Goal: Task Accomplishment & Management: Complete application form

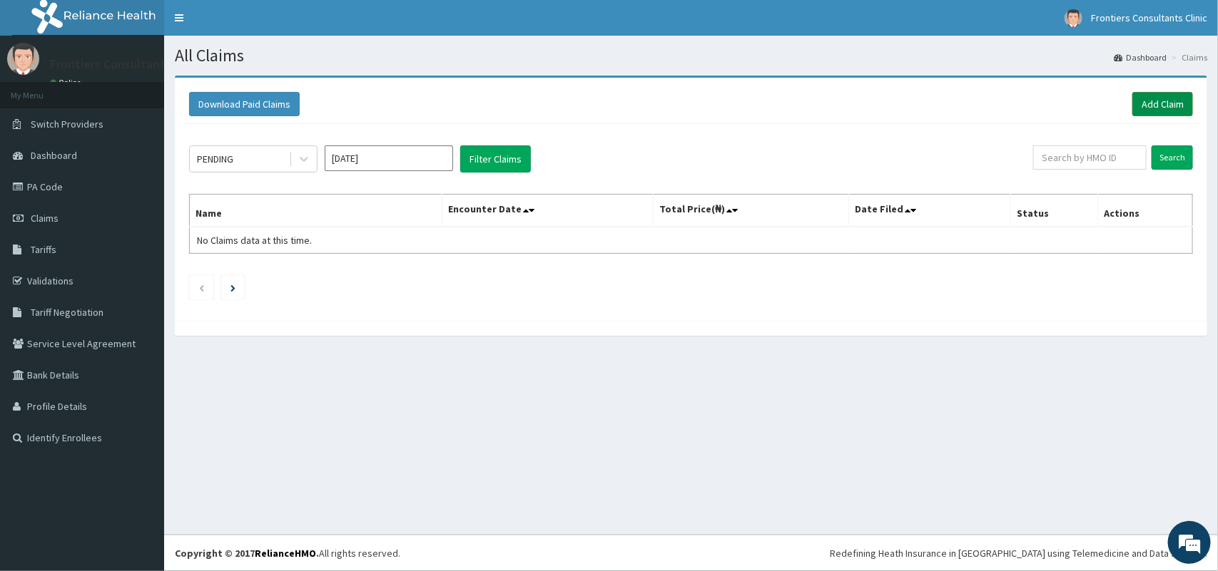
click at [1177, 104] on link "Add Claim" at bounding box center [1162, 104] width 61 height 24
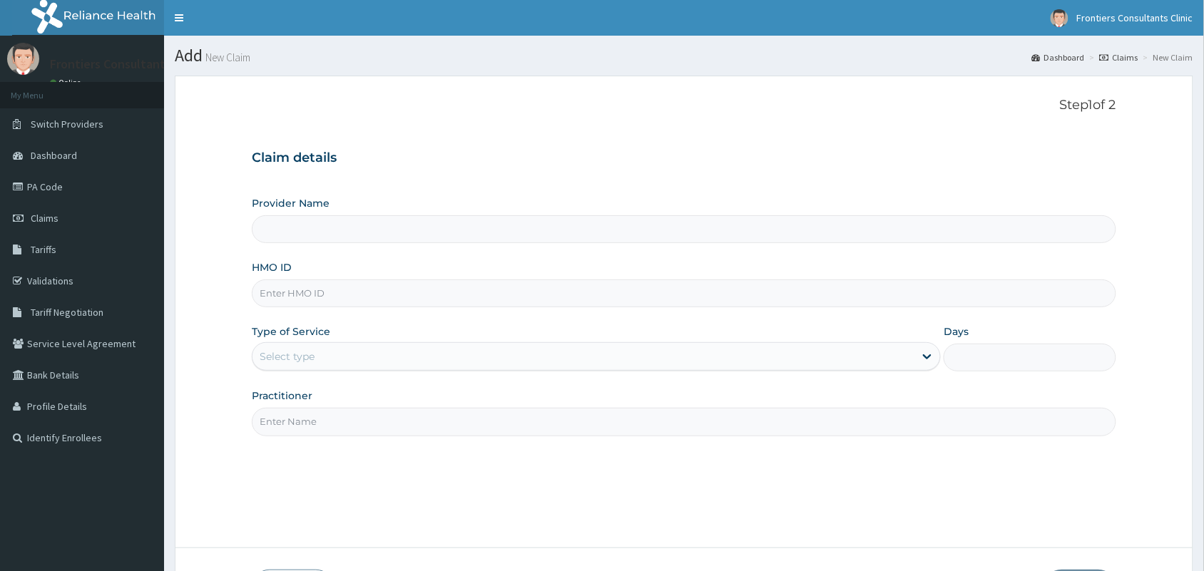
click at [701, 232] on input "Provider Name" at bounding box center [684, 229] width 865 height 28
click at [479, 241] on input "Provider Name" at bounding box center [684, 229] width 865 height 28
click at [422, 223] on input "Provider Name" at bounding box center [684, 229] width 865 height 28
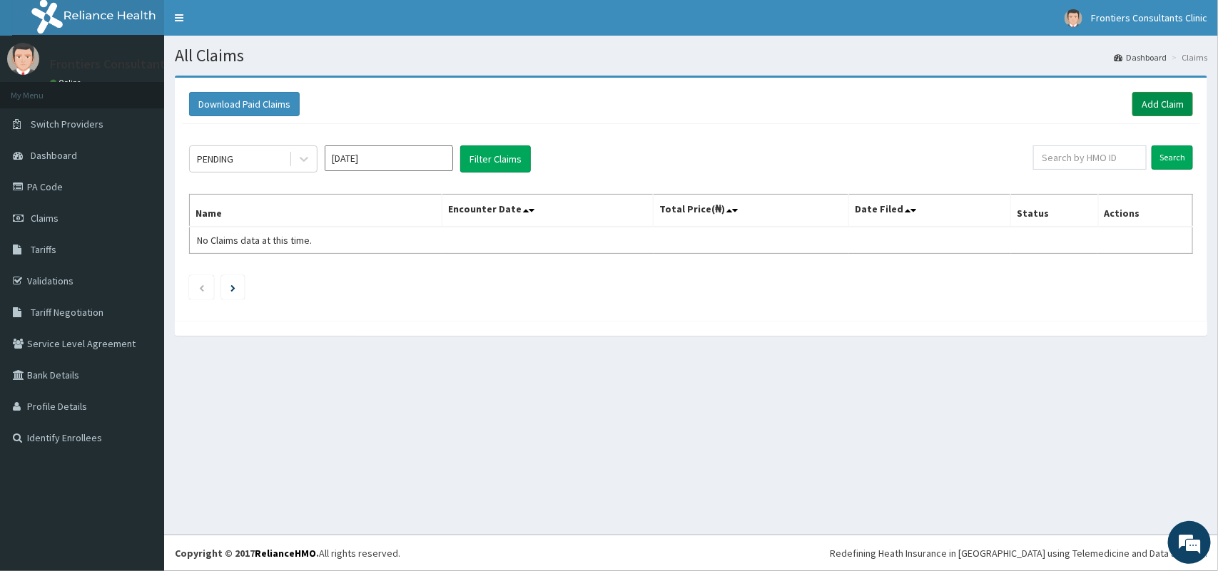
click at [1151, 101] on link "Add Claim" at bounding box center [1162, 104] width 61 height 24
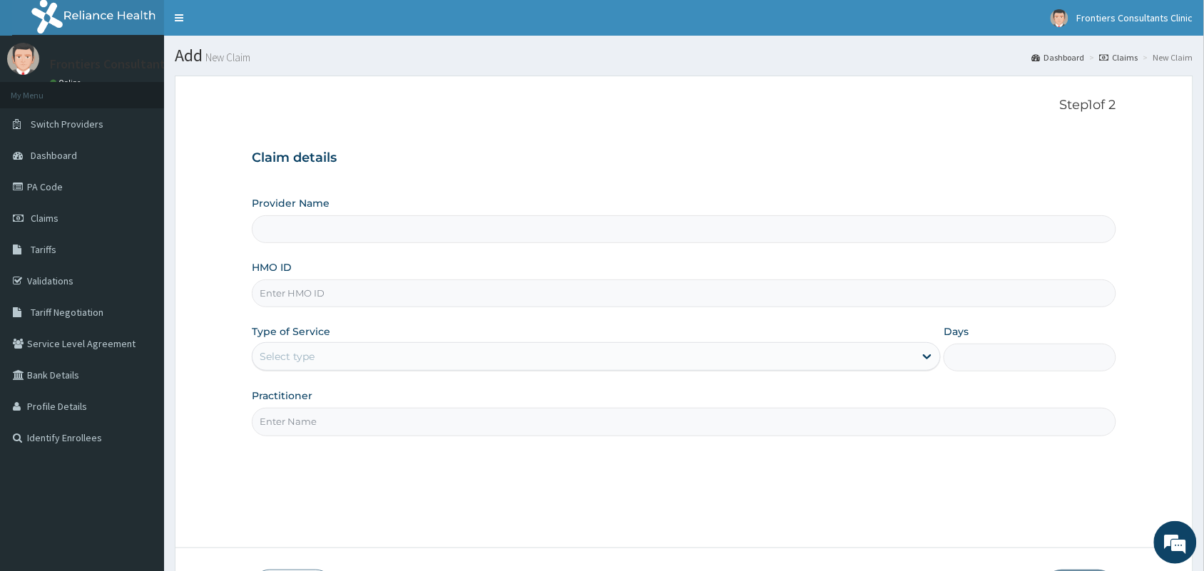
type input "Frontiers Consultants Clinic"
click at [312, 298] on input "HMO ID" at bounding box center [684, 294] width 865 height 28
type input "HSO/10059/C"
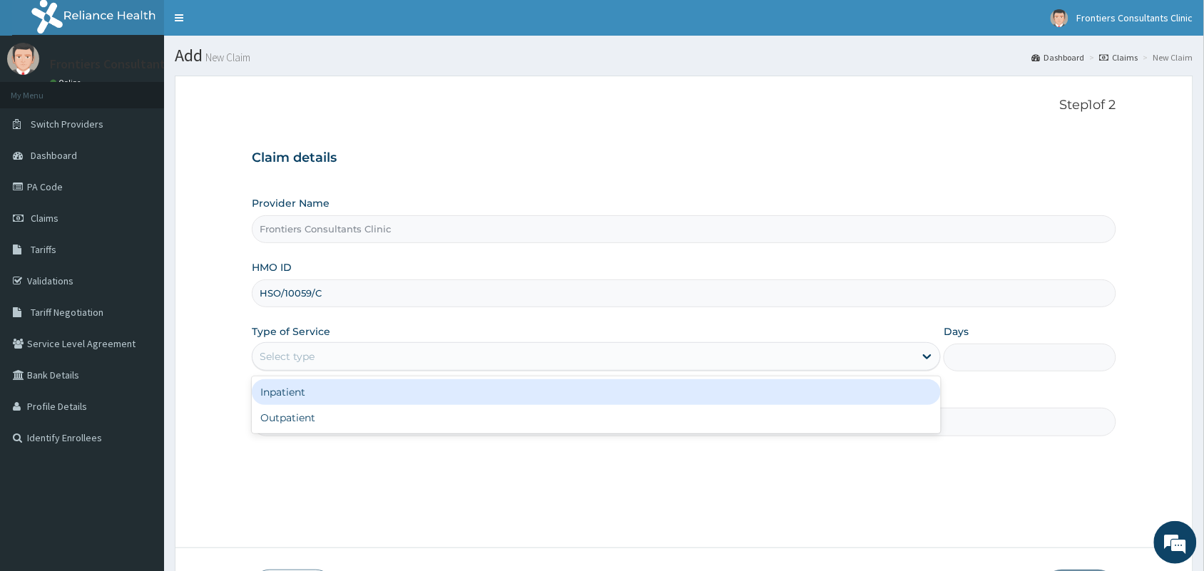
click at [289, 357] on div "Select type" at bounding box center [287, 357] width 55 height 14
click at [275, 390] on div "Inpatient" at bounding box center [596, 393] width 689 height 26
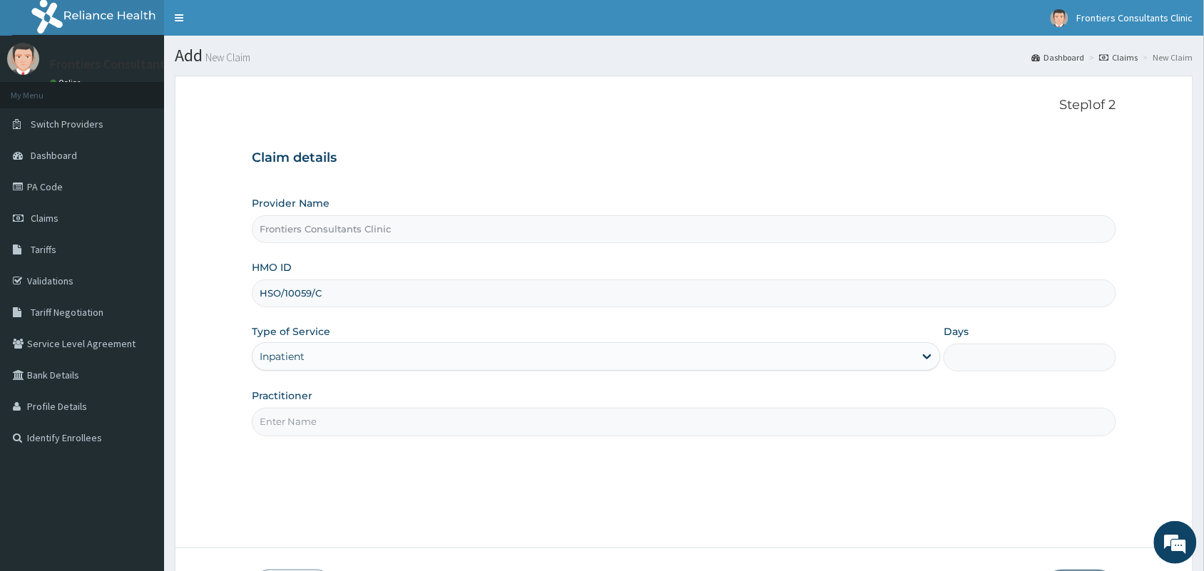
click at [383, 436] on input "Practitioner" at bounding box center [684, 422] width 865 height 28
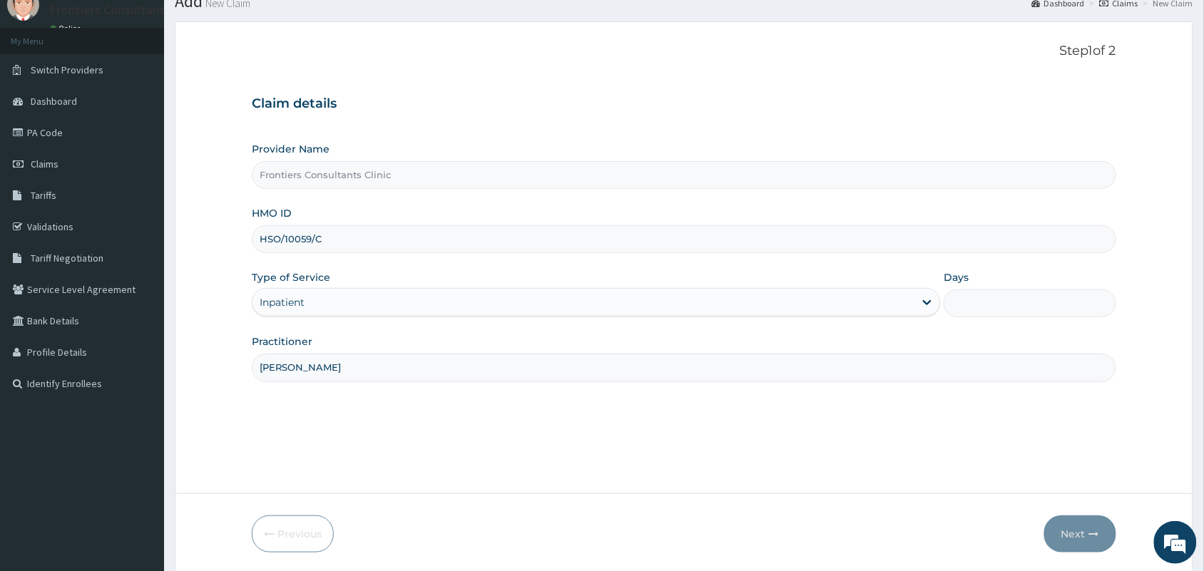
scroll to position [105, 0]
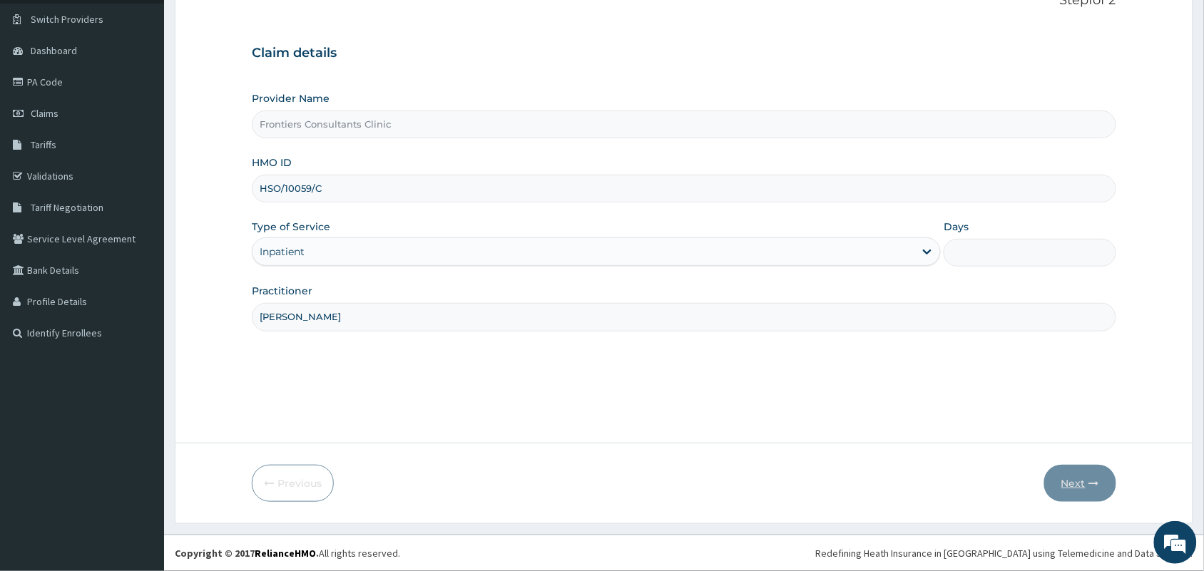
type input "[PERSON_NAME]"
click at [491, 243] on div "Inpatient" at bounding box center [584, 251] width 662 height 23
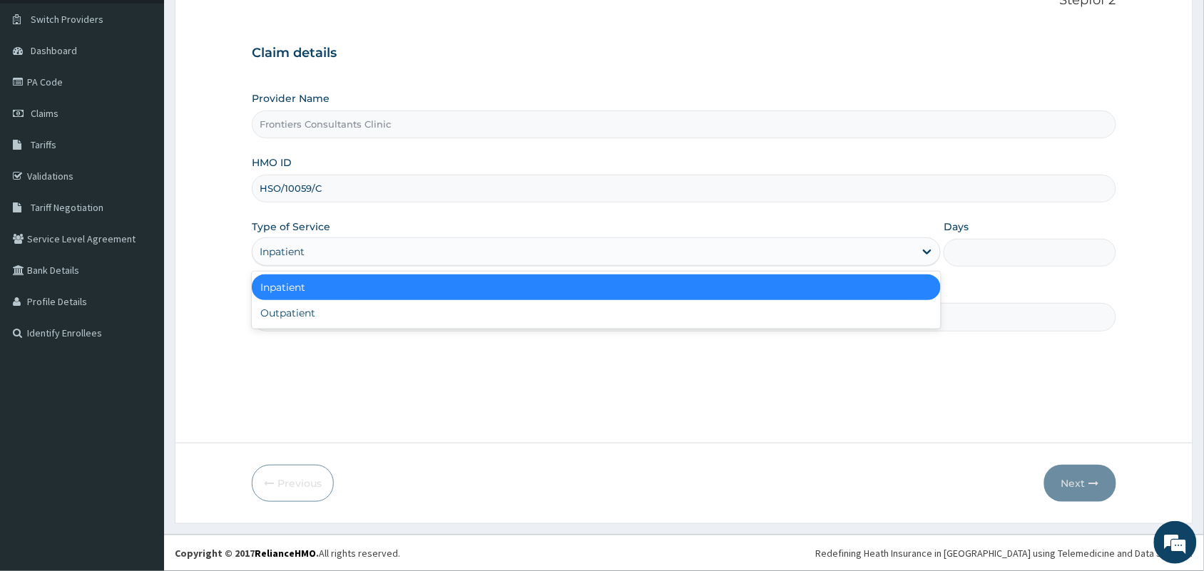
click at [988, 260] on input "Days" at bounding box center [1030, 253] width 173 height 28
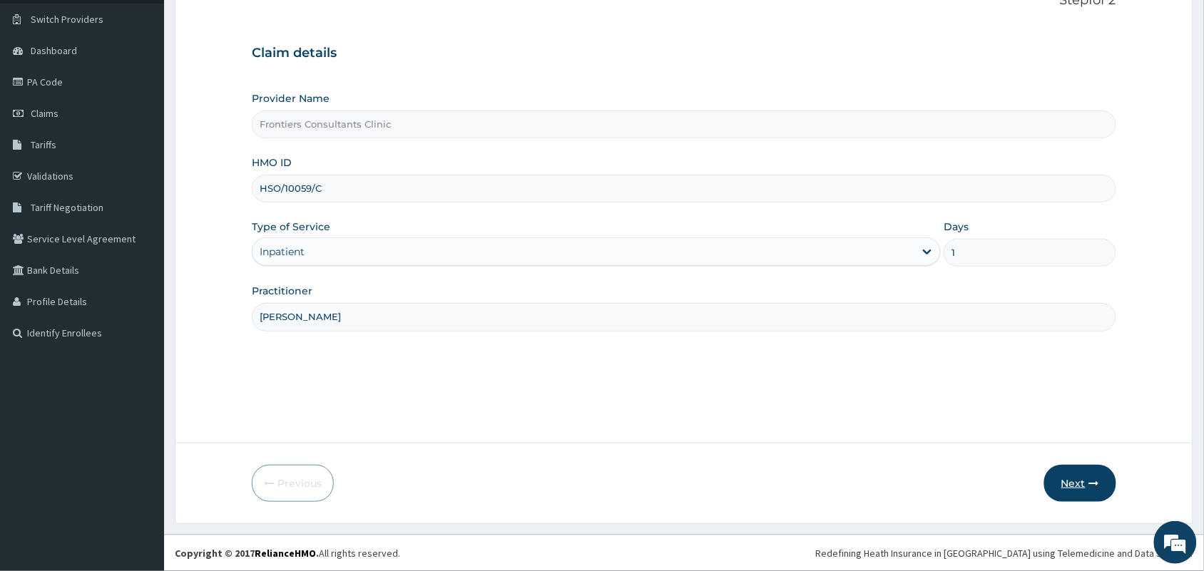
type input "1"
click at [1076, 478] on button "Next" at bounding box center [1080, 483] width 72 height 37
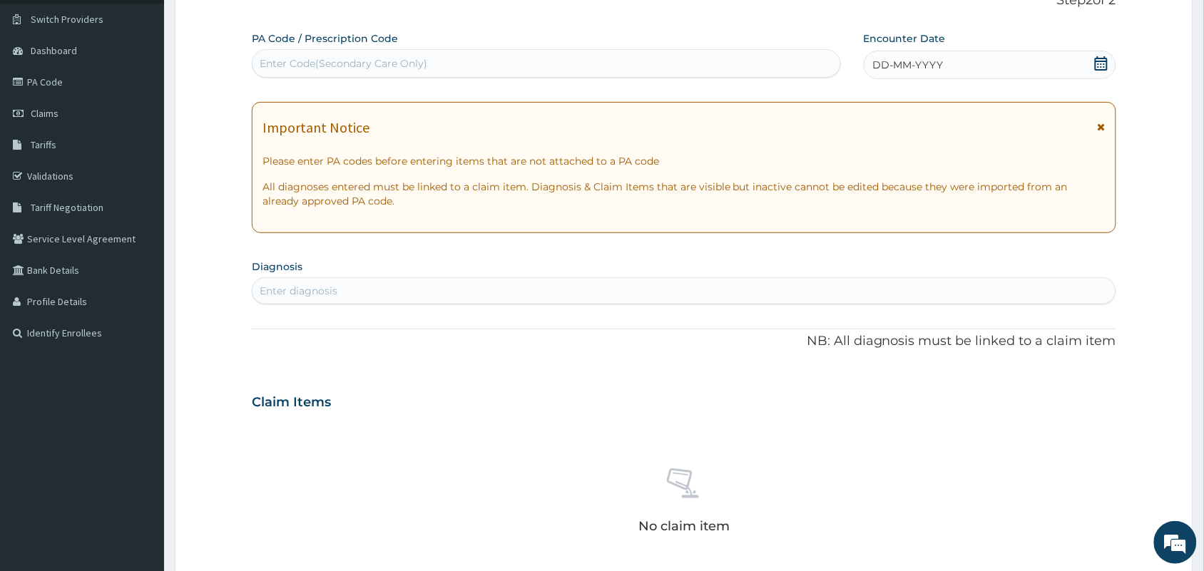
click at [441, 52] on div "Enter Code(Secondary Care Only)" at bounding box center [547, 63] width 588 height 23
type input "PA/BE5969"
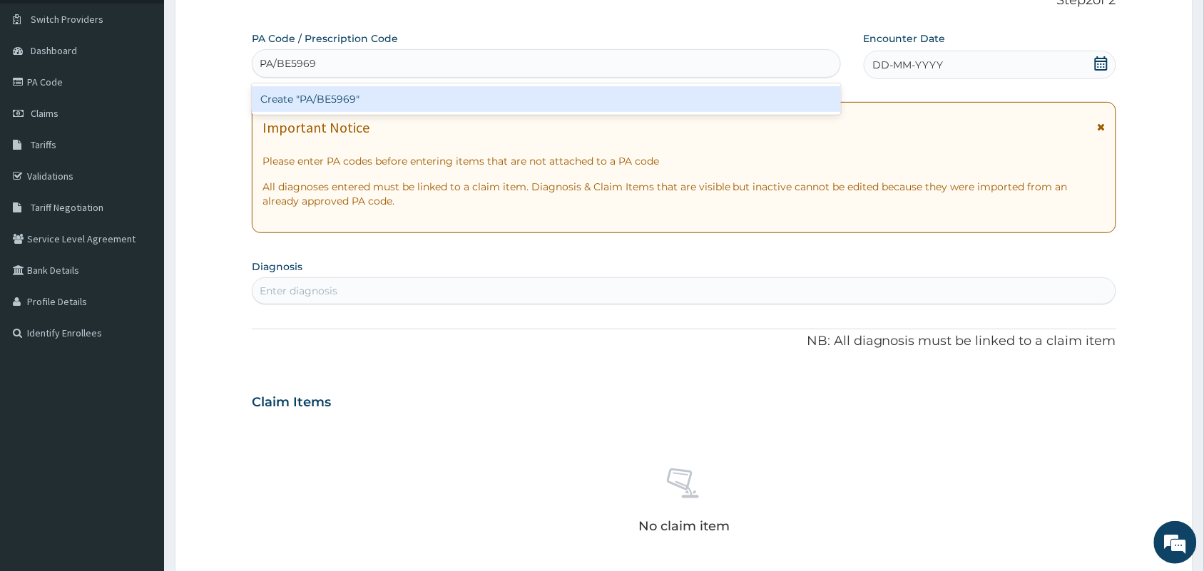
click at [350, 98] on div "Create "PA/BE5969"" at bounding box center [546, 99] width 589 height 26
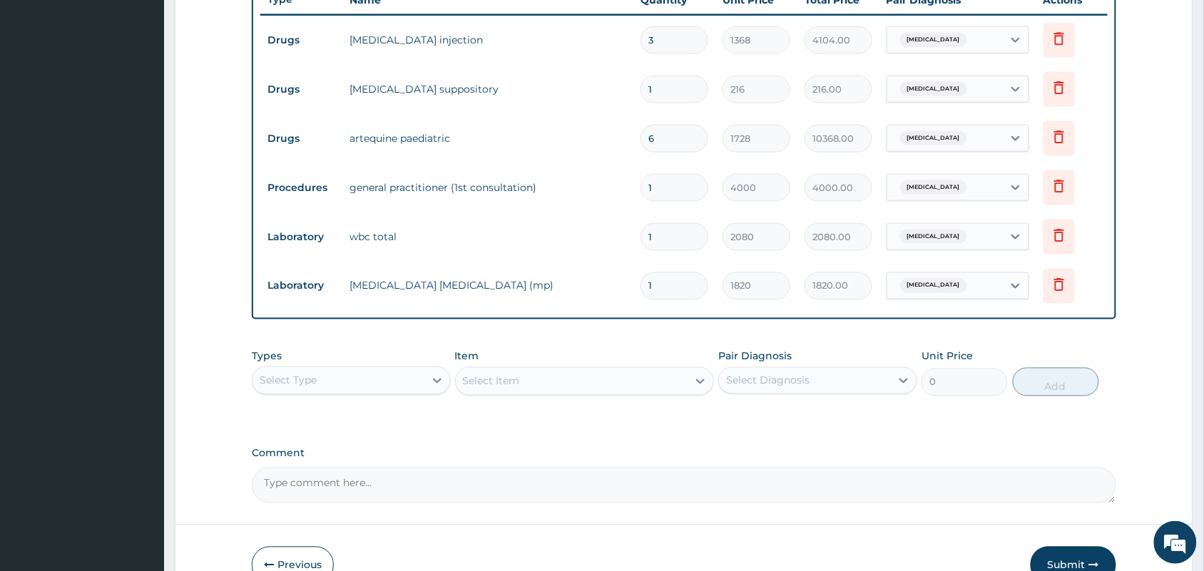
scroll to position [54, 0]
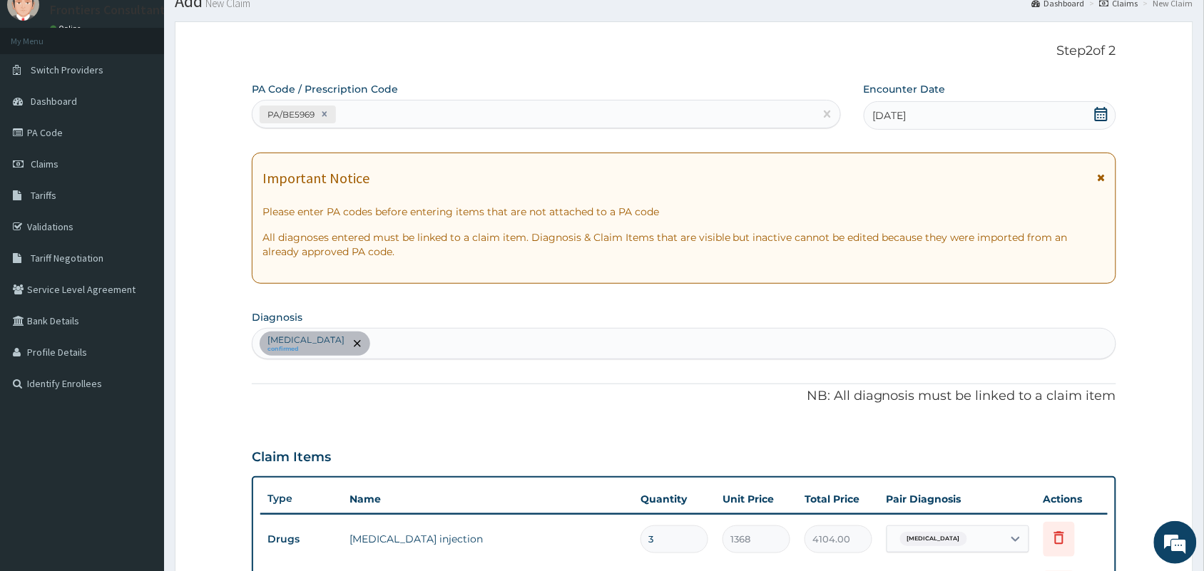
click at [516, 343] on div "[MEDICAL_DATA] confirmed" at bounding box center [684, 344] width 863 height 30
type input "A"
type input "D"
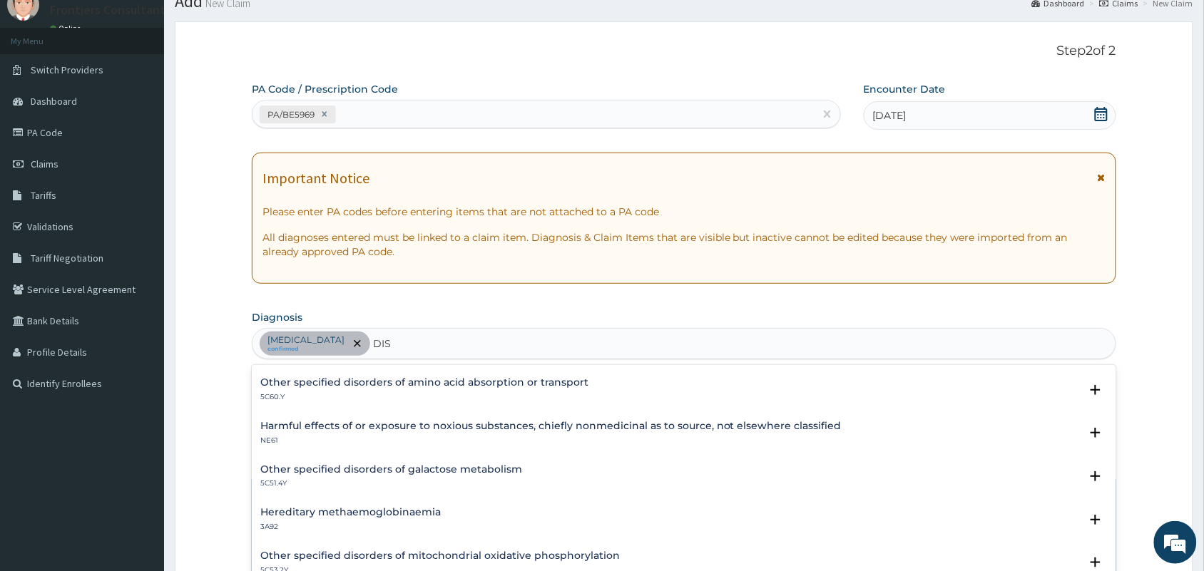
scroll to position [484, 0]
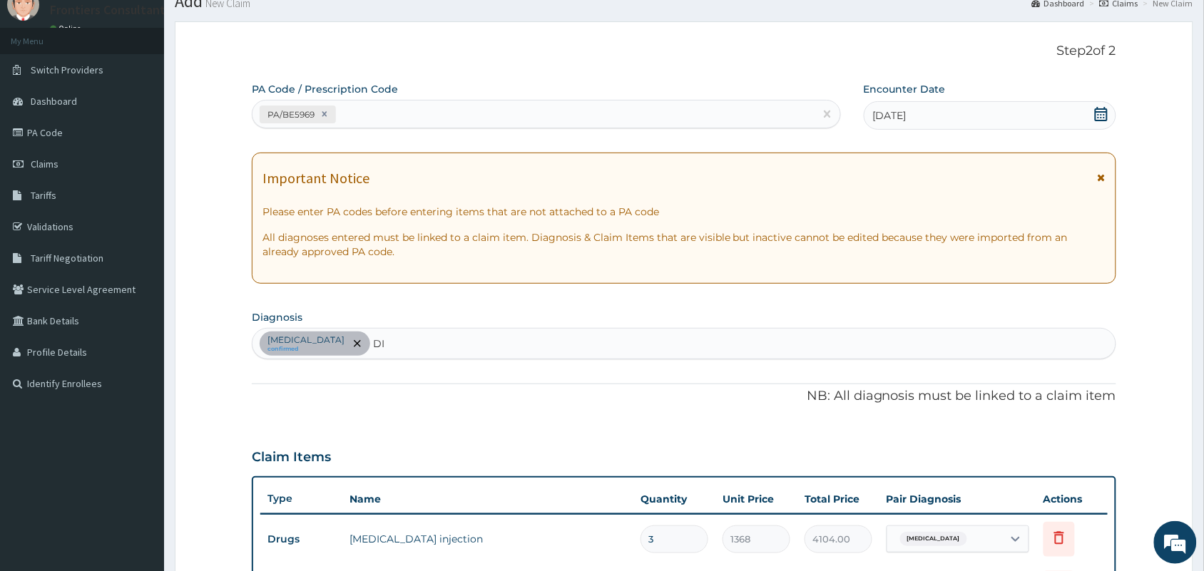
type input "D"
type input "ENTER"
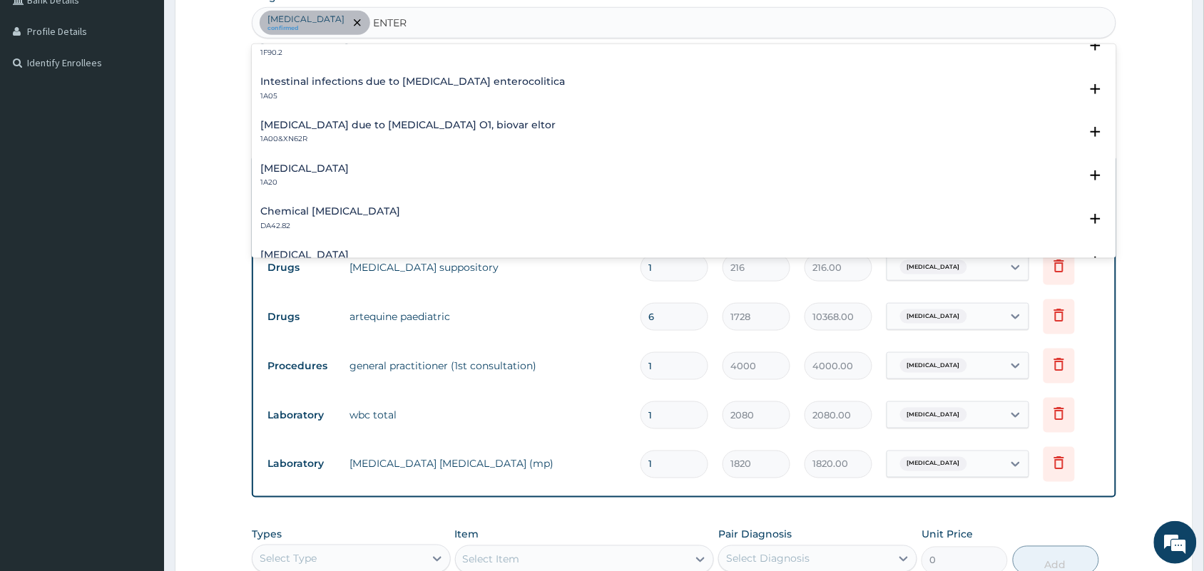
scroll to position [1926, 0]
click at [468, 126] on h4 "[MEDICAL_DATA] due to [MEDICAL_DATA] O1, biovar eltor" at bounding box center [407, 123] width 295 height 11
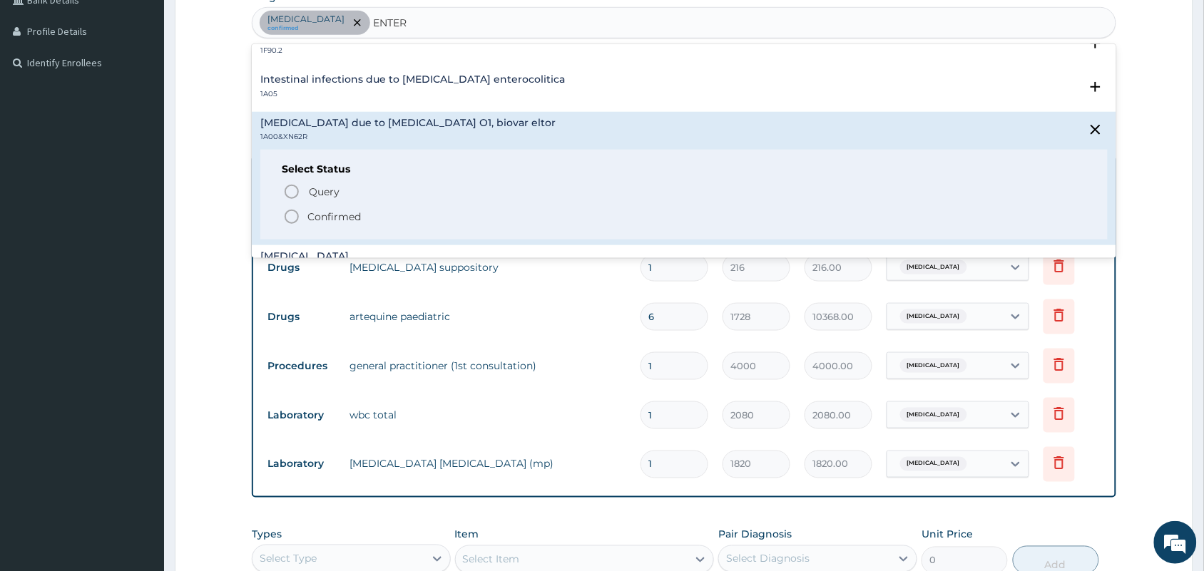
click at [290, 218] on icon "status option filled" at bounding box center [291, 216] width 17 height 17
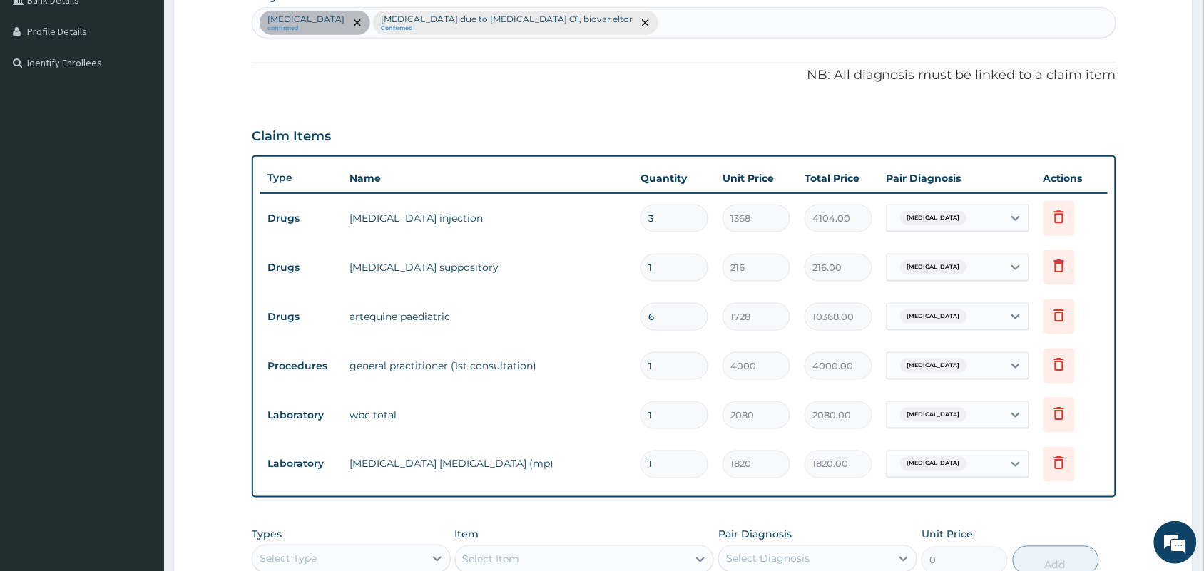
scroll to position [635, 0]
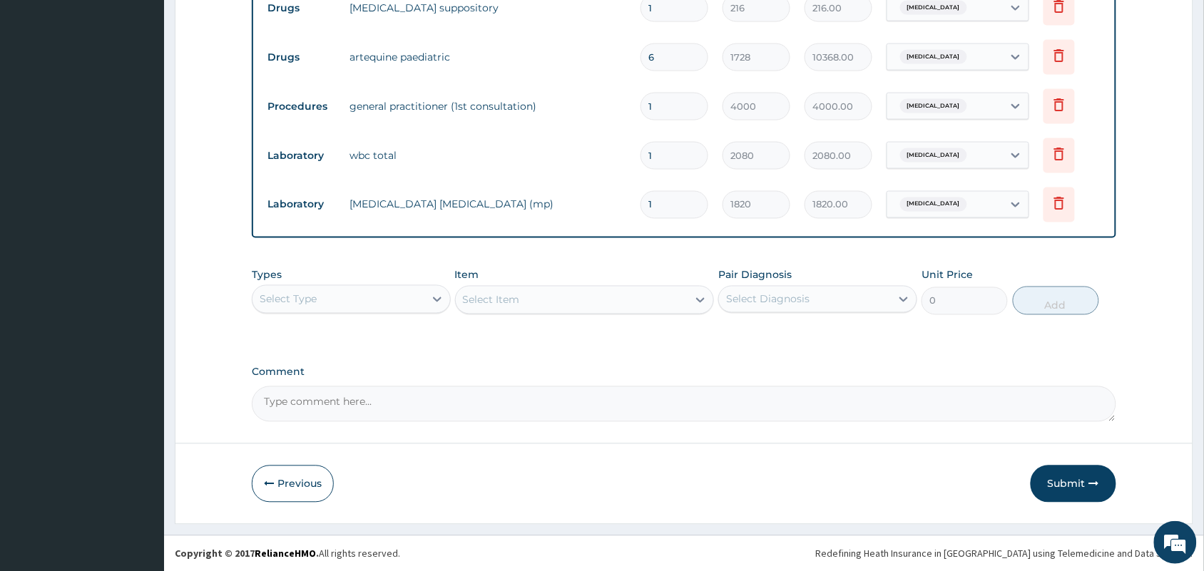
click at [418, 315] on div "Types Select Type Item Select Item Pair Diagnosis Select Diagnosis Unit Price 0…" at bounding box center [684, 291] width 865 height 61
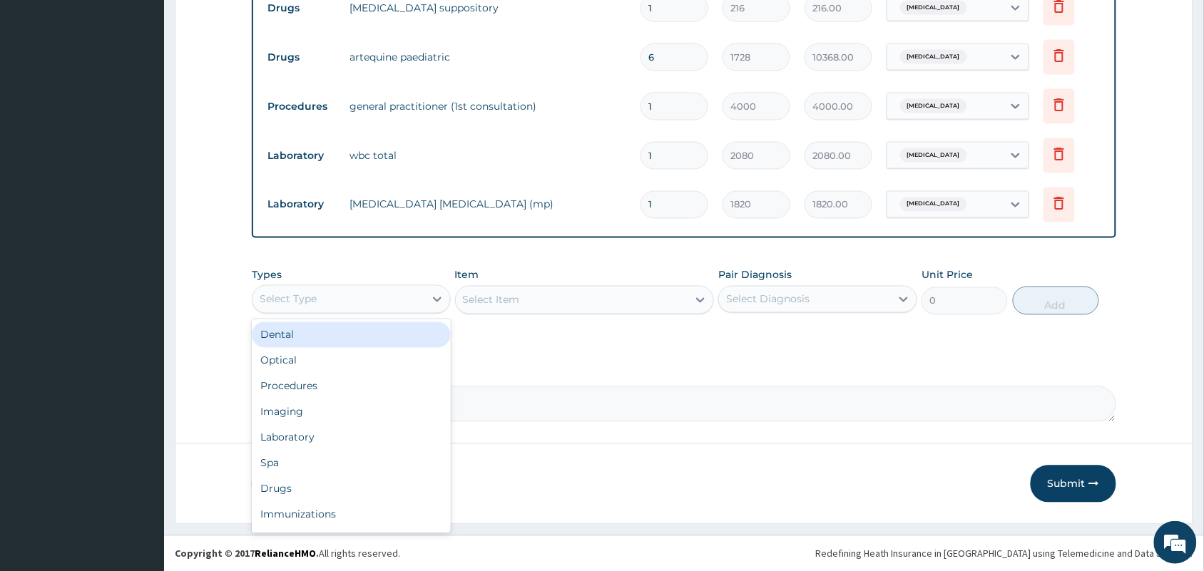
click at [408, 301] on div "Select Type" at bounding box center [339, 299] width 172 height 23
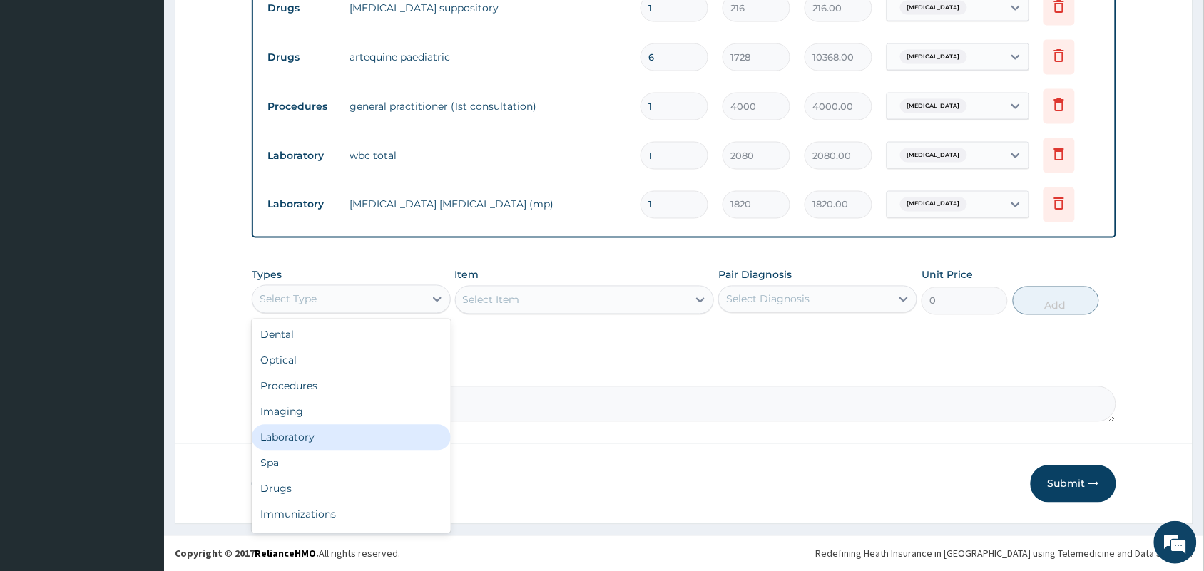
click at [315, 440] on div "Laboratory" at bounding box center [351, 438] width 199 height 26
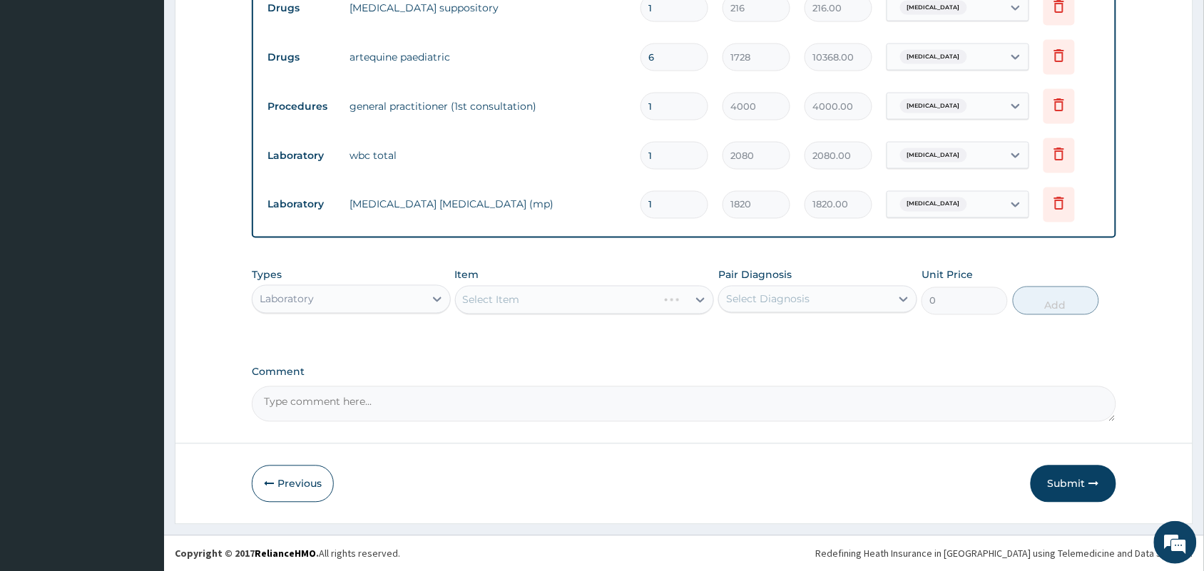
click at [550, 300] on div "Select Item" at bounding box center [585, 300] width 260 height 29
click at [550, 300] on div "Select Item" at bounding box center [572, 300] width 233 height 23
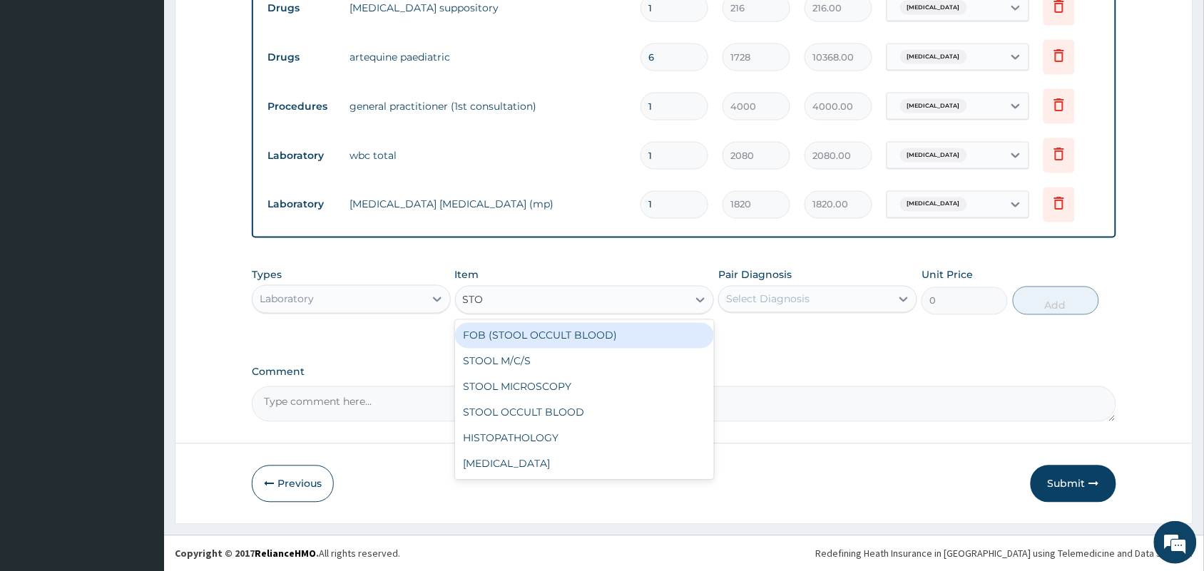
type input "STOO"
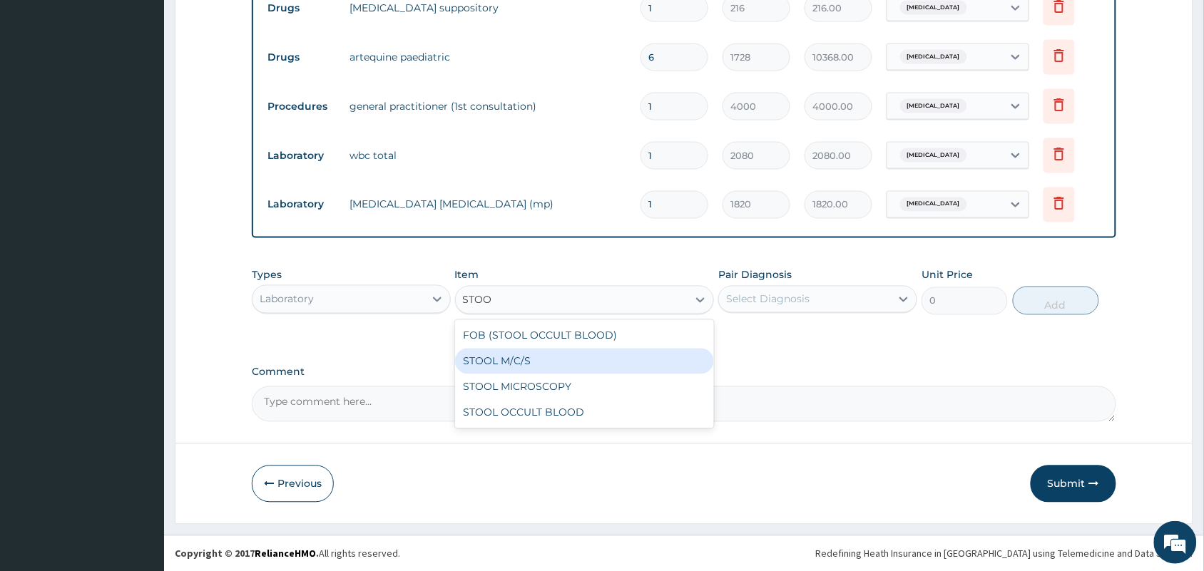
click at [507, 362] on div "STOOL M/C/S" at bounding box center [585, 362] width 260 height 26
type input "4550"
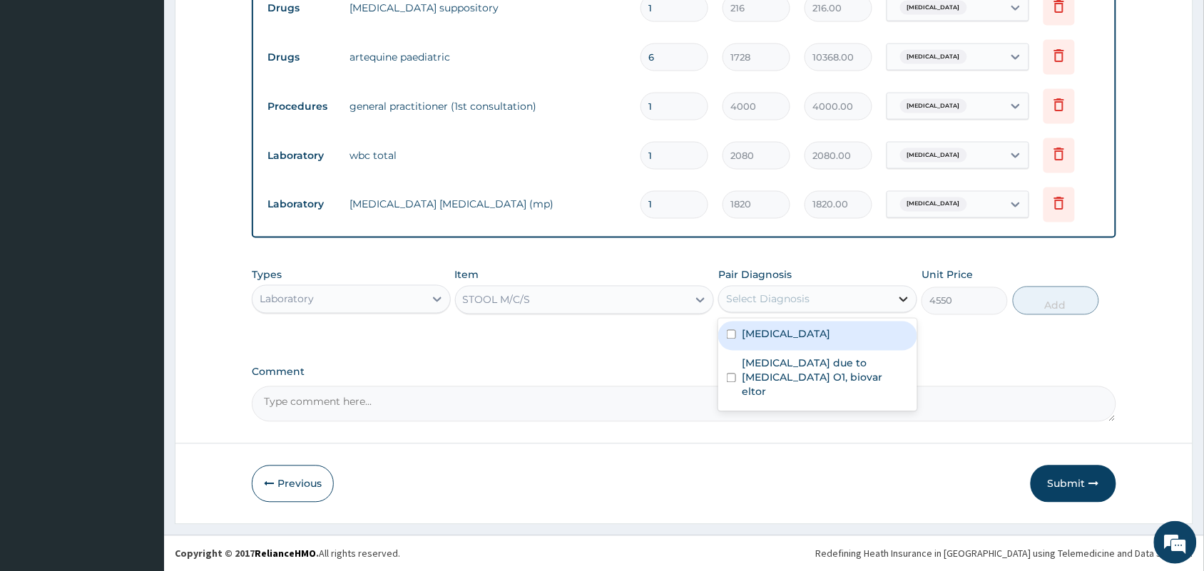
click at [905, 296] on icon at bounding box center [904, 299] width 14 height 14
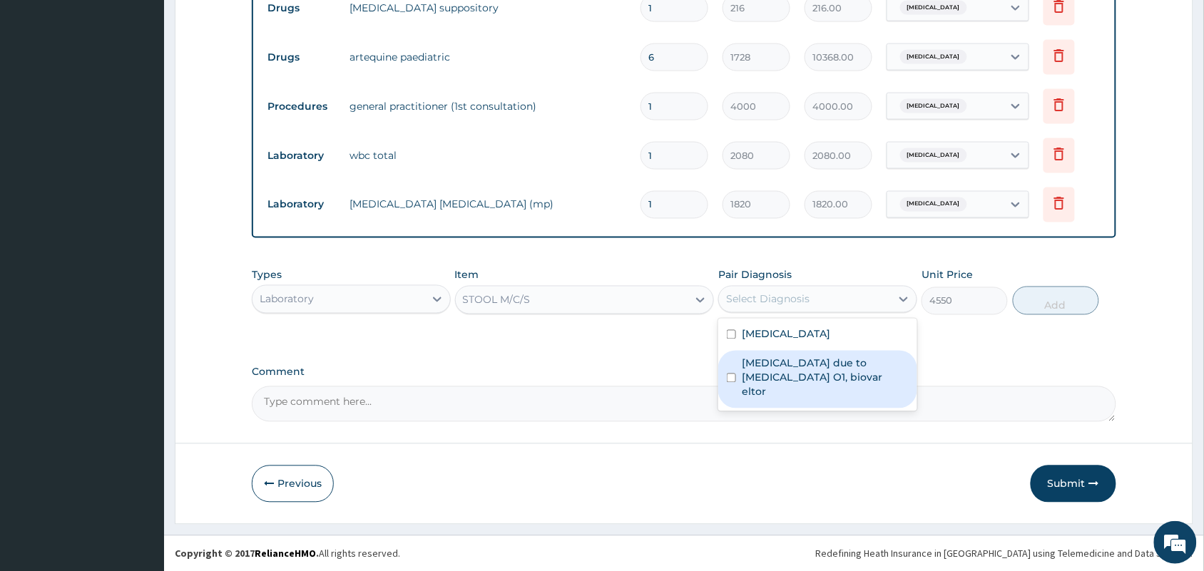
drag, startPoint x: 823, startPoint y: 333, endPoint x: 830, endPoint y: 368, distance: 35.7
click at [830, 368] on div "[MEDICAL_DATA] [MEDICAL_DATA] due to [MEDICAL_DATA] O1, biovar eltor" at bounding box center [817, 365] width 199 height 93
click at [830, 368] on label "[MEDICAL_DATA] due to [MEDICAL_DATA] O1, biovar eltor" at bounding box center [825, 378] width 167 height 43
checkbox input "true"
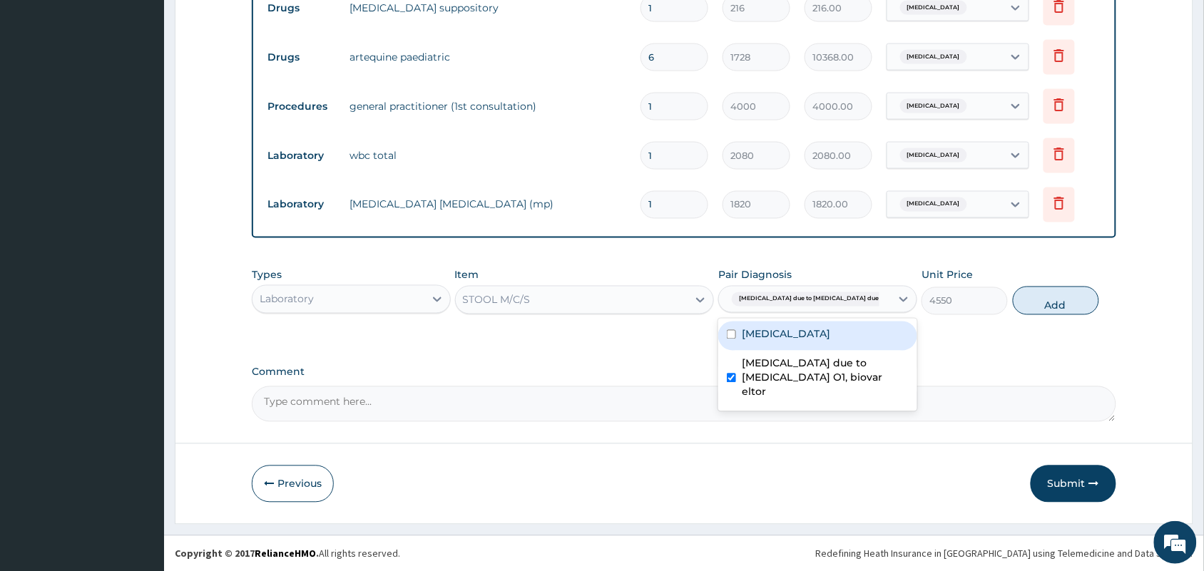
click at [785, 332] on div "[MEDICAL_DATA]" at bounding box center [817, 336] width 199 height 29
checkbox input "true"
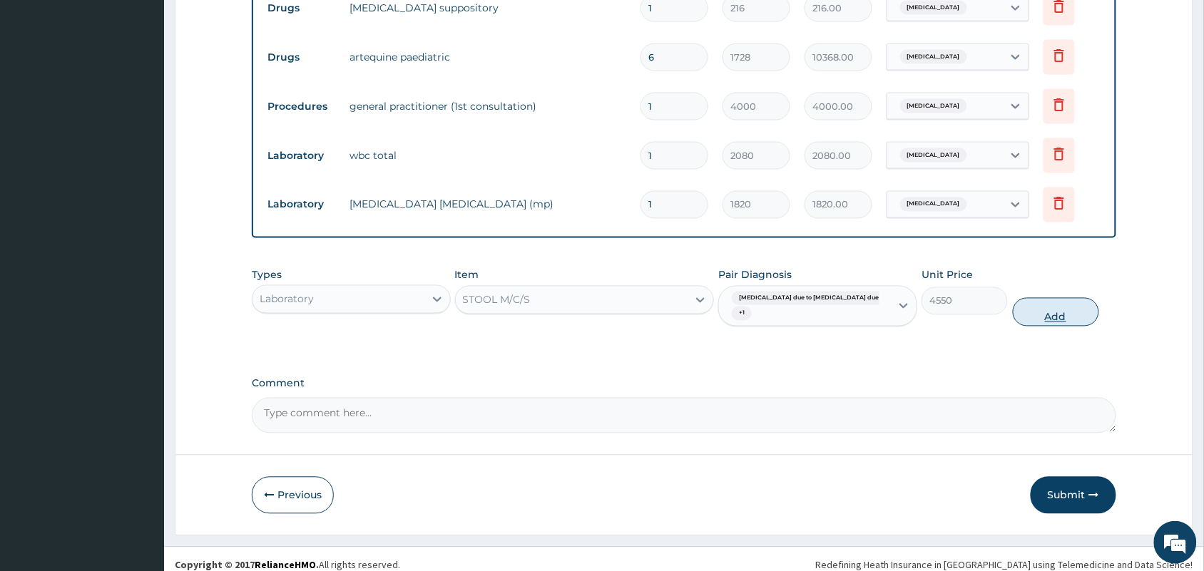
click at [1040, 311] on button "Add" at bounding box center [1056, 312] width 86 height 29
type input "0"
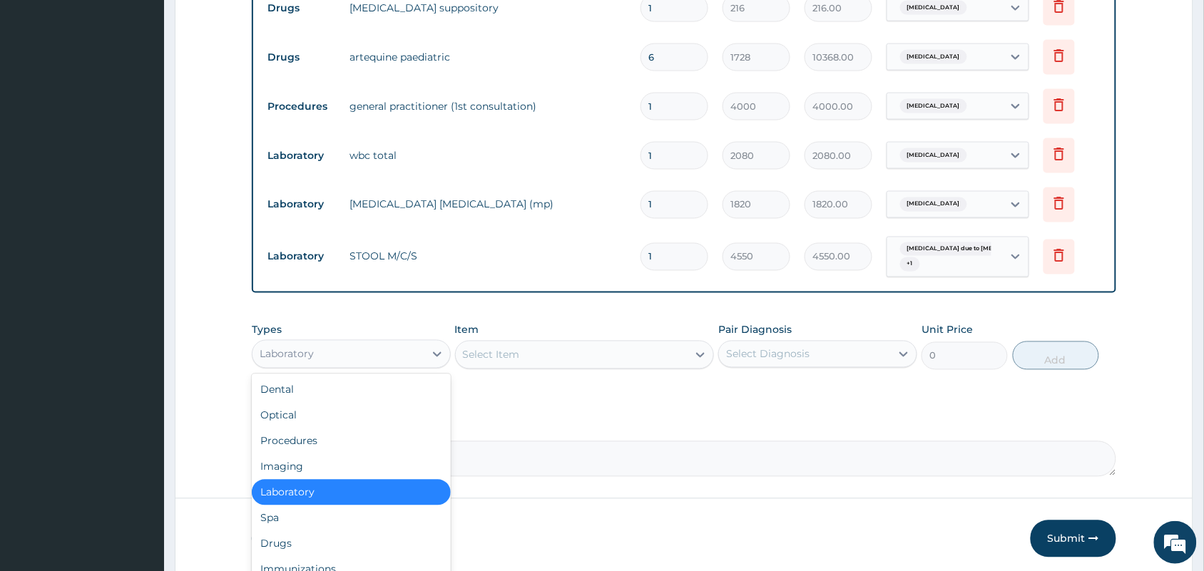
drag, startPoint x: 367, startPoint y: 364, endPoint x: 537, endPoint y: 355, distance: 170.0
click at [537, 355] on div "Types option Laboratory, selected. option Laboratory selected, 5 of 10. 10 resu…" at bounding box center [684, 346] width 865 height 61
click at [537, 355] on div "Select Item" at bounding box center [572, 355] width 233 height 23
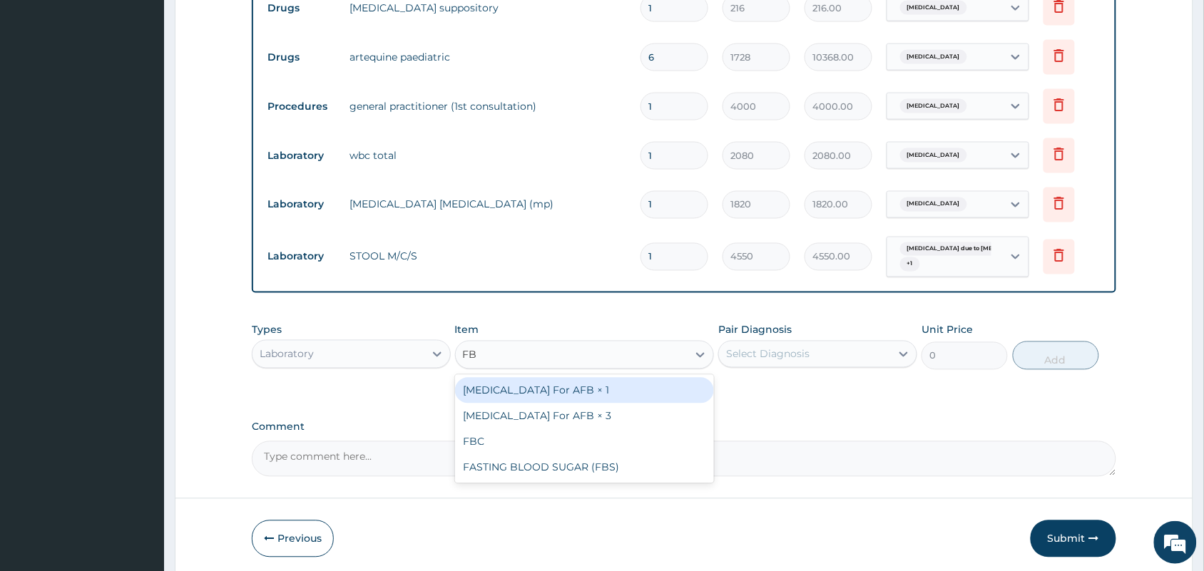
type input "FBC"
click at [480, 400] on div "FBC" at bounding box center [585, 391] width 260 height 26
type input "5200"
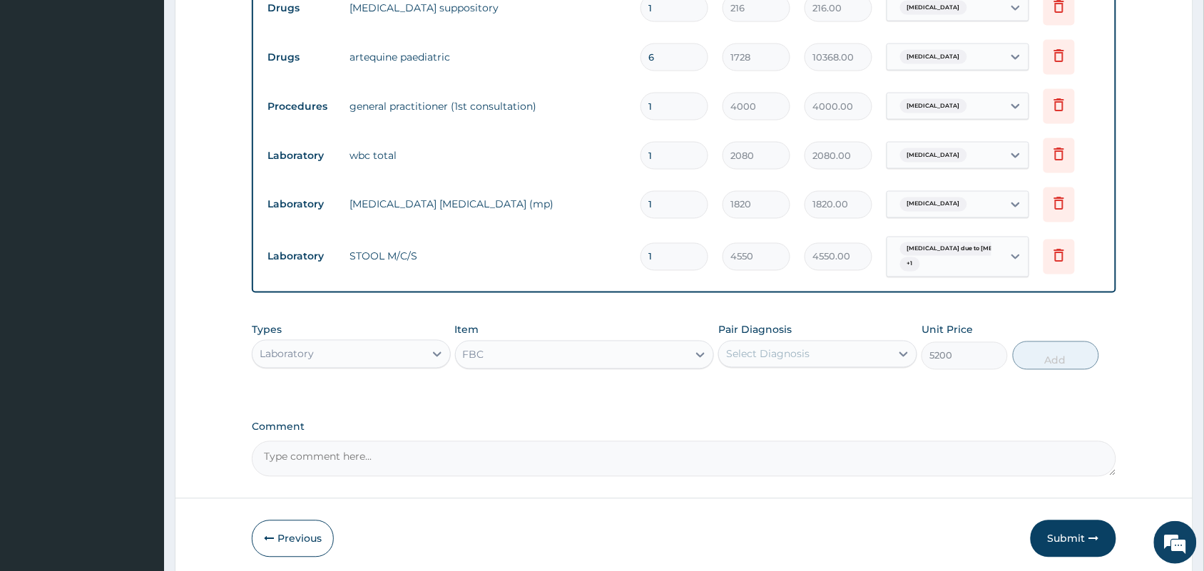
click at [804, 353] on div "Select Diagnosis" at bounding box center [767, 354] width 83 height 14
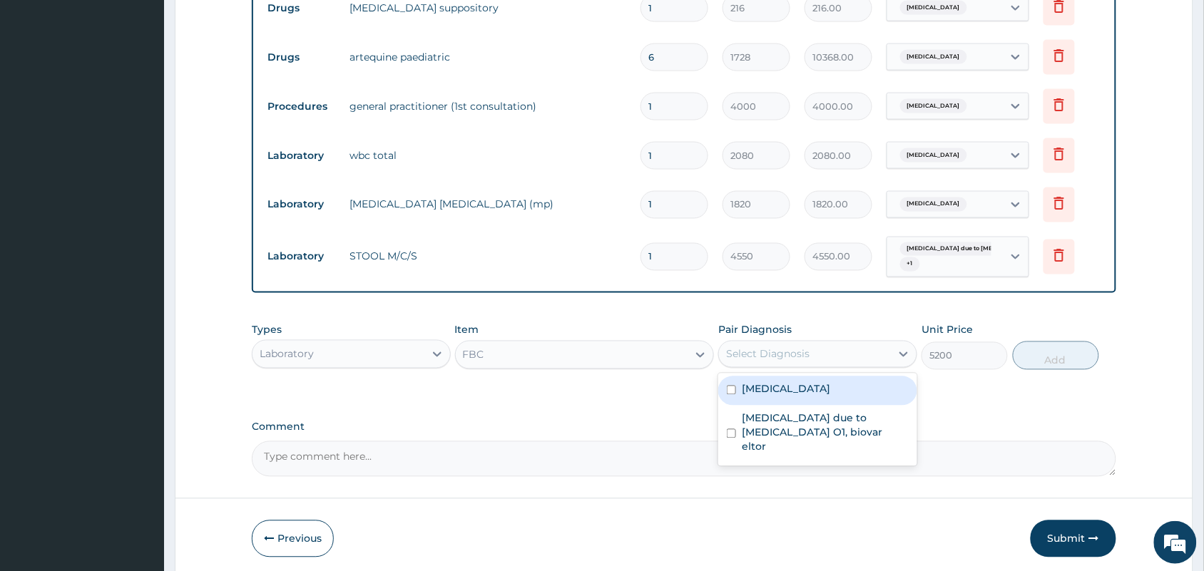
click at [776, 386] on label "[MEDICAL_DATA]" at bounding box center [786, 389] width 88 height 14
checkbox input "true"
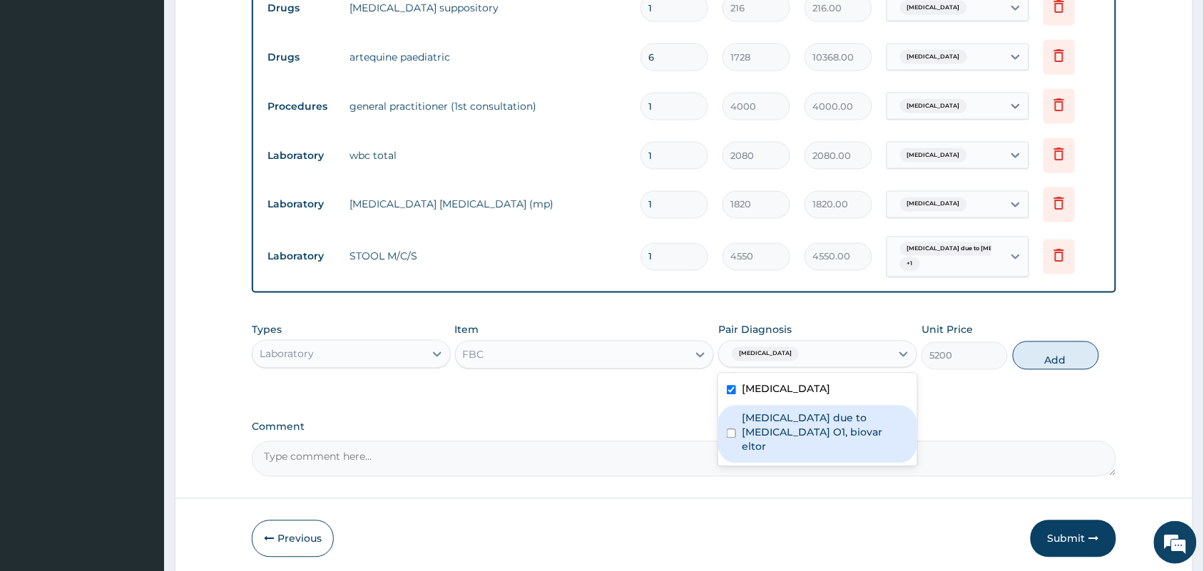
click at [775, 432] on label "[MEDICAL_DATA] due to [MEDICAL_DATA] O1, biovar eltor" at bounding box center [825, 433] width 167 height 43
checkbox input "true"
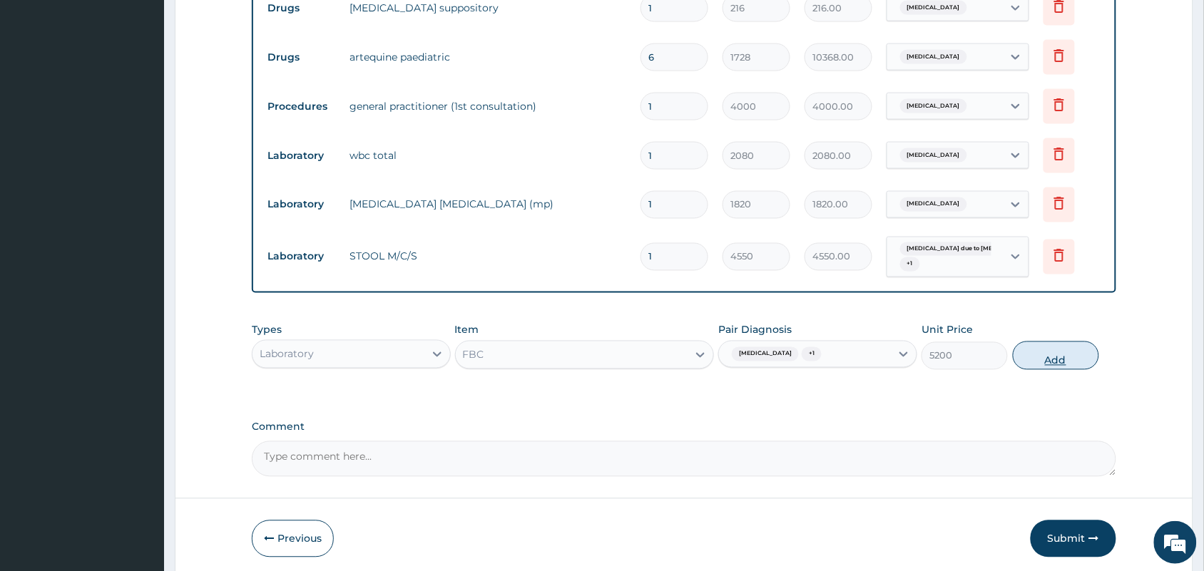
click at [1037, 359] on button "Add" at bounding box center [1056, 356] width 86 height 29
type input "0"
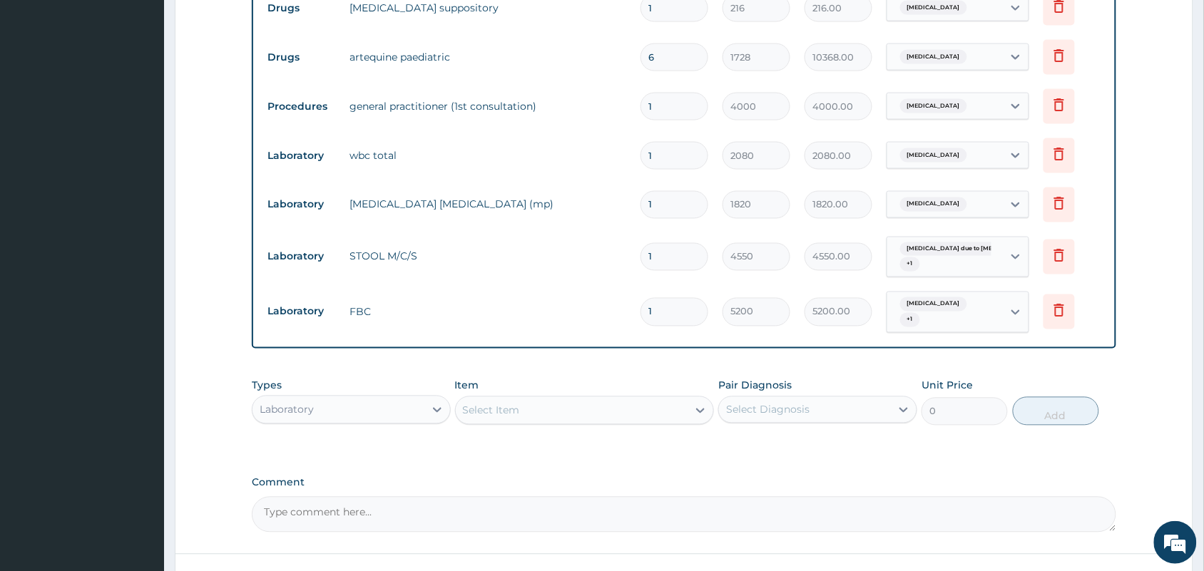
click at [367, 408] on div "Laboratory" at bounding box center [339, 410] width 172 height 23
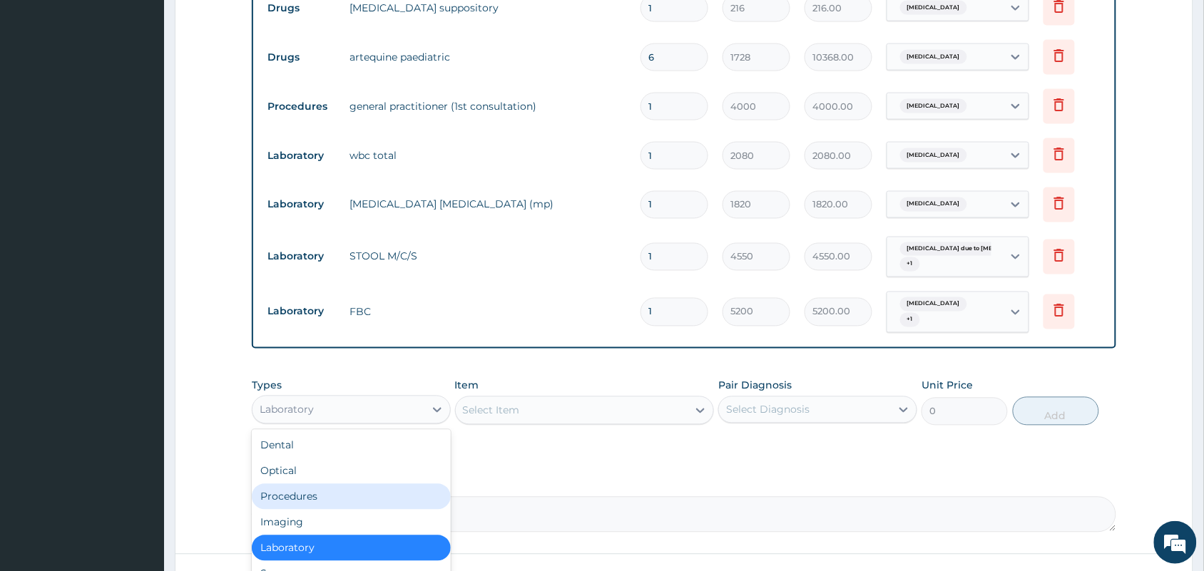
click at [297, 485] on div "Procedures" at bounding box center [351, 497] width 199 height 26
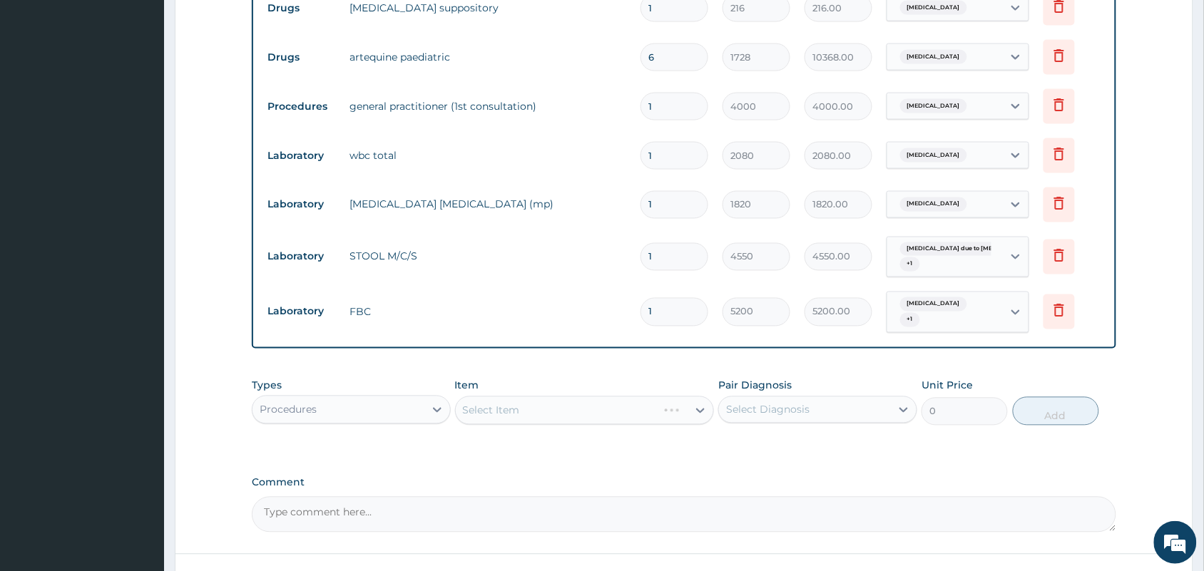
click at [505, 408] on div "Select Item" at bounding box center [585, 411] width 260 height 29
click at [505, 408] on div "Select Item" at bounding box center [491, 411] width 57 height 14
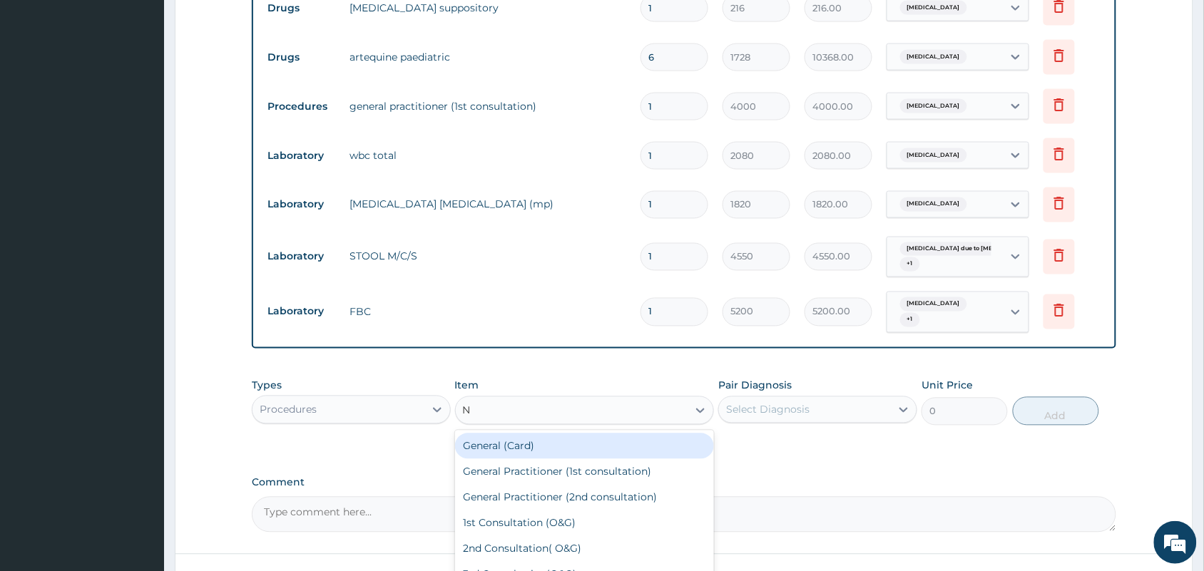
type input "NU"
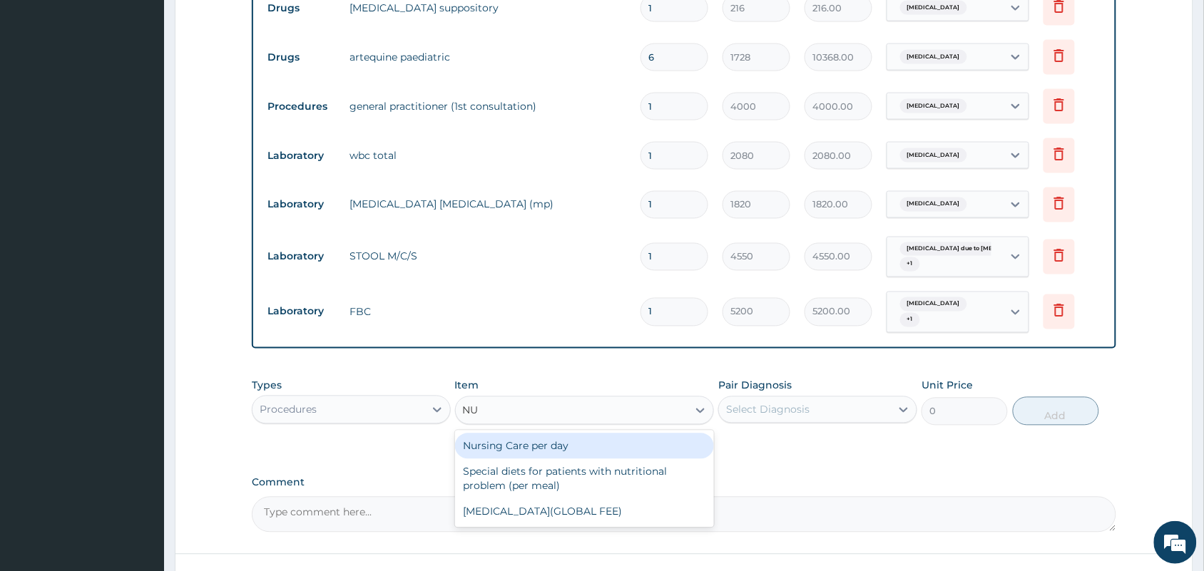
click at [521, 444] on div "Nursing Care per day" at bounding box center [585, 447] width 260 height 26
type input "2500"
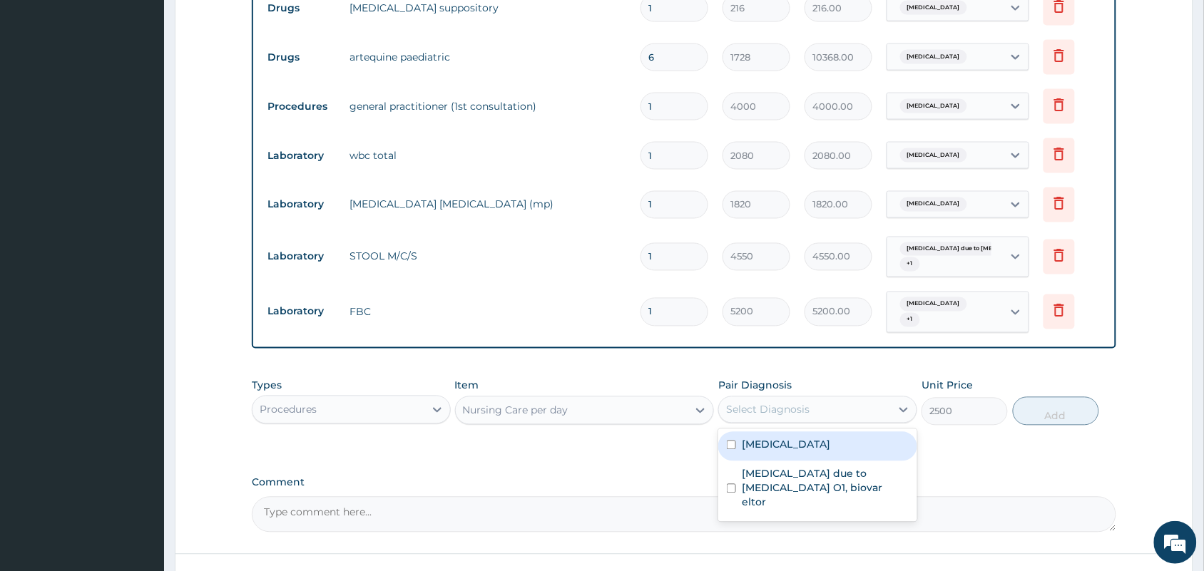
click at [774, 403] on div "Select Diagnosis" at bounding box center [767, 410] width 83 height 14
click at [764, 441] on label "[MEDICAL_DATA]" at bounding box center [786, 445] width 88 height 14
checkbox input "true"
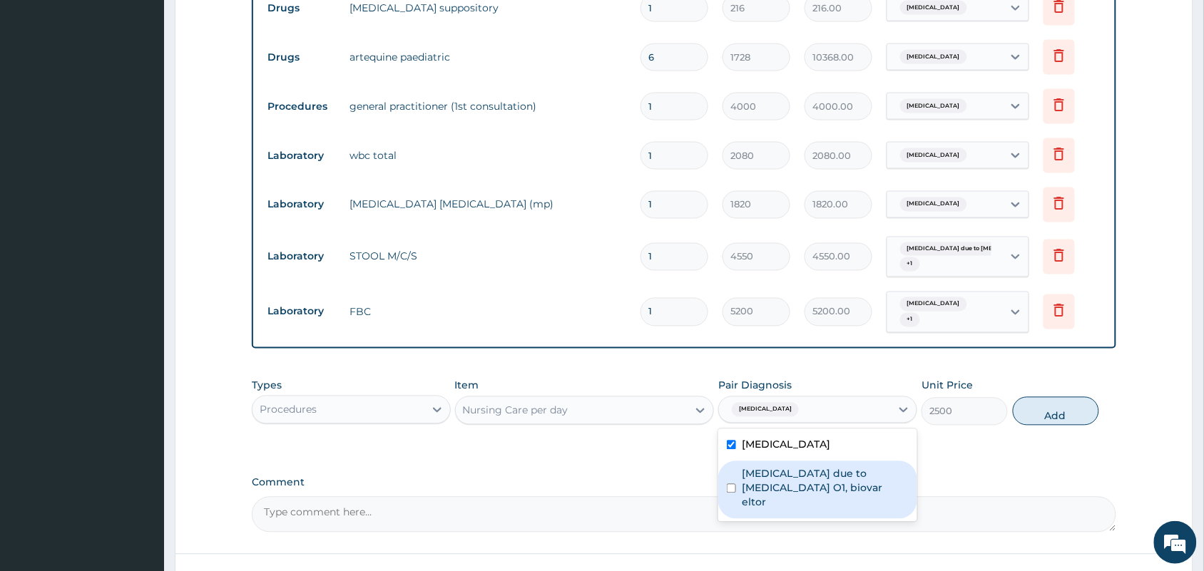
click at [768, 490] on div "[MEDICAL_DATA] due to [MEDICAL_DATA] O1, biovar eltor" at bounding box center [817, 491] width 199 height 58
checkbox input "true"
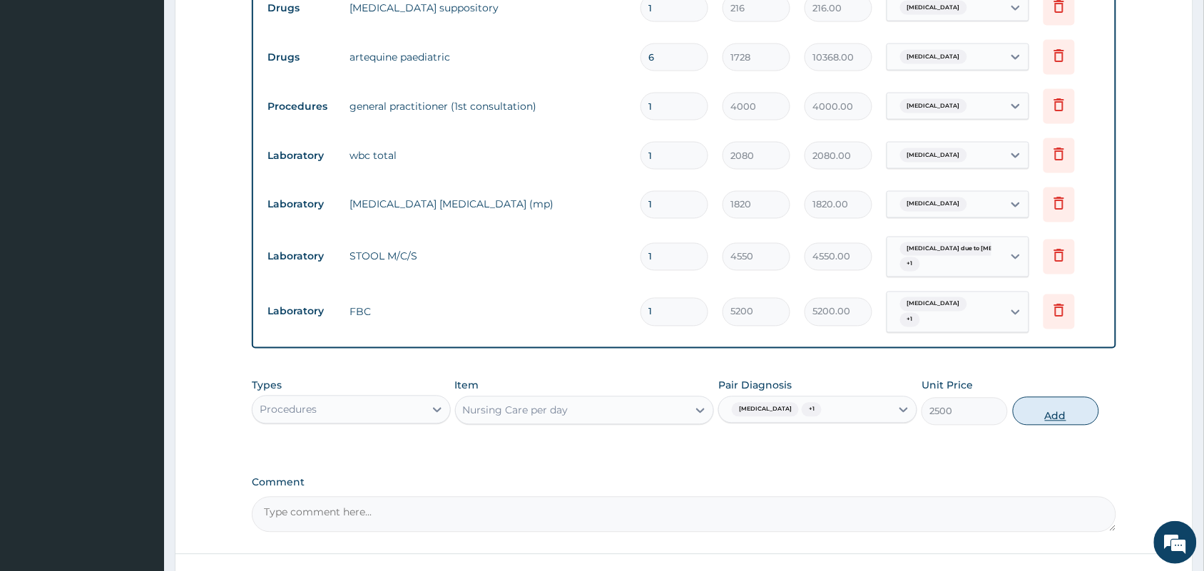
click at [1043, 407] on button "Add" at bounding box center [1056, 411] width 86 height 29
type input "0"
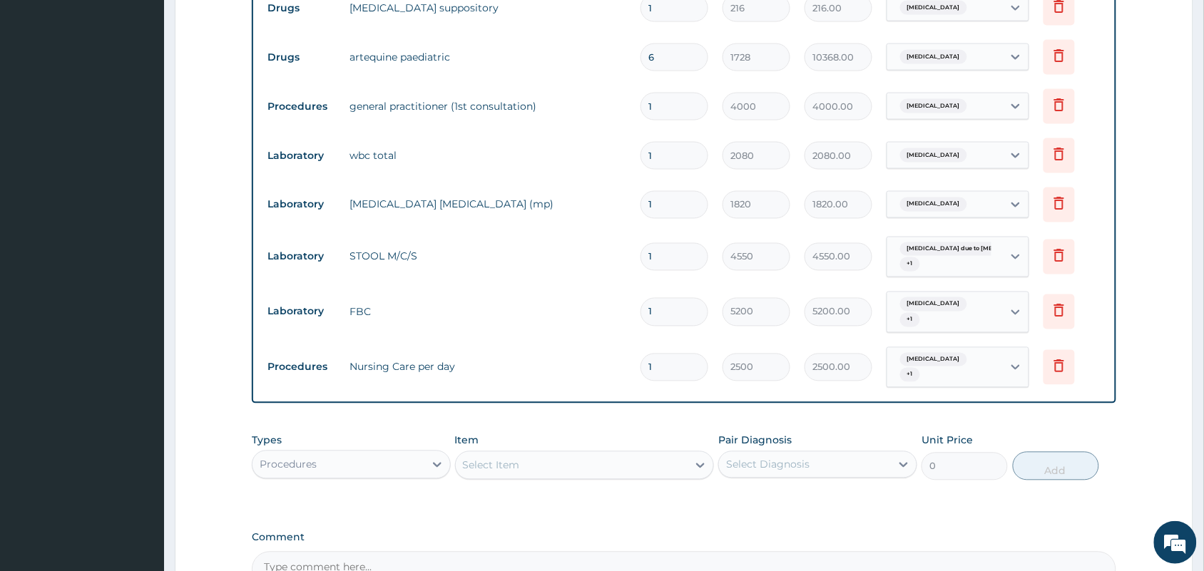
click at [412, 460] on div "Procedures" at bounding box center [339, 465] width 172 height 23
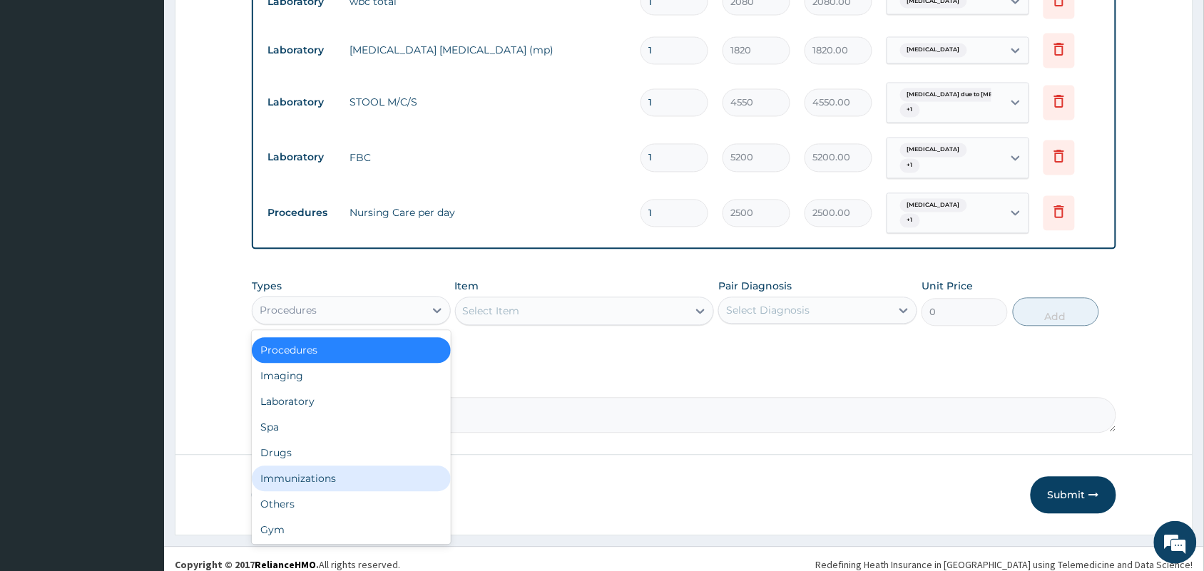
scroll to position [48, 0]
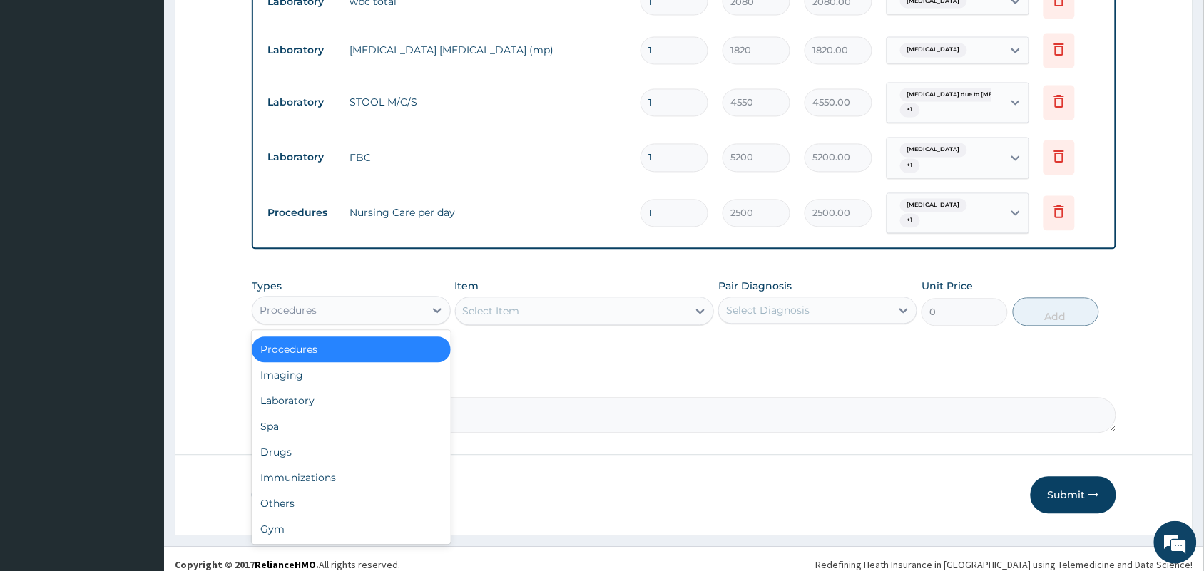
click at [562, 300] on div "Select Item" at bounding box center [572, 311] width 233 height 23
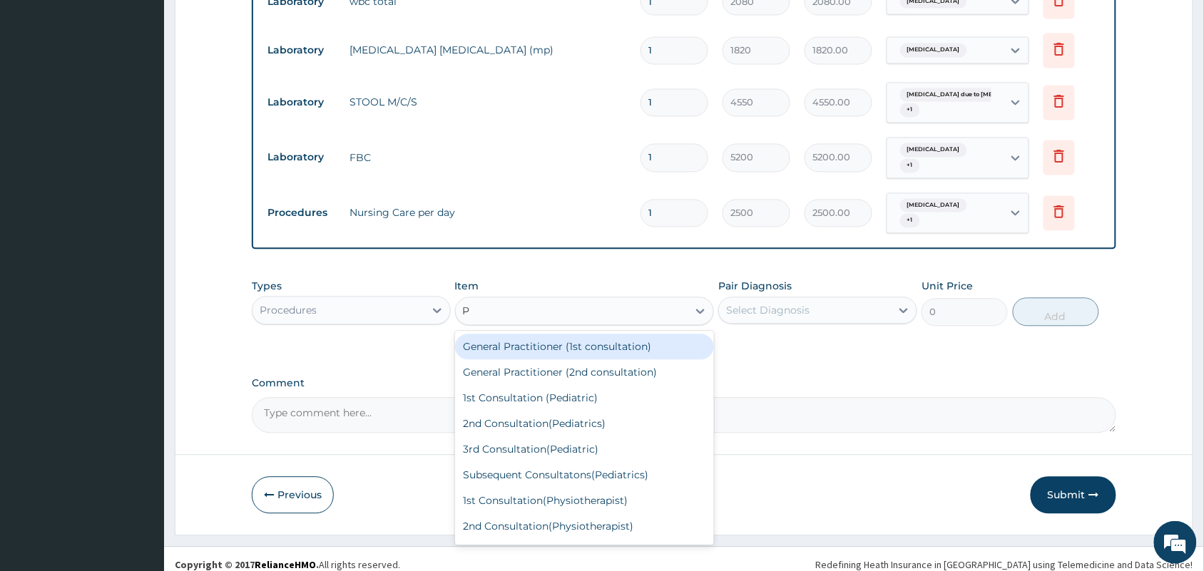
type input "PR"
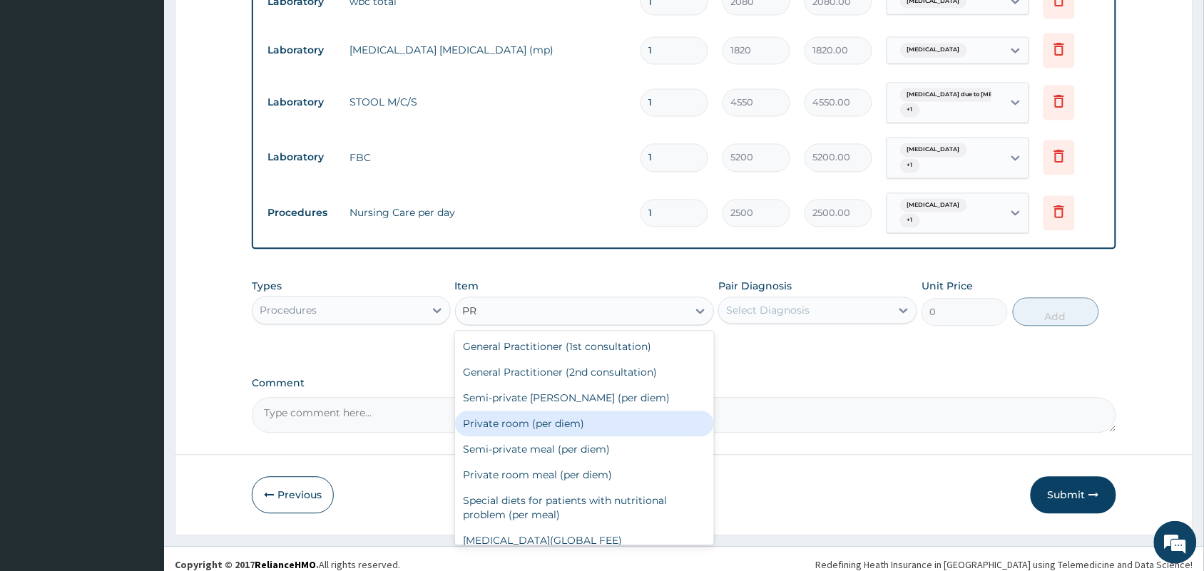
click at [541, 415] on div "Private room (per diem)" at bounding box center [585, 425] width 260 height 26
type input "11000"
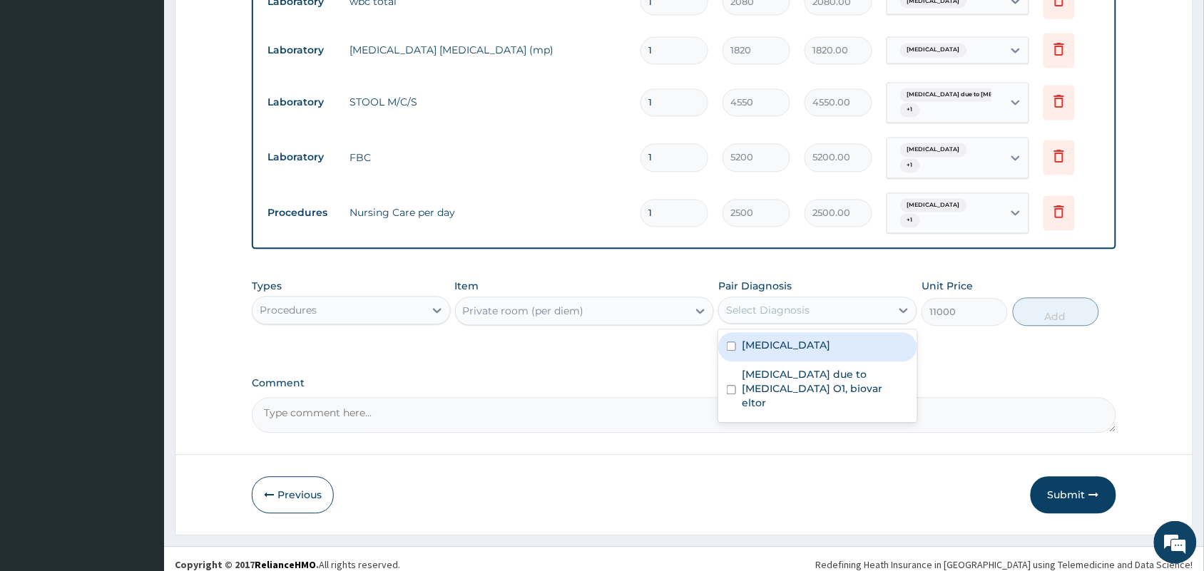
click at [820, 302] on div "Select Diagnosis" at bounding box center [805, 311] width 172 height 23
click at [794, 333] on div "[MEDICAL_DATA]" at bounding box center [817, 347] width 199 height 29
checkbox input "true"
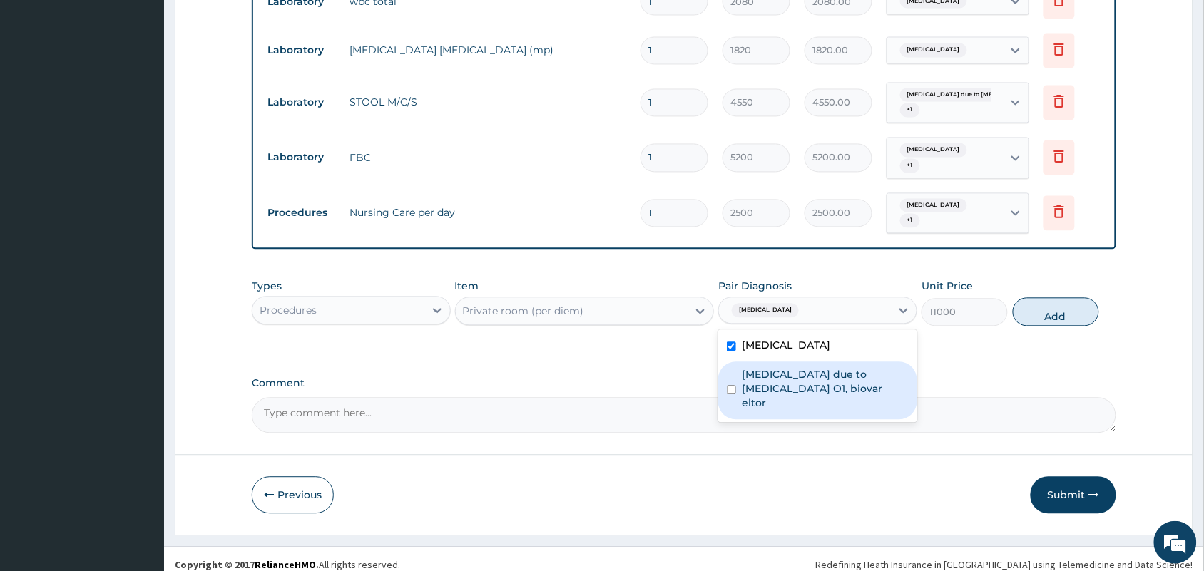
click at [792, 372] on label "[MEDICAL_DATA] due to [MEDICAL_DATA] O1, biovar eltor" at bounding box center [825, 389] width 167 height 43
checkbox input "true"
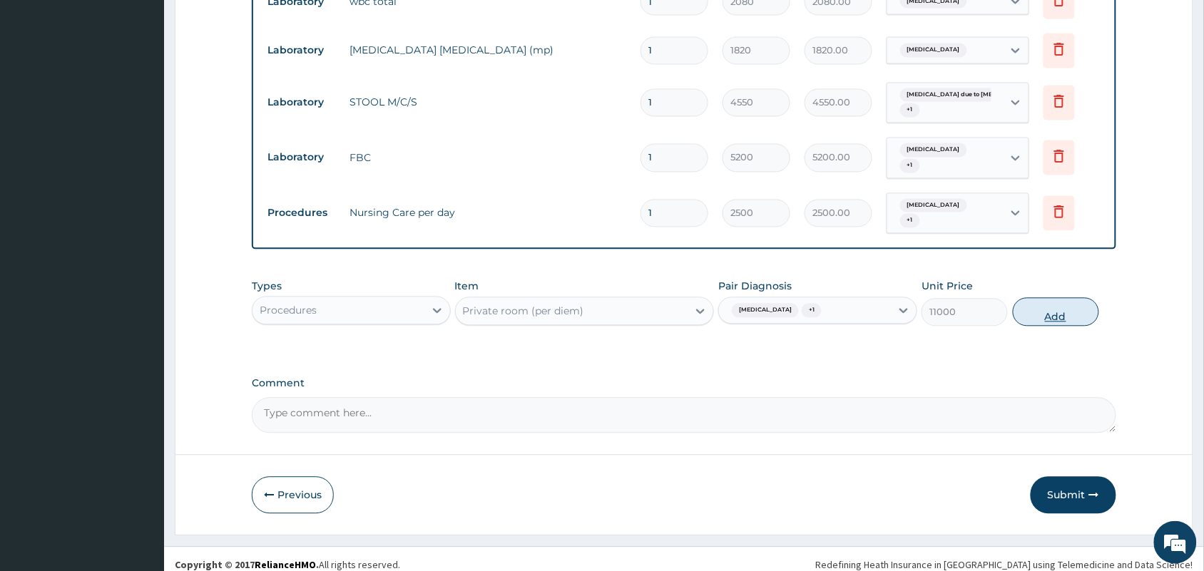
click at [1045, 310] on button "Add" at bounding box center [1056, 312] width 86 height 29
type input "0"
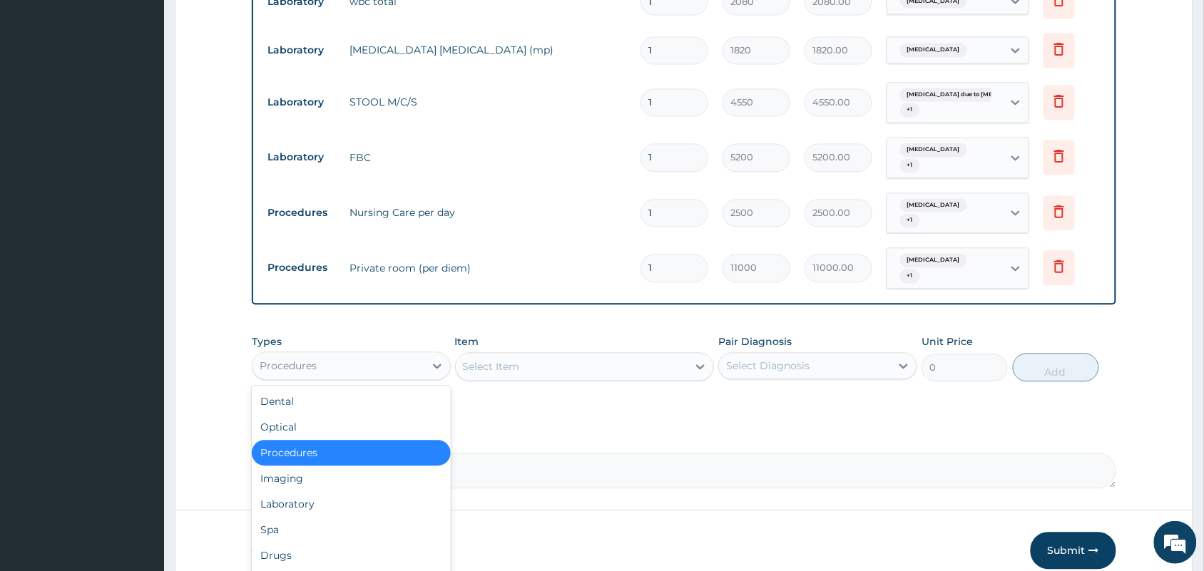
click at [397, 355] on div "Procedures" at bounding box center [339, 366] width 172 height 23
click at [275, 544] on div "Drugs" at bounding box center [351, 557] width 199 height 26
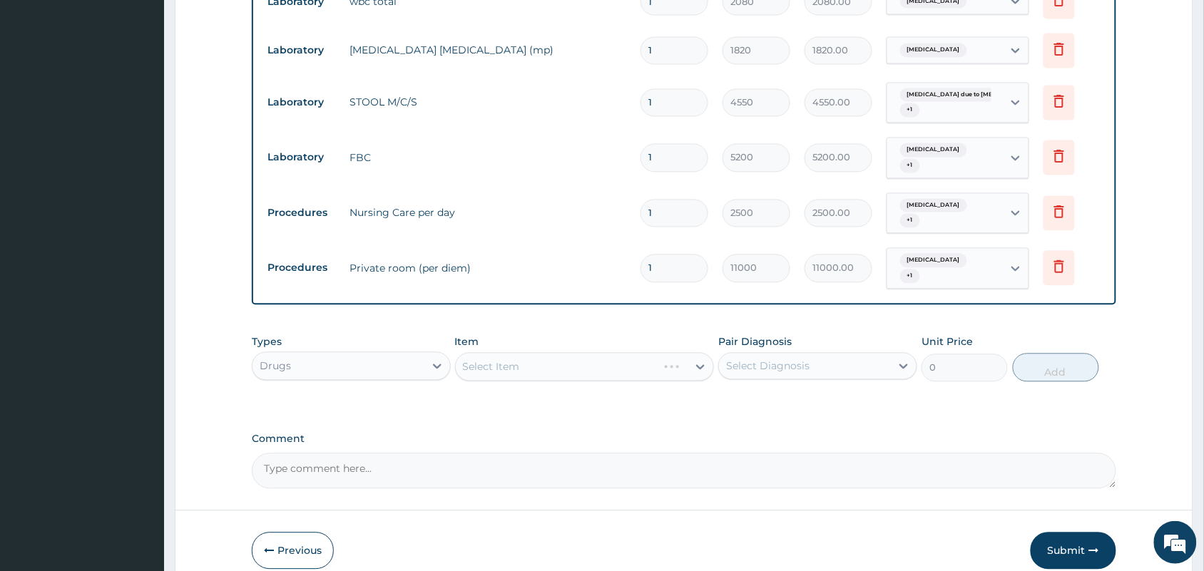
click at [275, 537] on button "Previous" at bounding box center [293, 551] width 82 height 37
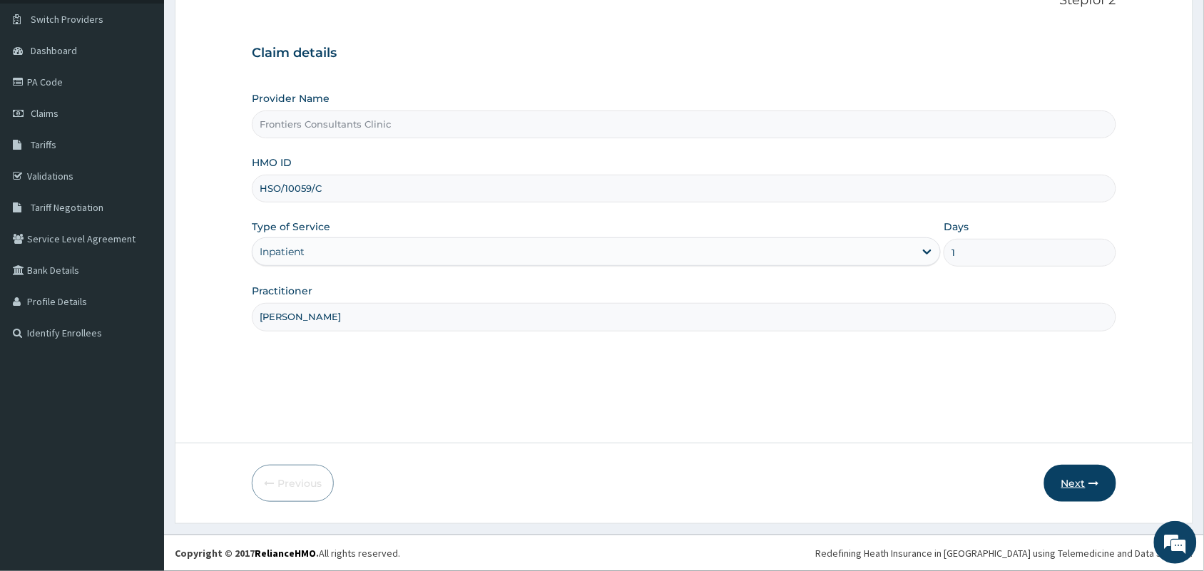
click at [1082, 485] on button "Next" at bounding box center [1080, 483] width 72 height 37
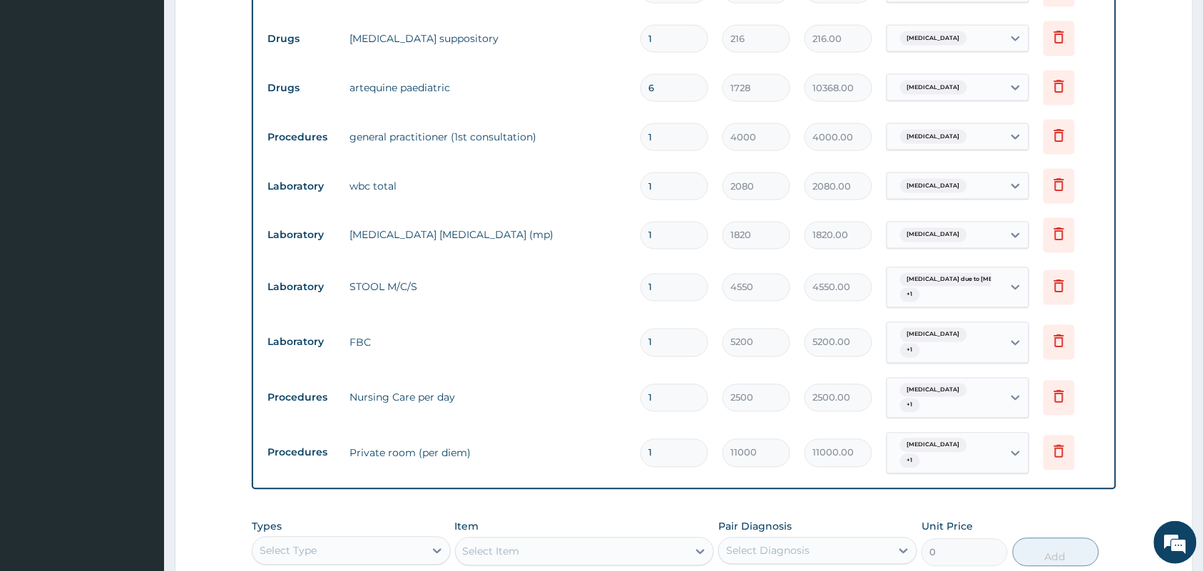
scroll to position [838, 0]
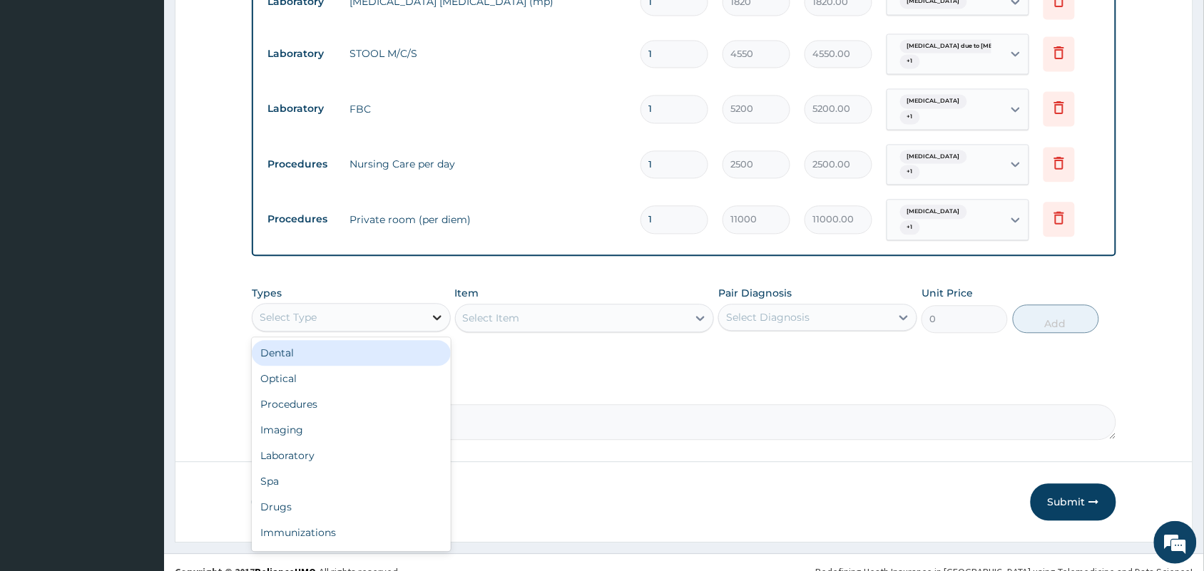
click at [436, 305] on div at bounding box center [437, 318] width 26 height 26
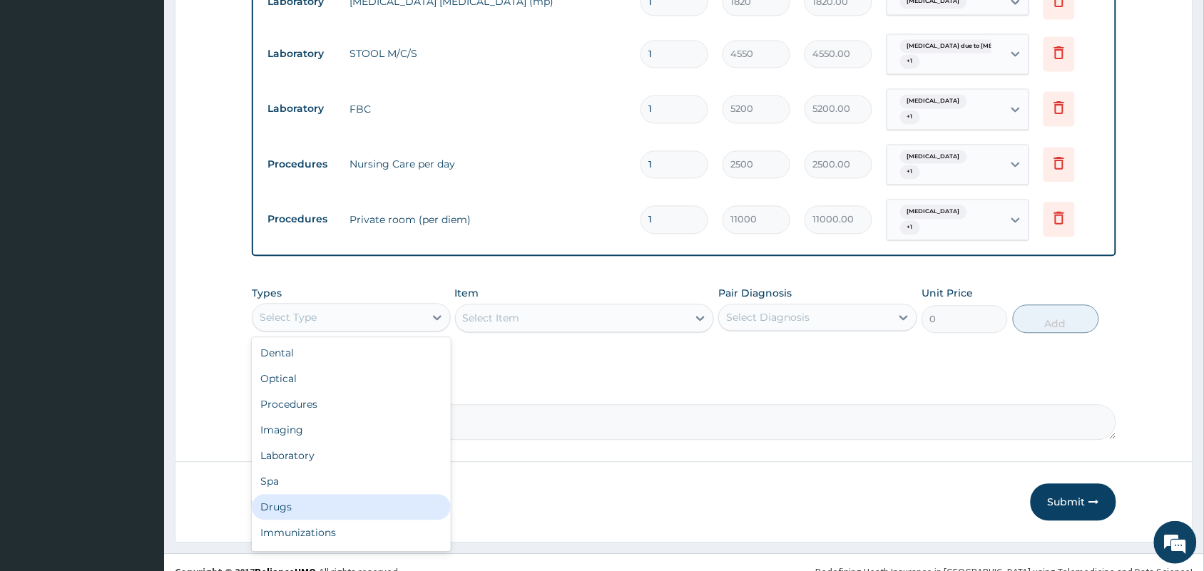
click at [307, 494] on div "Drugs" at bounding box center [351, 507] width 199 height 26
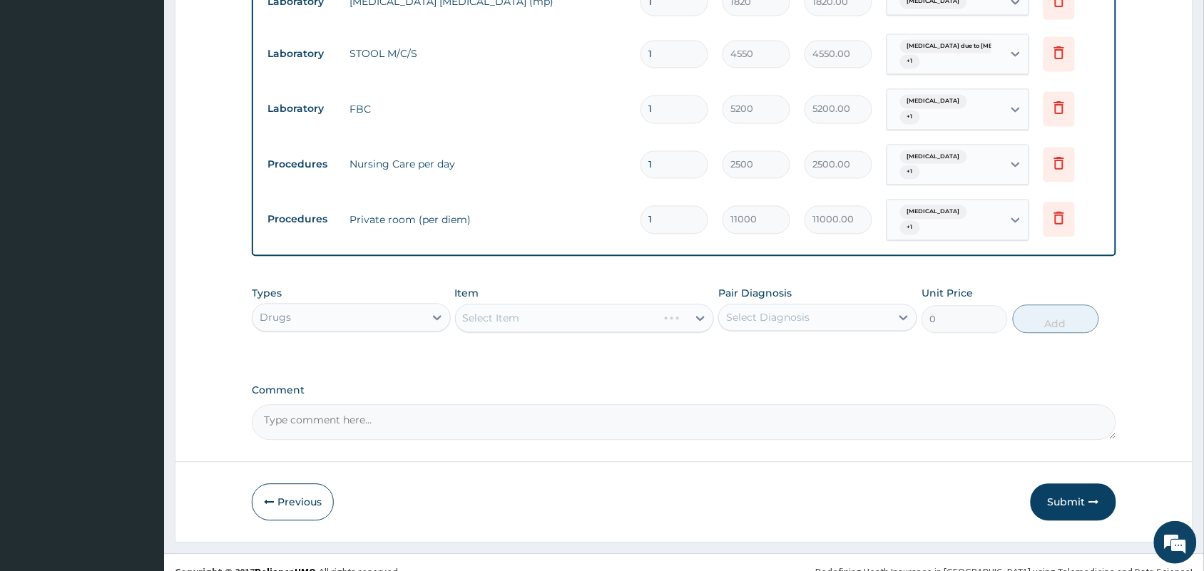
click at [536, 304] on div "Select Item" at bounding box center [585, 318] width 260 height 29
click at [536, 307] on div "Select Item" at bounding box center [572, 318] width 233 height 23
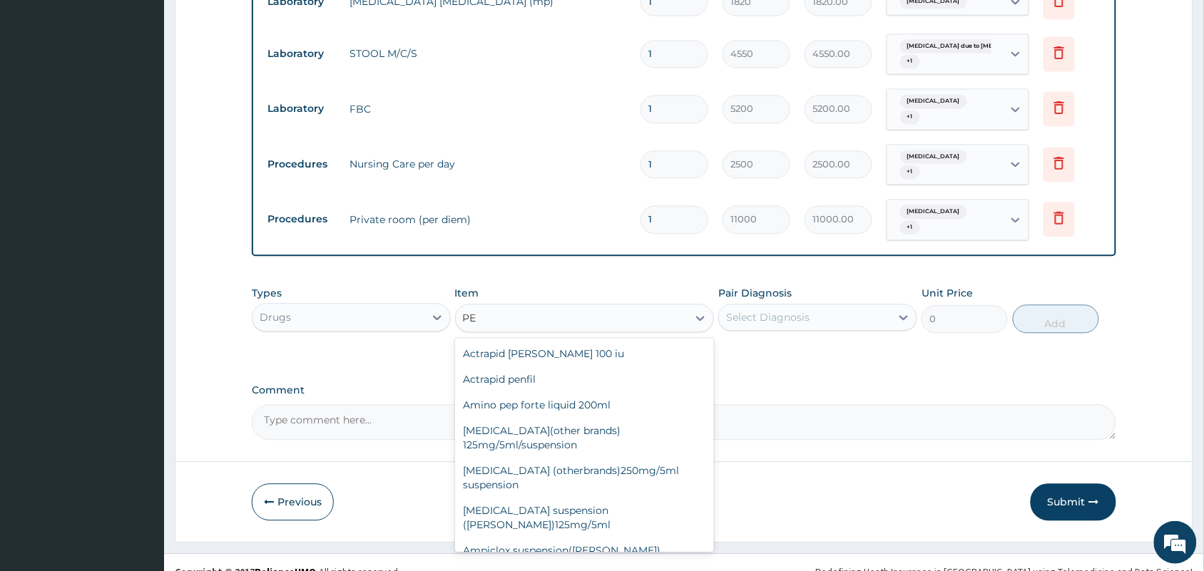
type input "P"
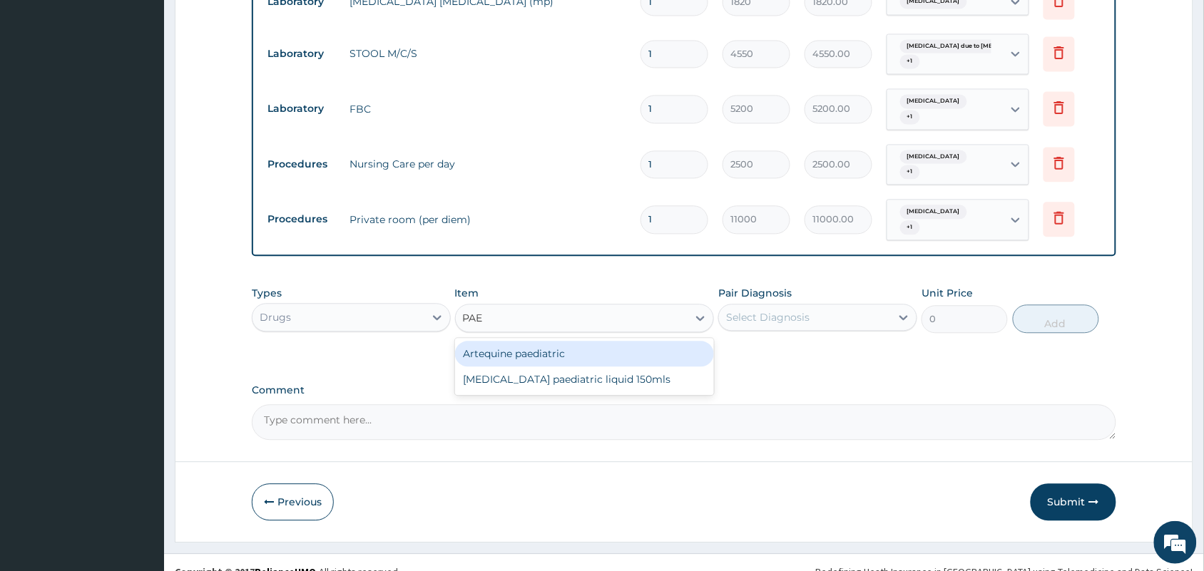
type input "PAED"
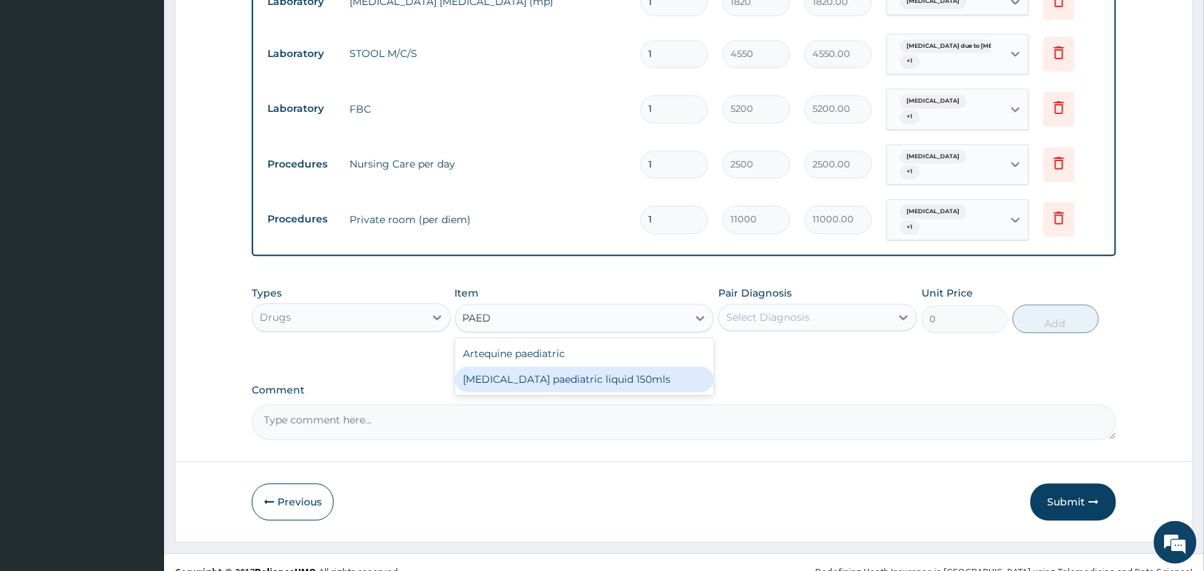
click at [572, 368] on div "[MEDICAL_DATA] paediatric liquid 150mls" at bounding box center [585, 380] width 260 height 26
type input "1296"
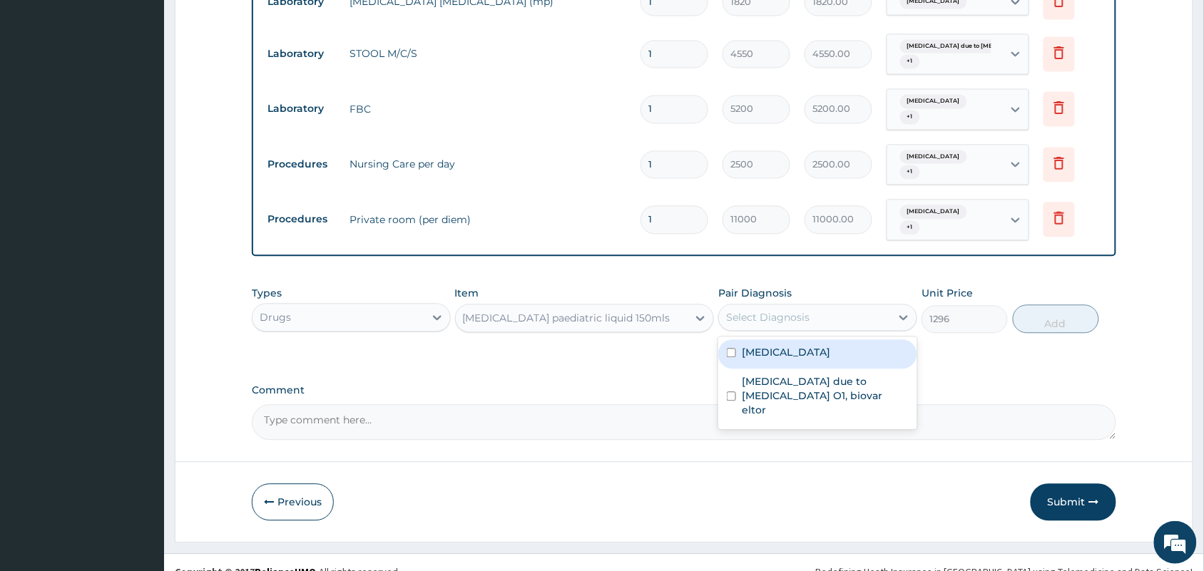
click at [769, 310] on div "Select Diagnosis" at bounding box center [767, 317] width 83 height 14
click at [750, 345] on label "[MEDICAL_DATA]" at bounding box center [786, 352] width 88 height 14
checkbox input "true"
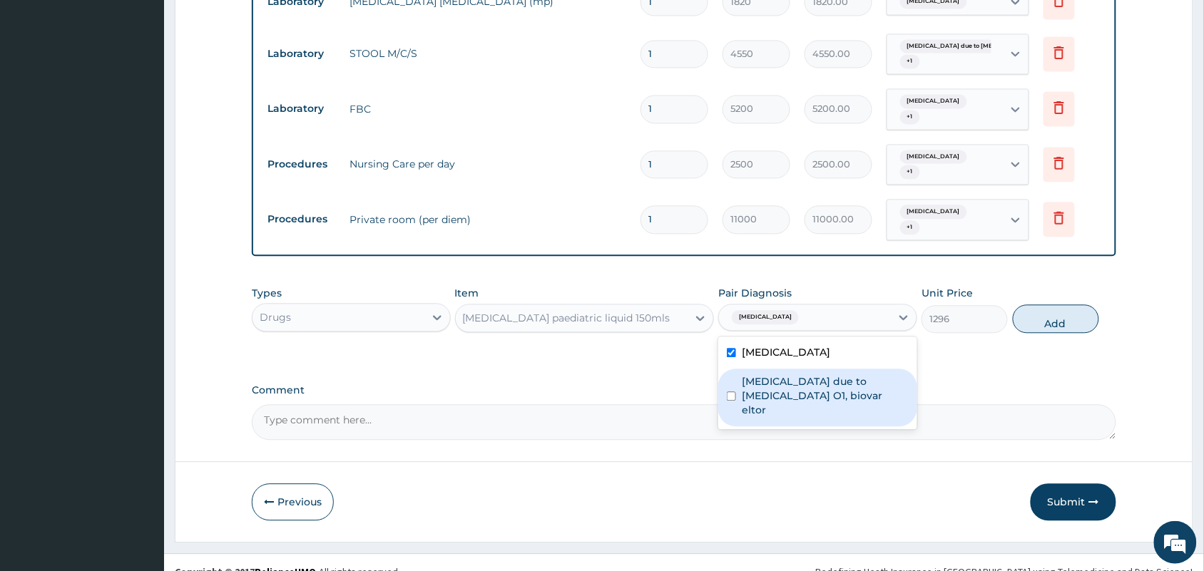
click at [750, 375] on label "[MEDICAL_DATA] due to [MEDICAL_DATA] O1, biovar eltor" at bounding box center [825, 396] width 167 height 43
checkbox input "true"
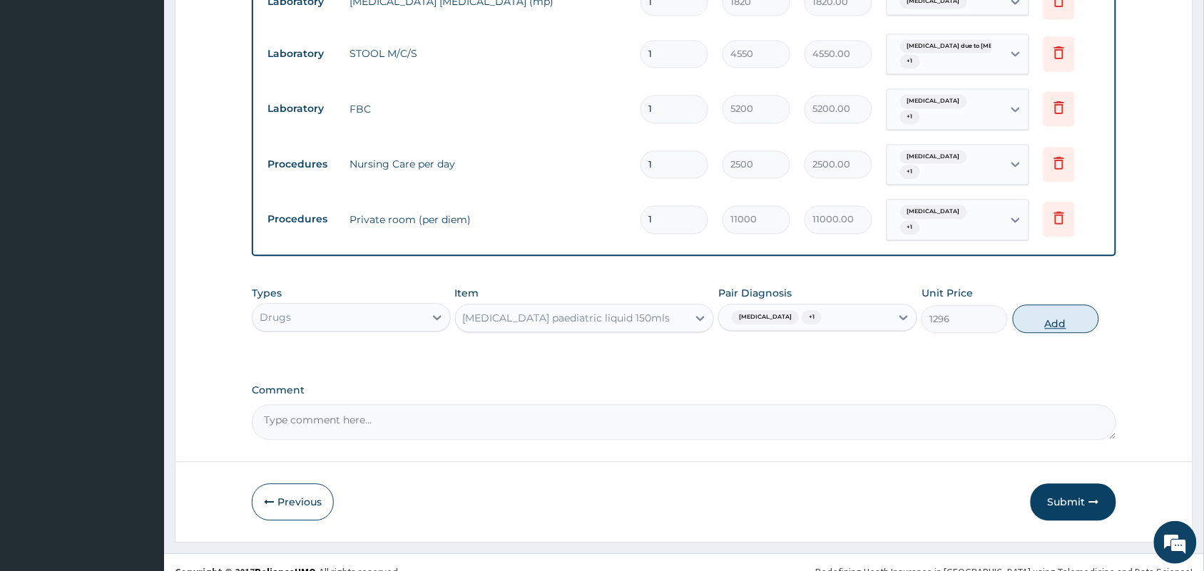
click at [1040, 305] on button "Add" at bounding box center [1056, 319] width 86 height 29
type input "0"
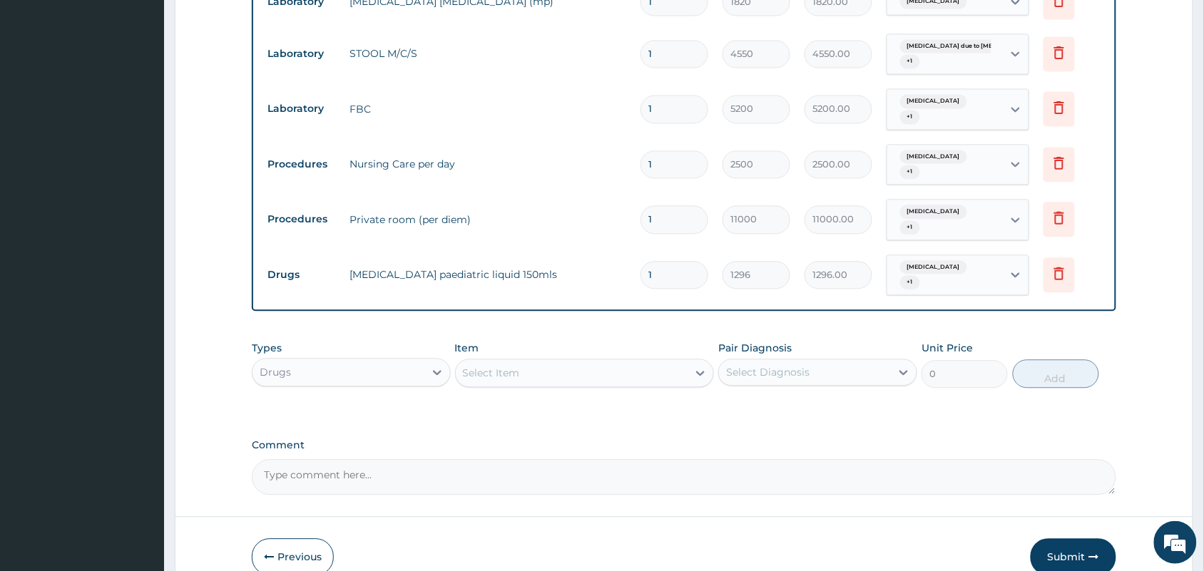
click at [666, 261] on input "1" at bounding box center [675, 275] width 68 height 28
type input "0.00"
type input "6"
type input "7776.00"
type input "6"
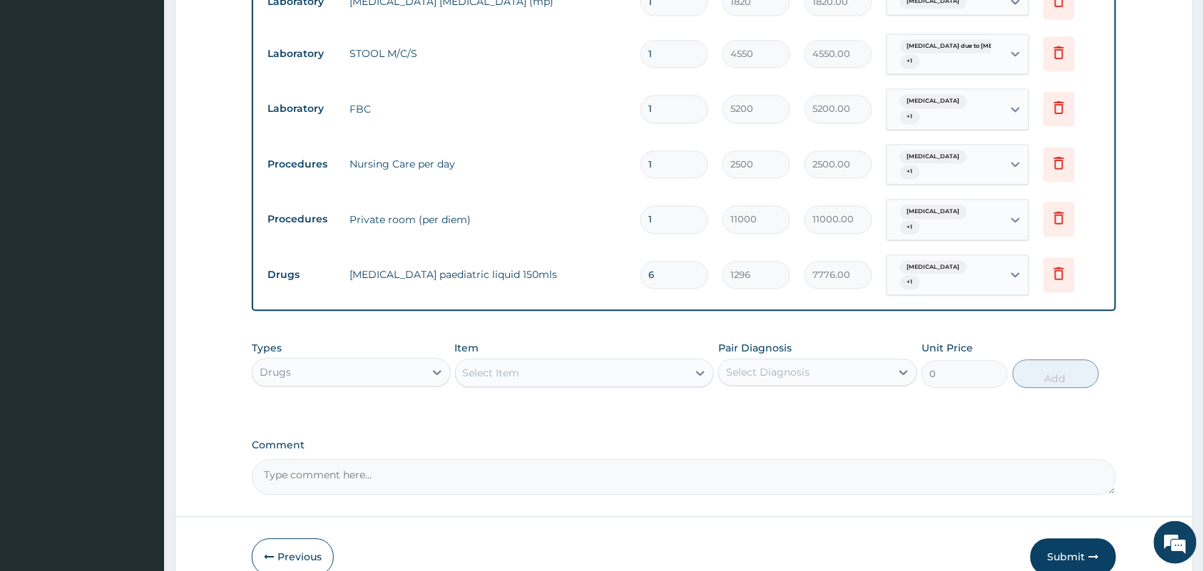
click at [535, 362] on div "Select Item" at bounding box center [572, 373] width 233 height 23
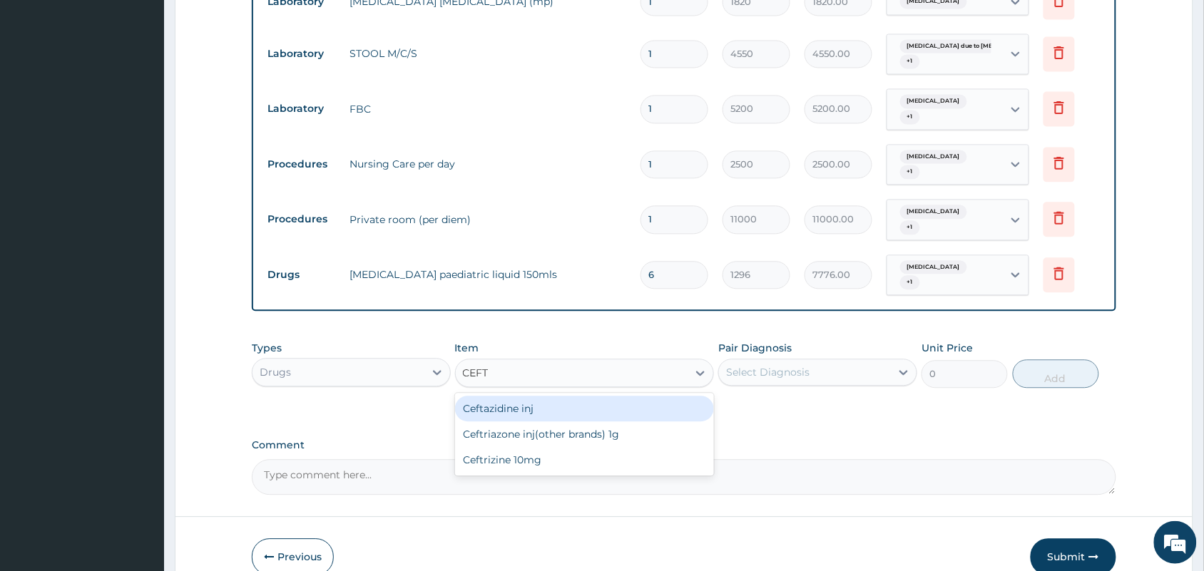
type input "CEFTR"
click at [551, 396] on div "Ceftriazone inj(other brands) 1g" at bounding box center [585, 409] width 260 height 26
type input "2016"
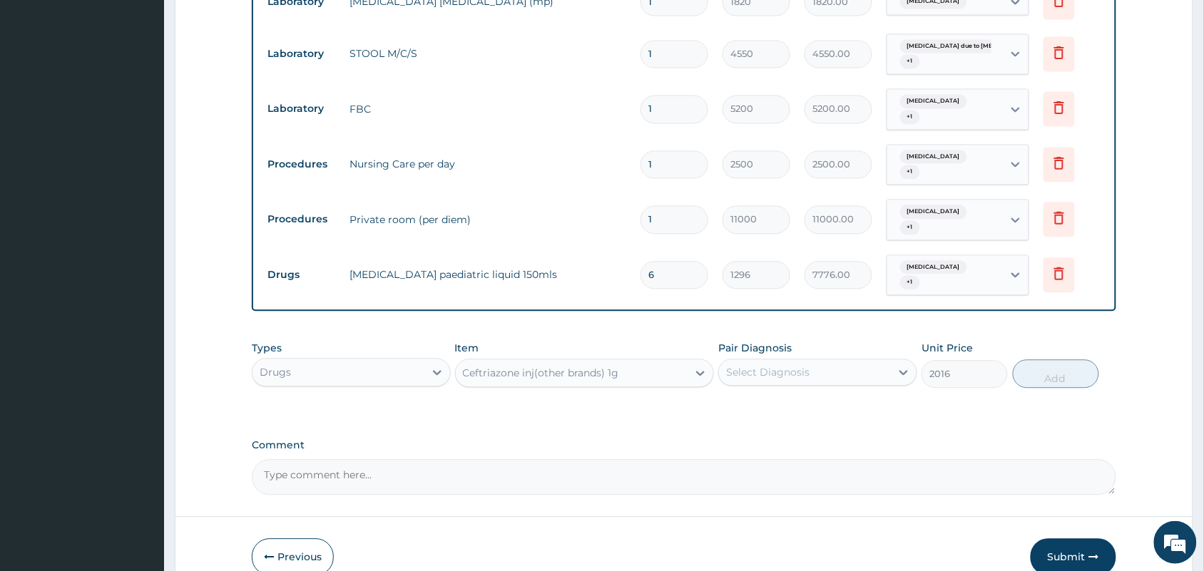
click at [842, 362] on div "Pair Diagnosis Select Diagnosis" at bounding box center [817, 364] width 199 height 47
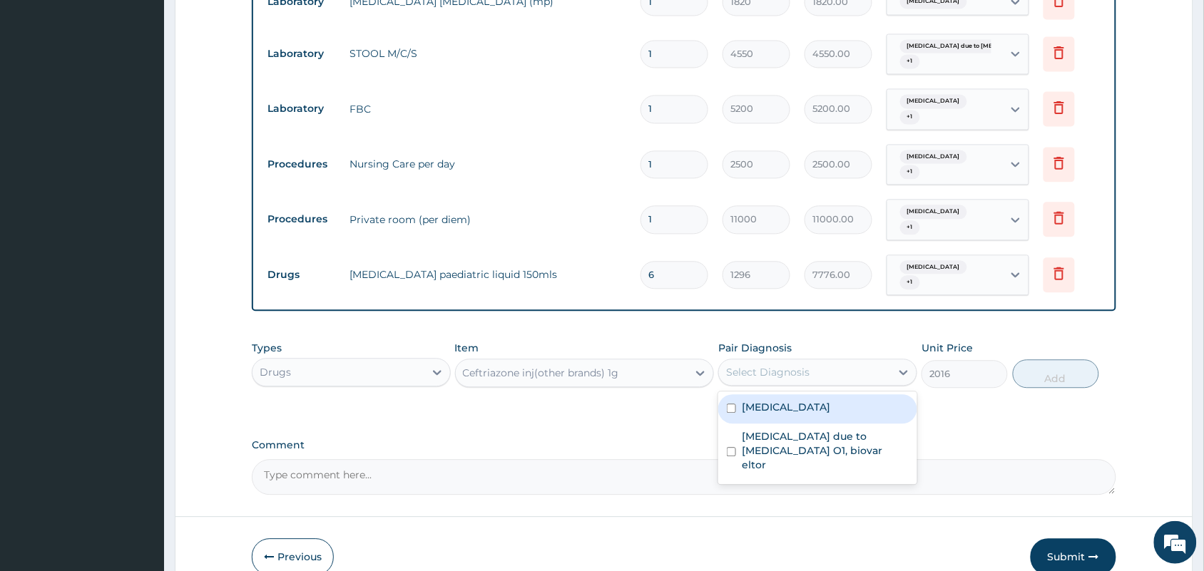
click at [778, 365] on div "Select Diagnosis" at bounding box center [767, 372] width 83 height 14
click at [775, 400] on label "[MEDICAL_DATA]" at bounding box center [786, 407] width 88 height 14
checkbox input "true"
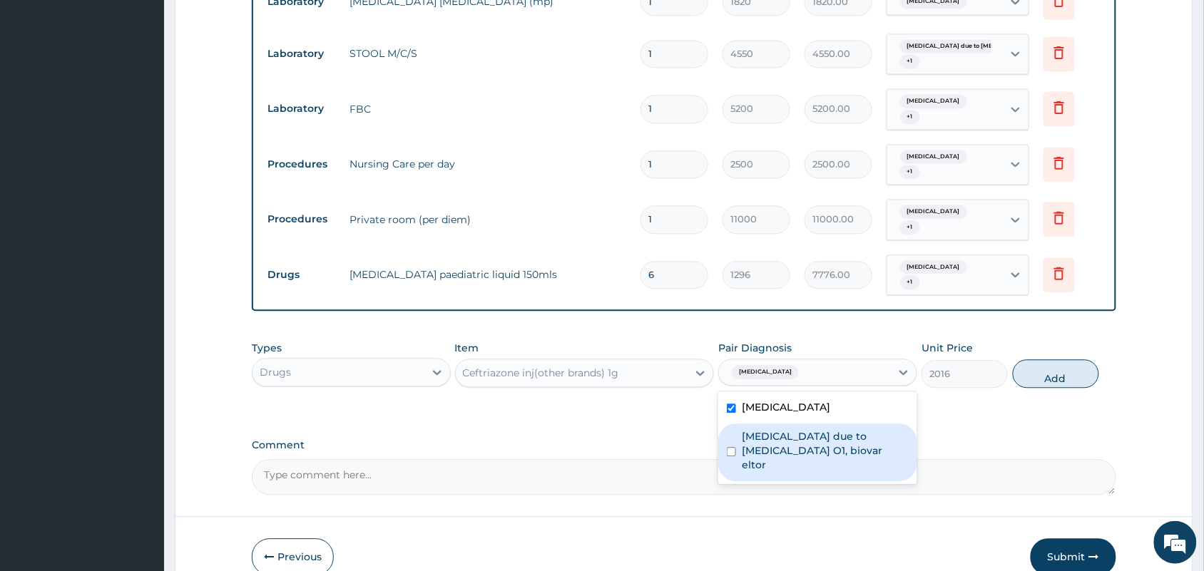
click at [765, 429] on label "[MEDICAL_DATA] due to [MEDICAL_DATA] O1, biovar eltor" at bounding box center [825, 450] width 167 height 43
checkbox input "true"
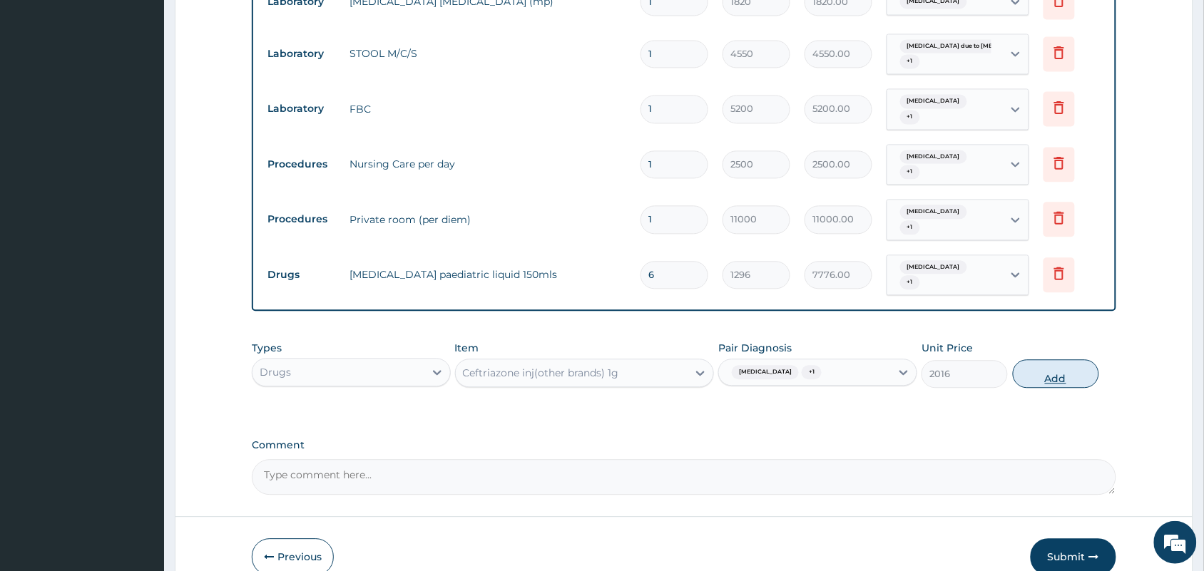
click at [1051, 360] on button "Add" at bounding box center [1056, 374] width 86 height 29
type input "0"
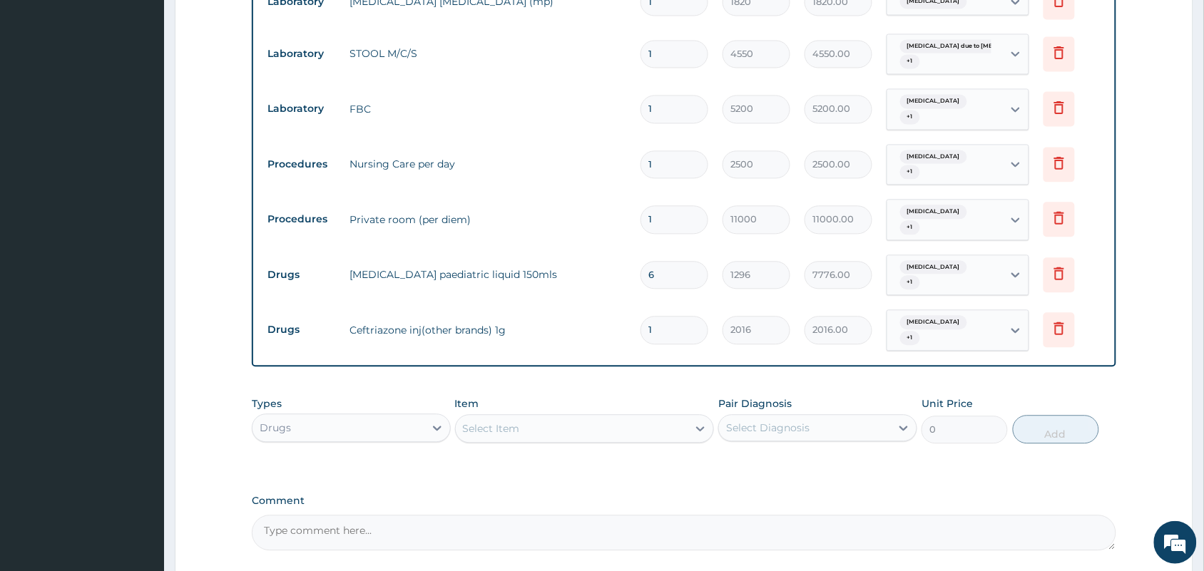
click at [514, 422] on div "Select Item" at bounding box center [491, 429] width 57 height 14
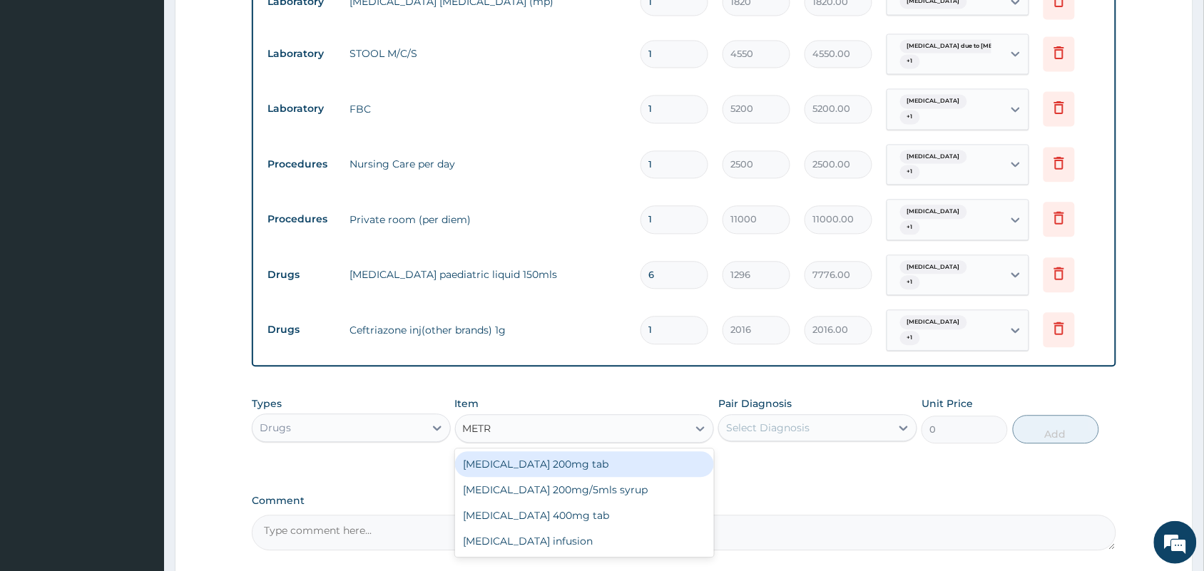
type input "METRO"
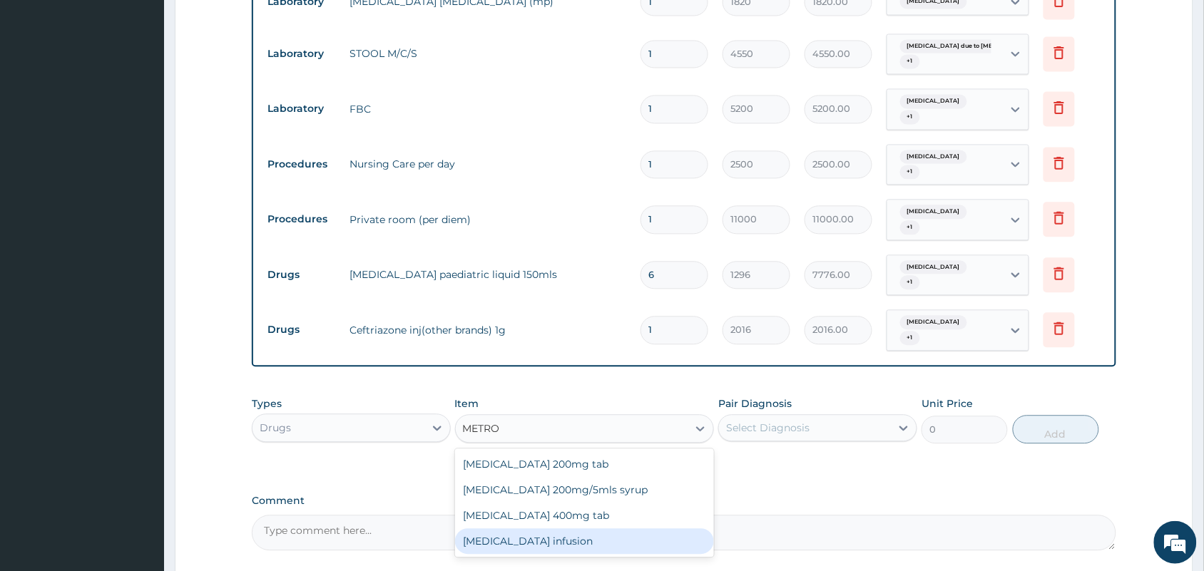
click at [541, 529] on div "[MEDICAL_DATA] infusion" at bounding box center [585, 542] width 260 height 26
type input "648"
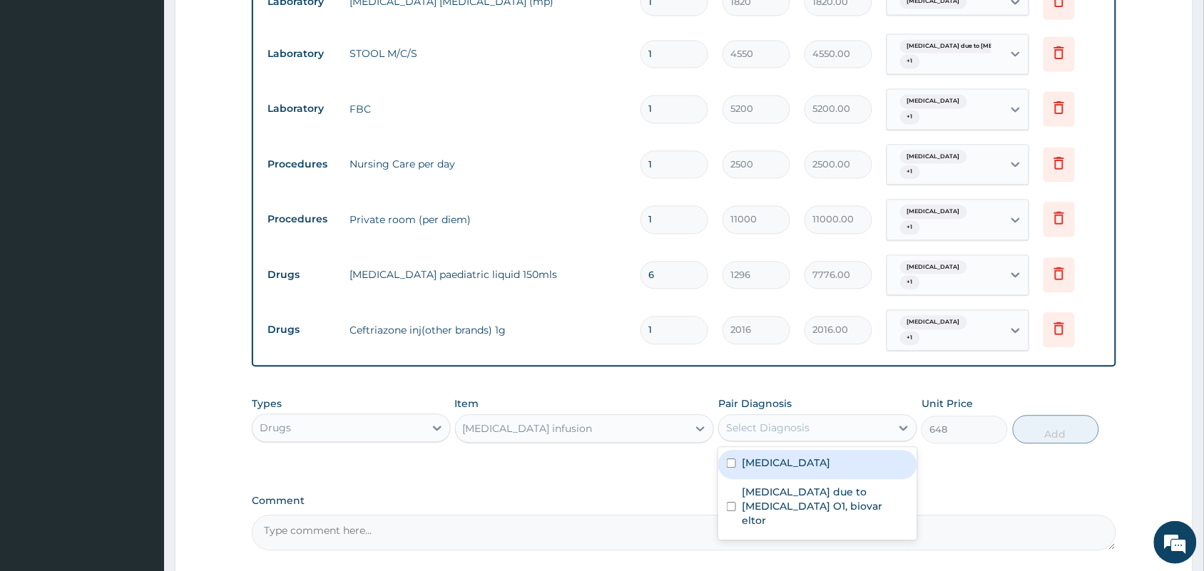
click at [823, 417] on div "Select Diagnosis" at bounding box center [805, 428] width 172 height 23
click at [789, 450] on div "[MEDICAL_DATA]" at bounding box center [817, 464] width 199 height 29
checkbox input "true"
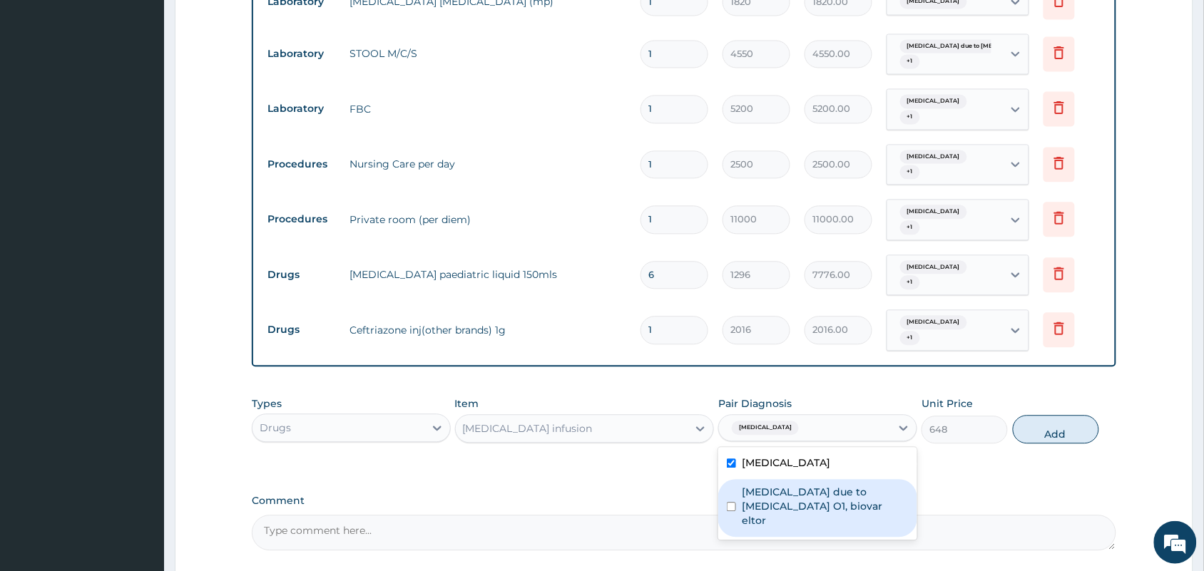
click at [788, 485] on label "[MEDICAL_DATA] due to [MEDICAL_DATA] O1, biovar eltor" at bounding box center [825, 506] width 167 height 43
checkbox input "true"
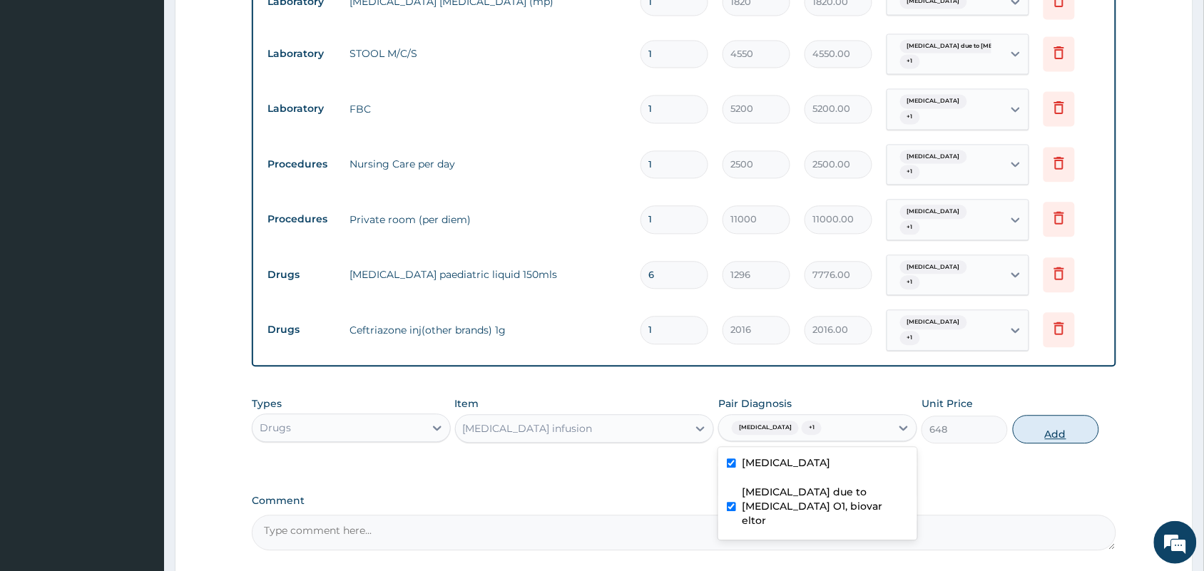
click at [1039, 415] on button "Add" at bounding box center [1056, 429] width 86 height 29
type input "0"
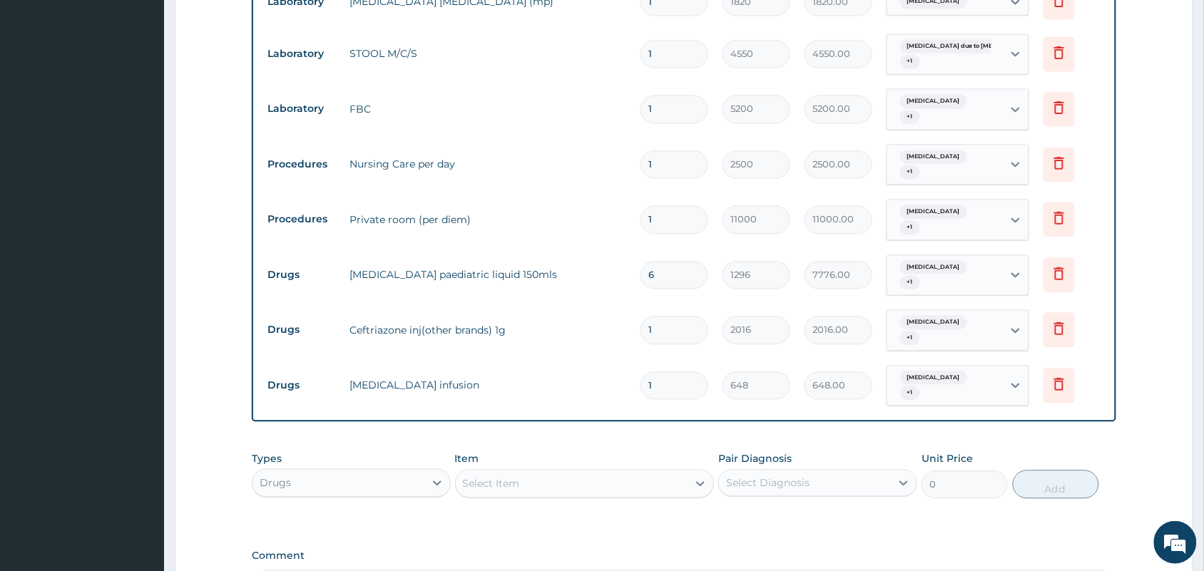
click at [671, 372] on input "1" at bounding box center [675, 386] width 68 height 28
type input "0.00"
type input "4"
type input "2592.00"
type input "4"
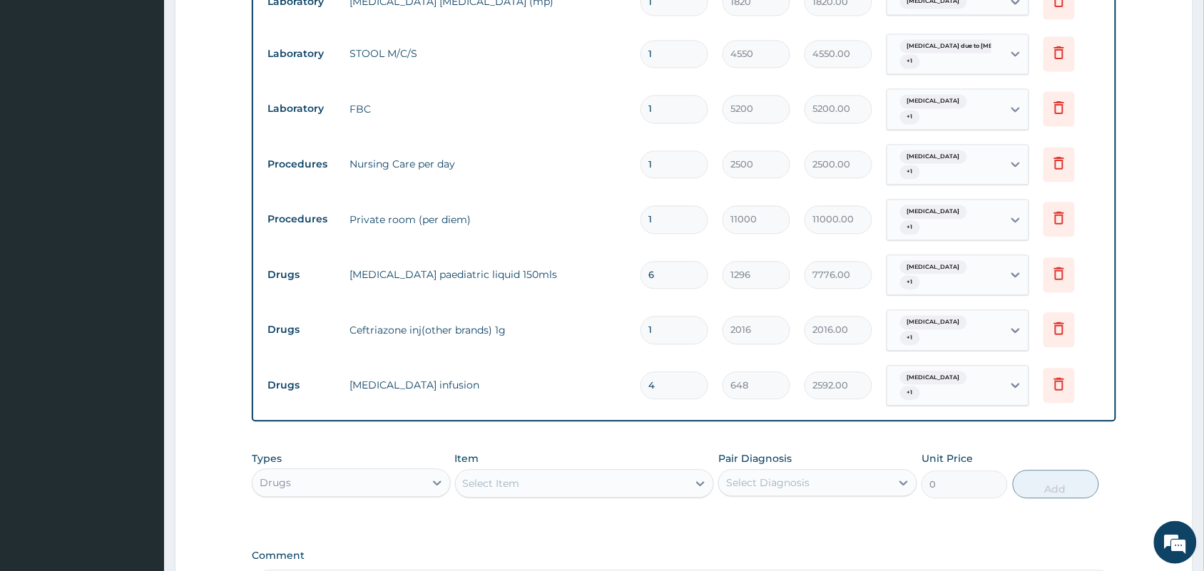
click at [546, 472] on div "Select Item" at bounding box center [572, 483] width 233 height 23
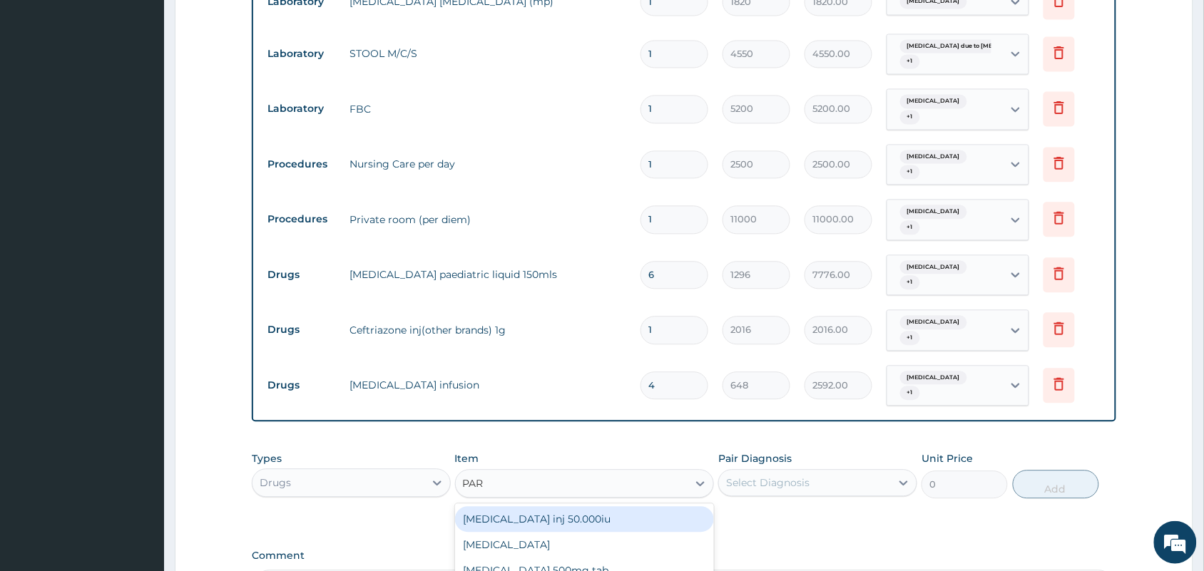
type input "PARA"
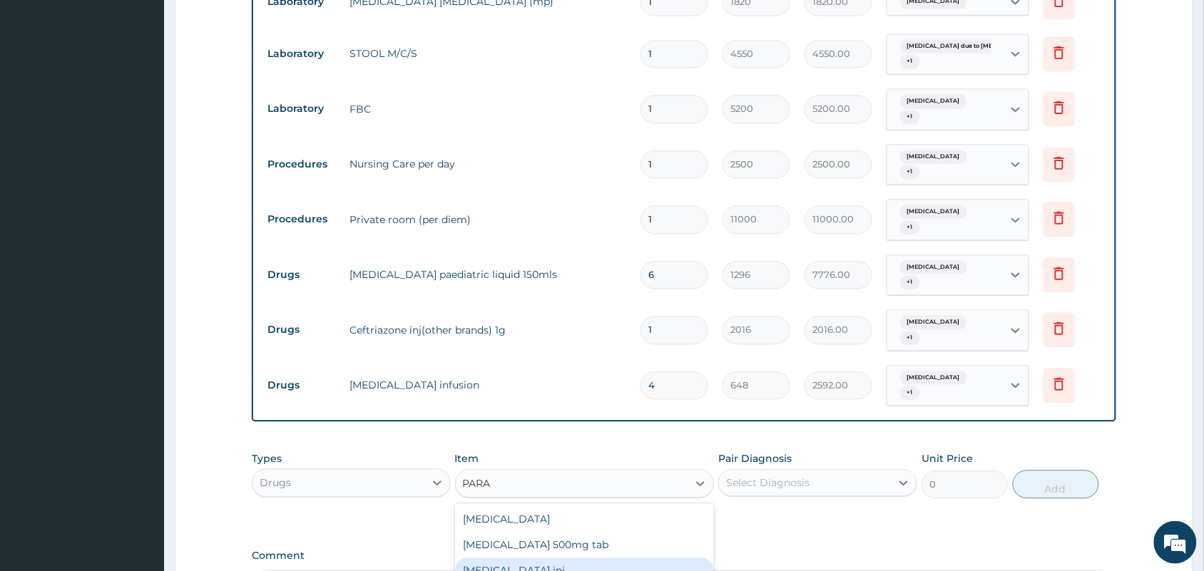
click at [499, 558] on div "[MEDICAL_DATA] inj" at bounding box center [585, 571] width 260 height 26
type input "180"
click at [853, 472] on div "Select Diagnosis" at bounding box center [805, 483] width 172 height 23
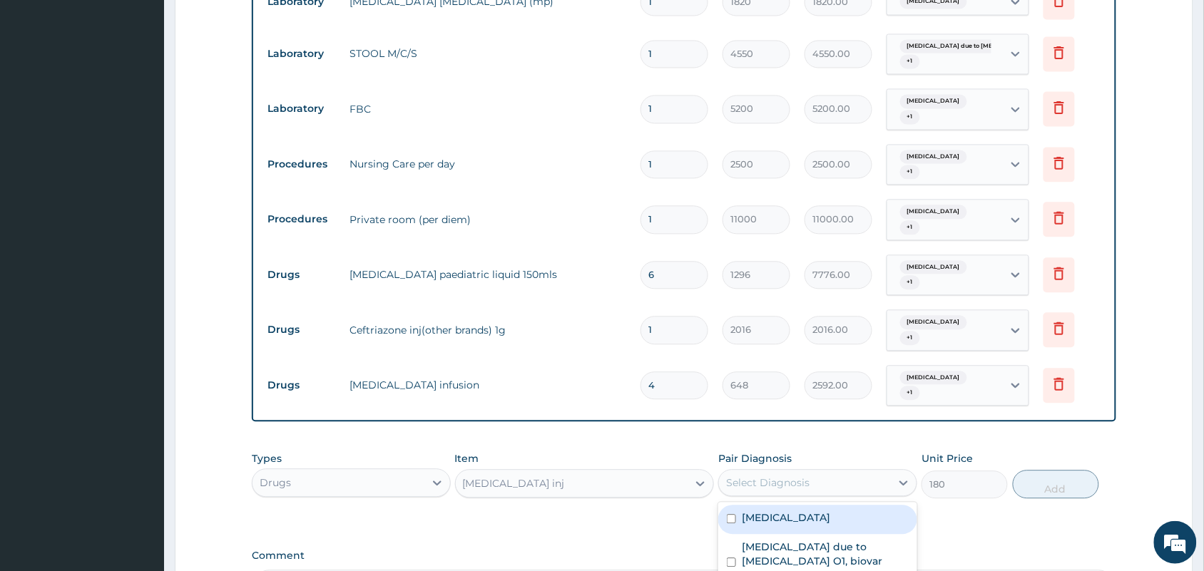
click at [819, 505] on div "[MEDICAL_DATA]" at bounding box center [817, 519] width 199 height 29
checkbox input "true"
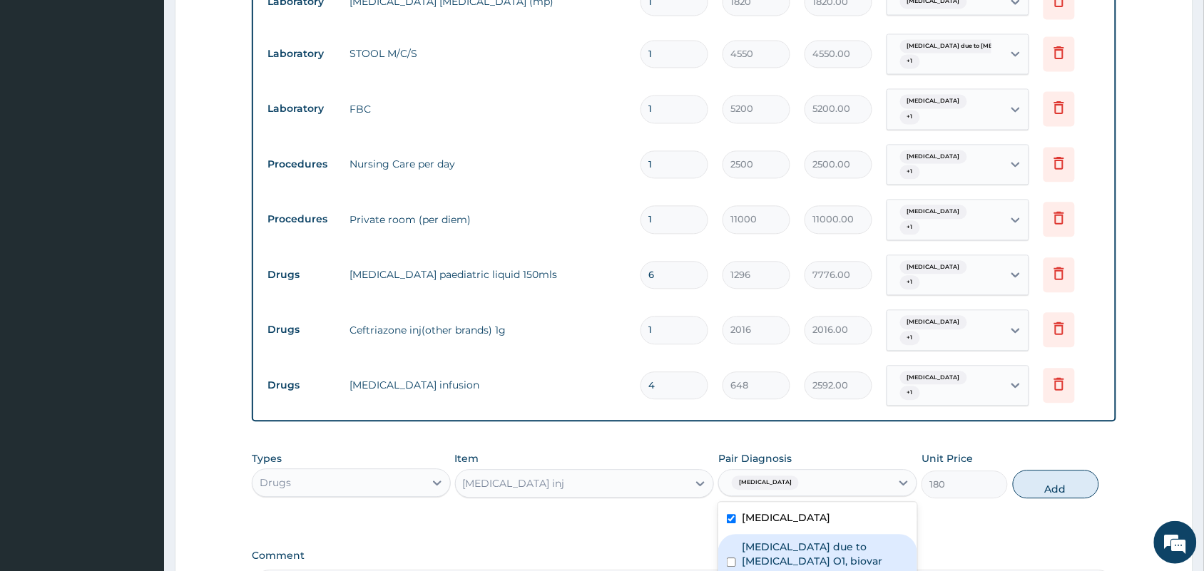
click at [818, 540] on label "[MEDICAL_DATA] due to [MEDICAL_DATA] O1, biovar eltor" at bounding box center [825, 561] width 167 height 43
checkbox input "true"
click at [1051, 470] on button "Add" at bounding box center [1056, 484] width 86 height 29
type input "0"
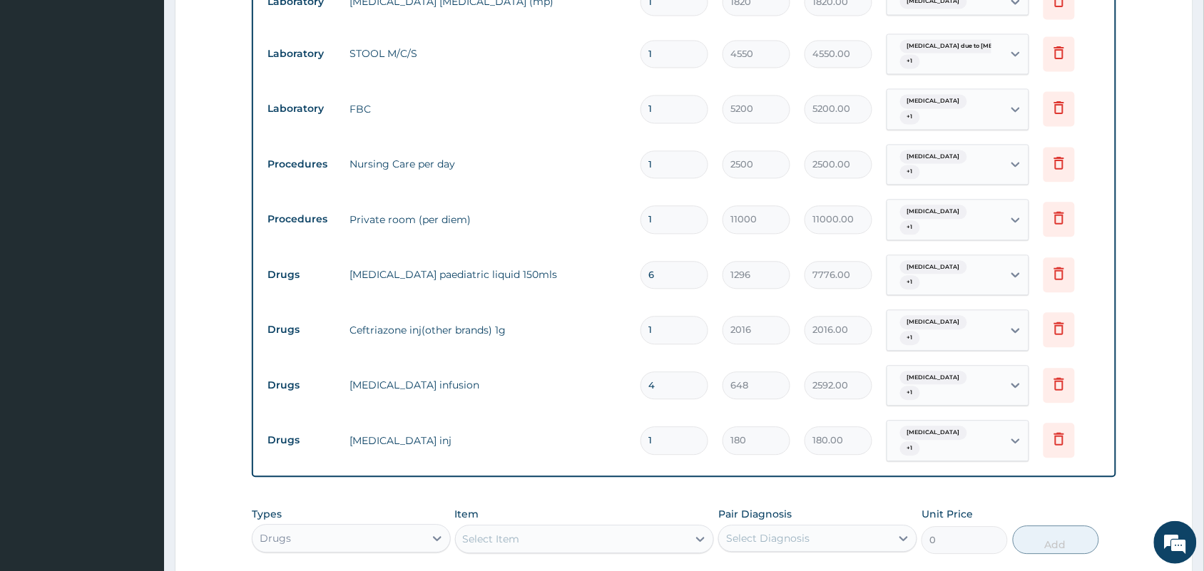
click at [503, 532] on div "Select Item" at bounding box center [491, 539] width 57 height 14
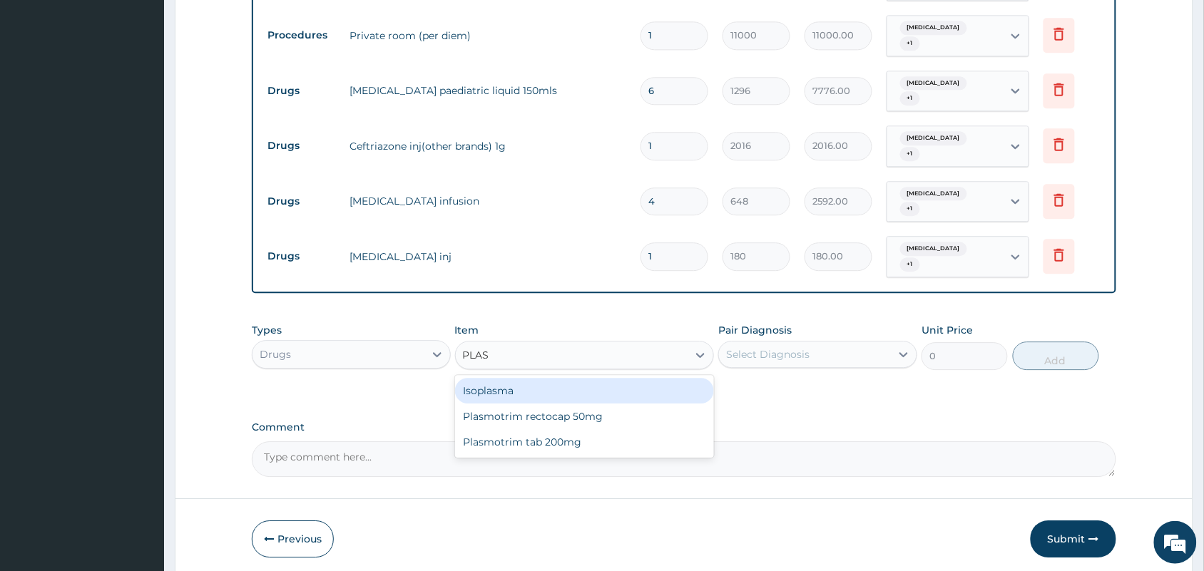
scroll to position [1035, 0]
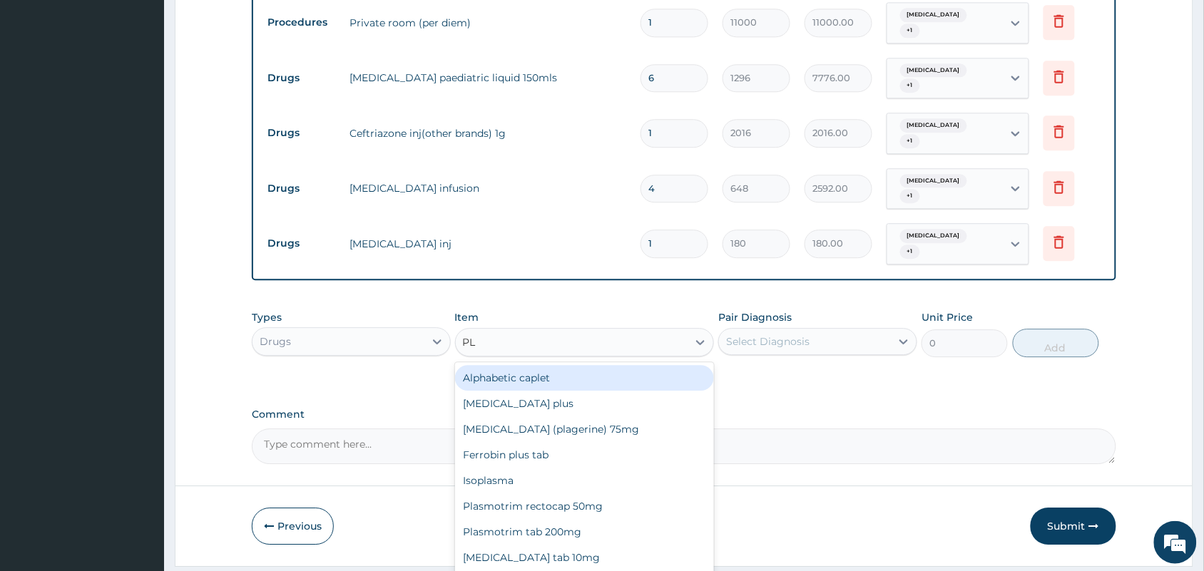
type input "P"
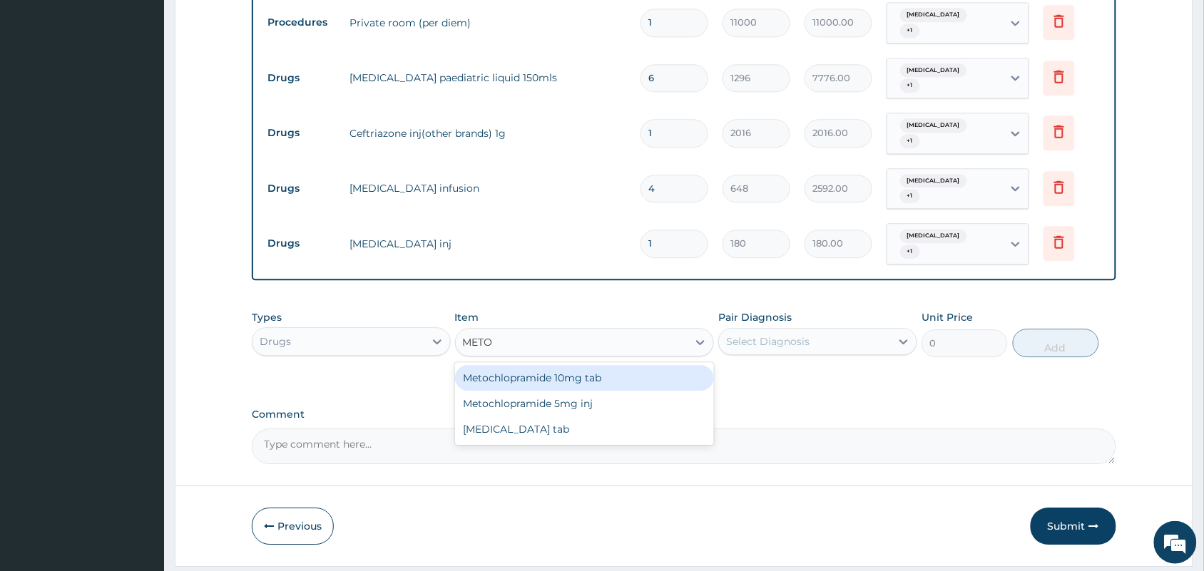
type input "METOC"
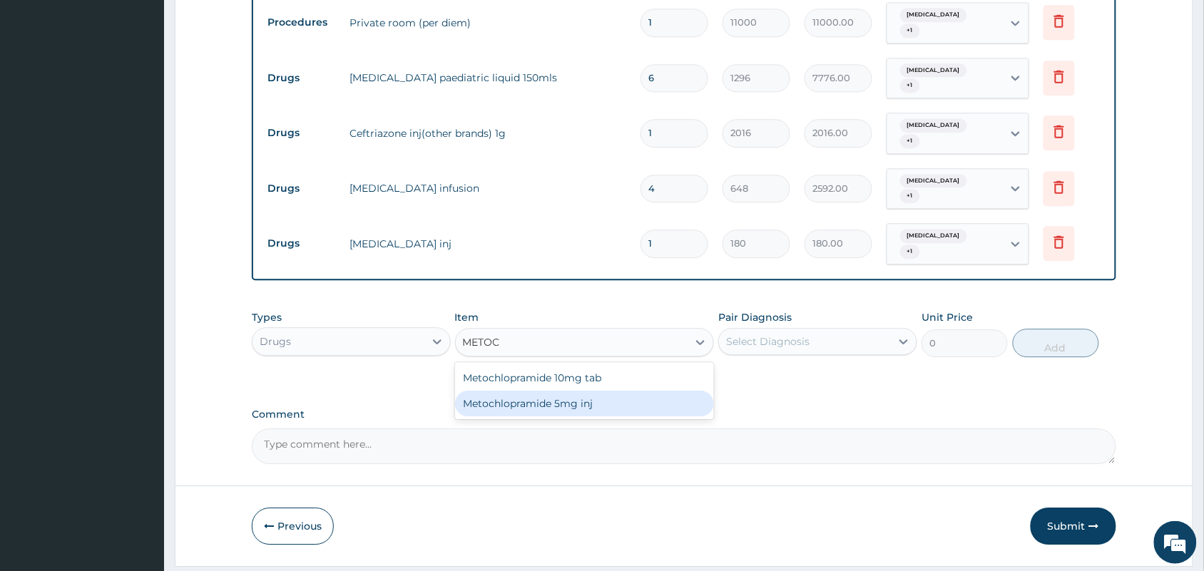
click at [550, 391] on div "Metochlopramide 5mg inj" at bounding box center [585, 404] width 260 height 26
type input "259.2"
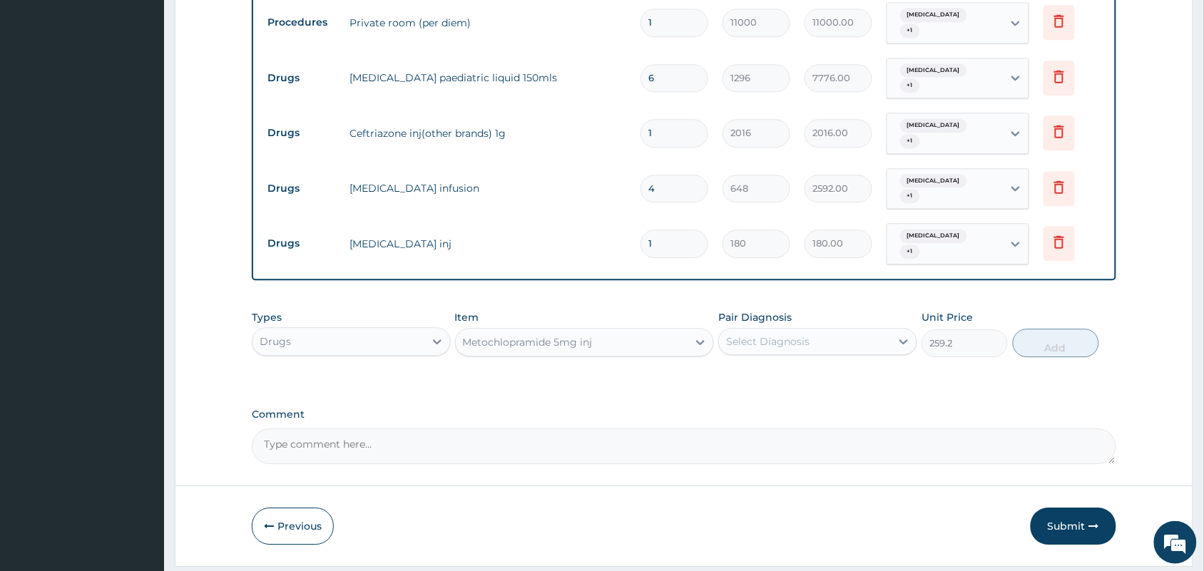
click at [843, 330] on div "Select Diagnosis" at bounding box center [805, 341] width 172 height 23
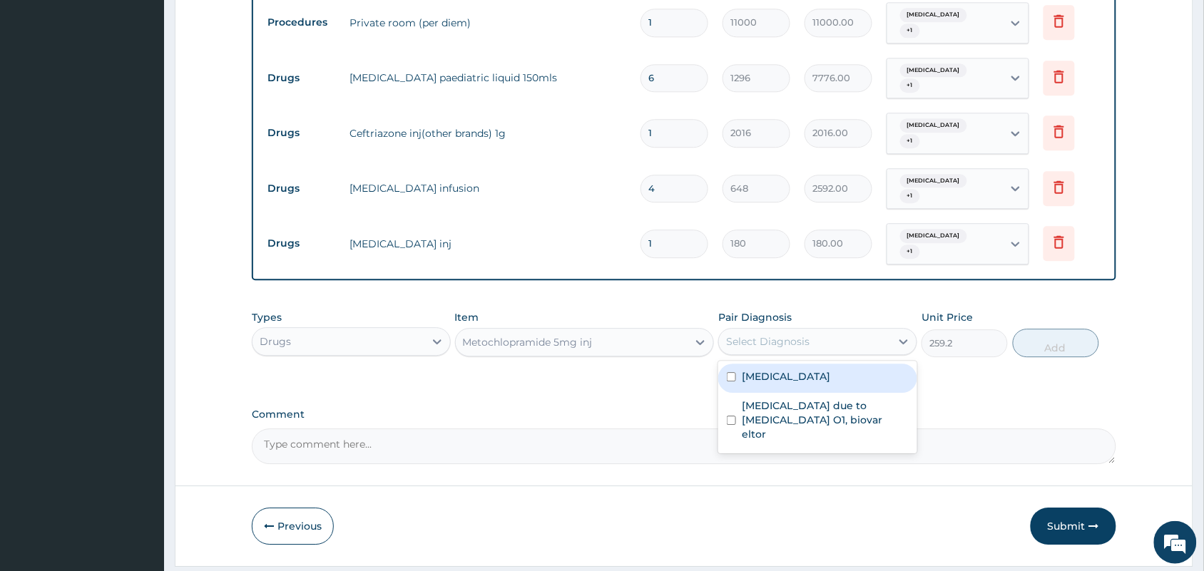
click at [815, 364] on div "[MEDICAL_DATA]" at bounding box center [817, 378] width 199 height 29
checkbox input "true"
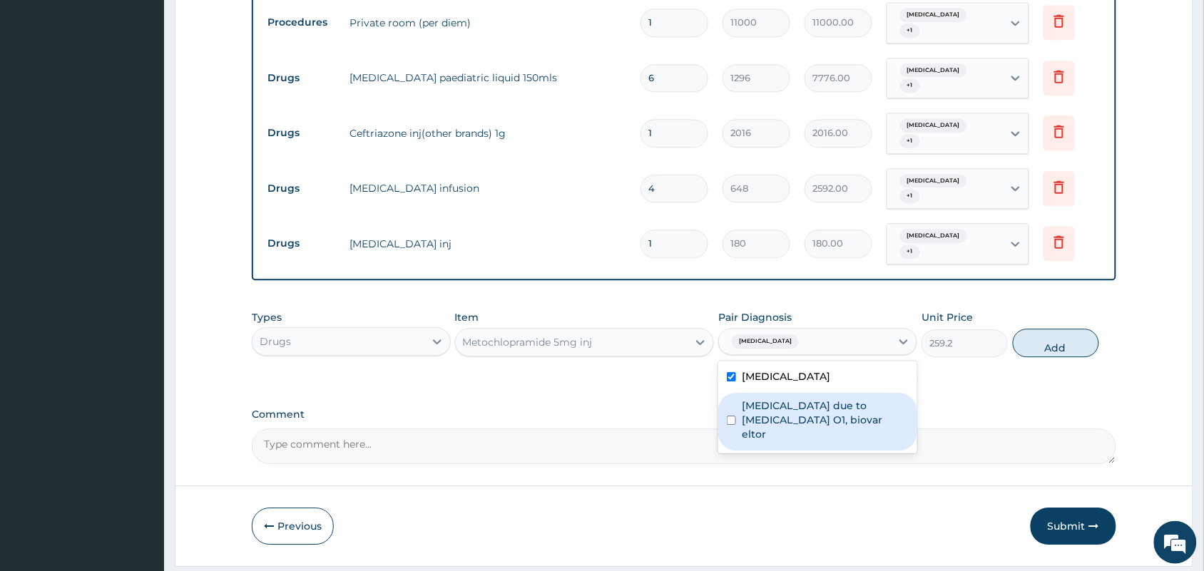
click at [807, 399] on label "[MEDICAL_DATA] due to [MEDICAL_DATA] O1, biovar eltor" at bounding box center [825, 420] width 167 height 43
checkbox input "true"
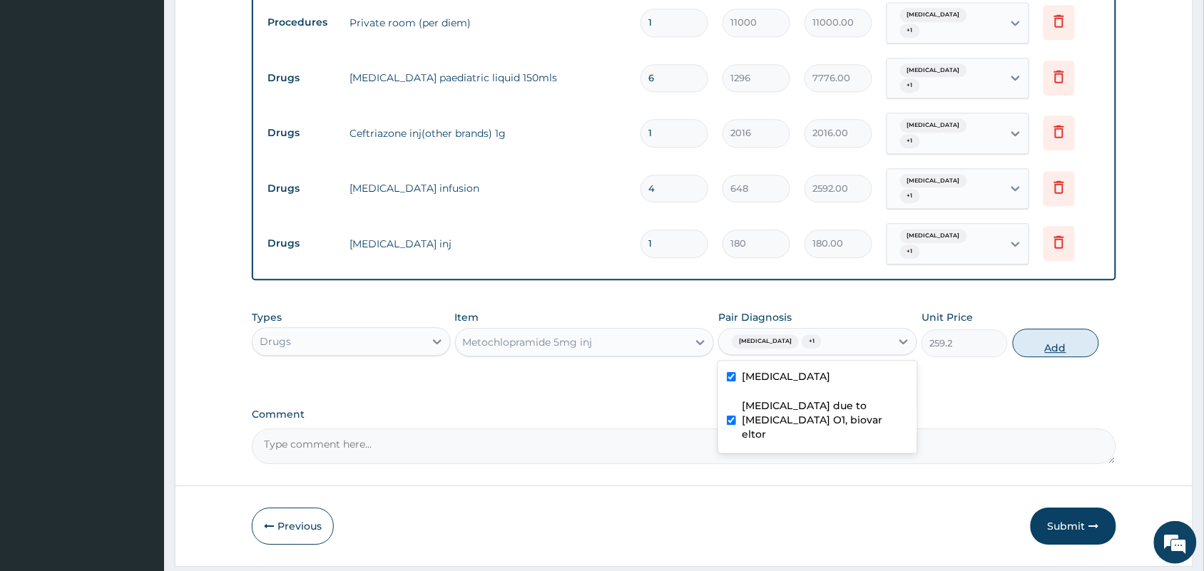
click at [1045, 329] on button "Add" at bounding box center [1056, 343] width 86 height 29
type input "0"
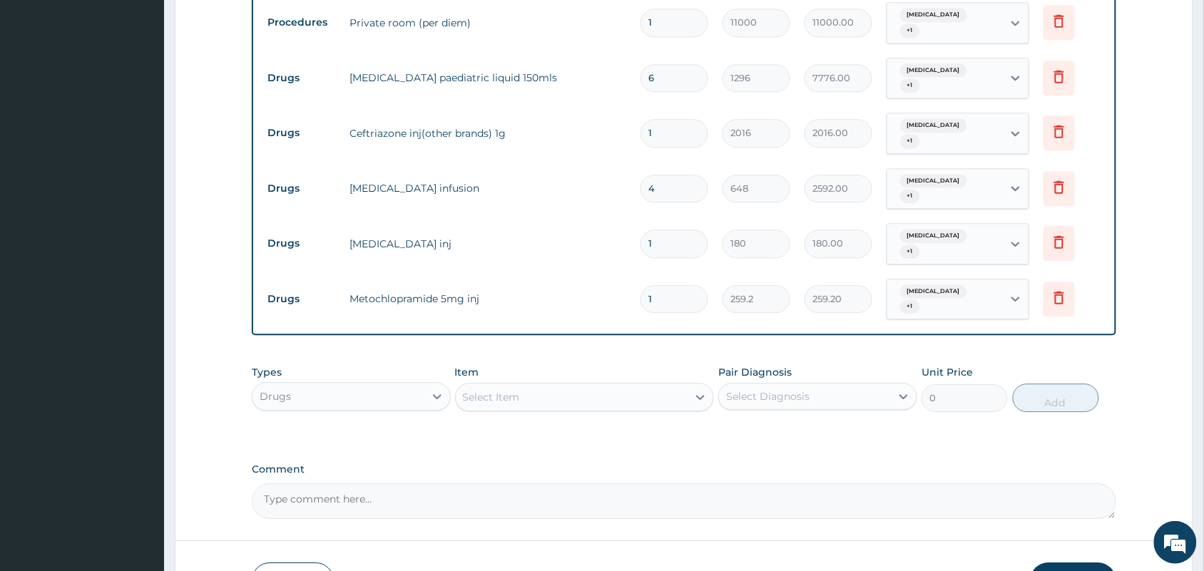
click at [533, 386] on div "Select Item" at bounding box center [572, 397] width 233 height 23
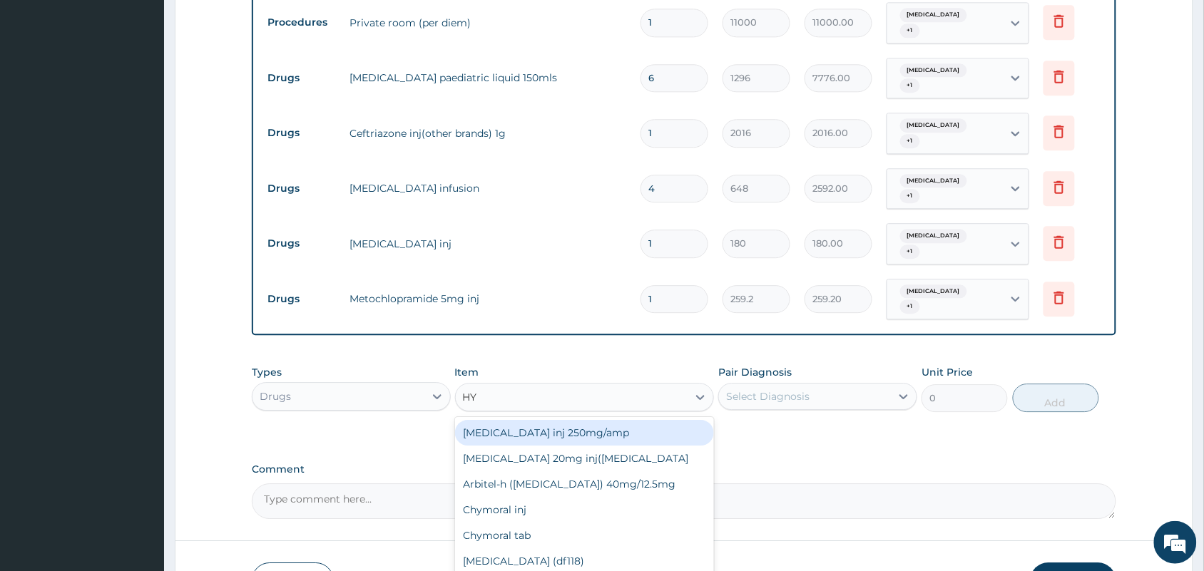
type input "HYO"
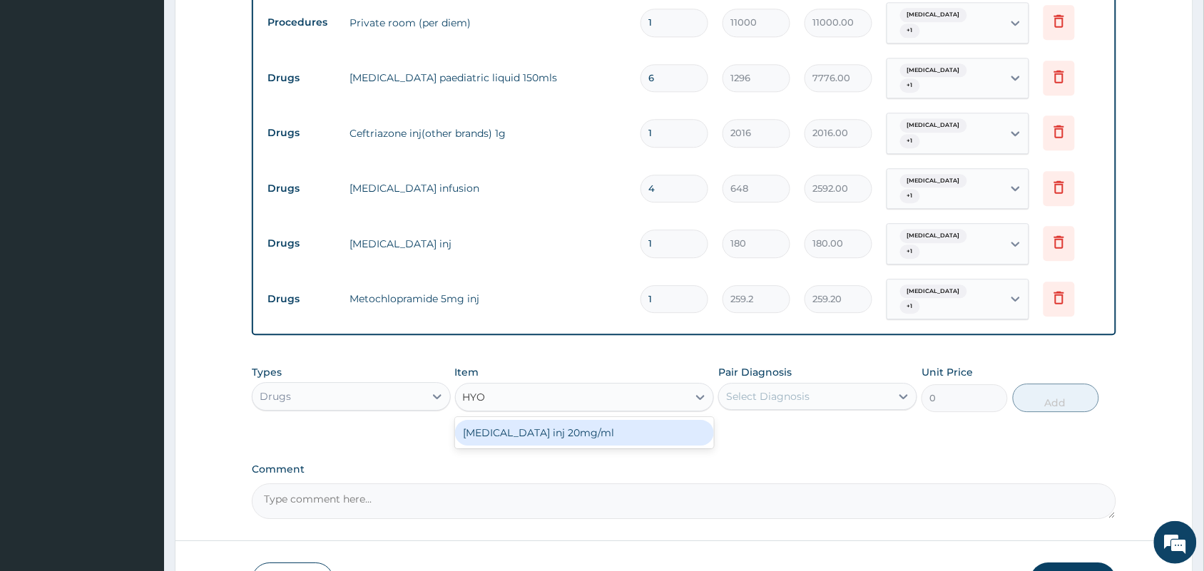
click at [518, 420] on div "[MEDICAL_DATA] inj 20mg/ml" at bounding box center [585, 433] width 260 height 26
type input "288"
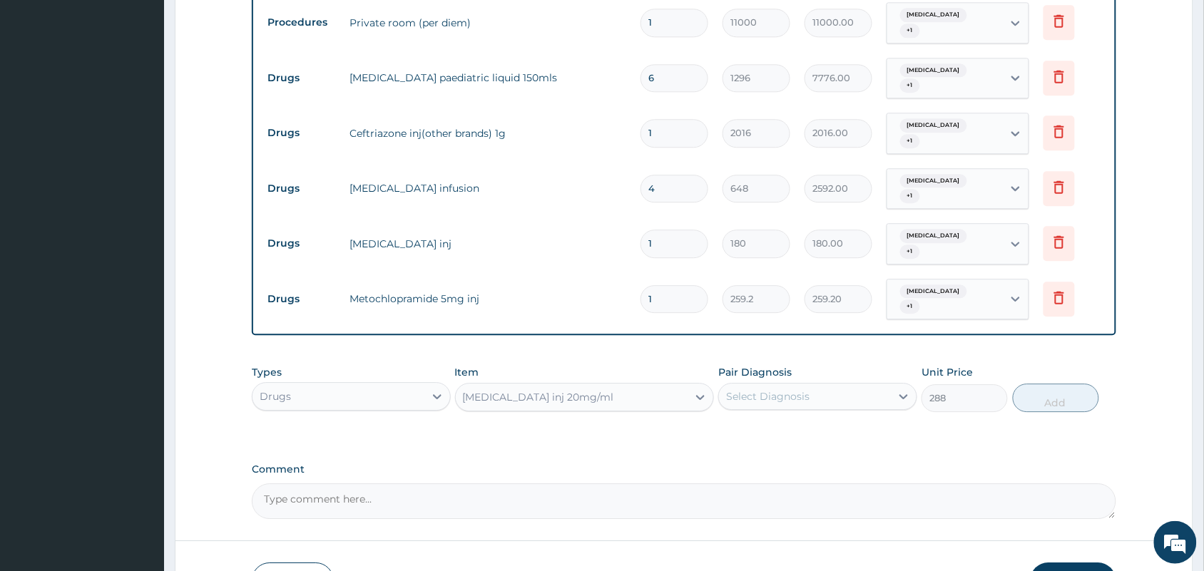
click at [676, 285] on input "1" at bounding box center [675, 299] width 68 height 28
type input "0.00"
type input "5"
type input "1296.00"
type input "5"
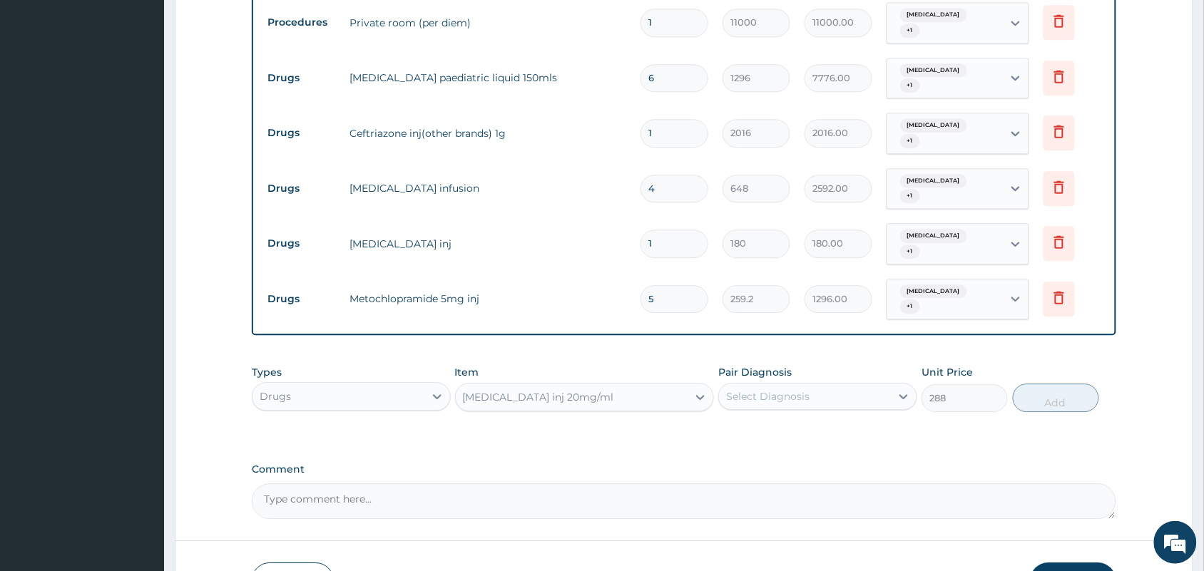
click at [502, 390] on div "[MEDICAL_DATA] inj 20mg/ml" at bounding box center [538, 397] width 151 height 14
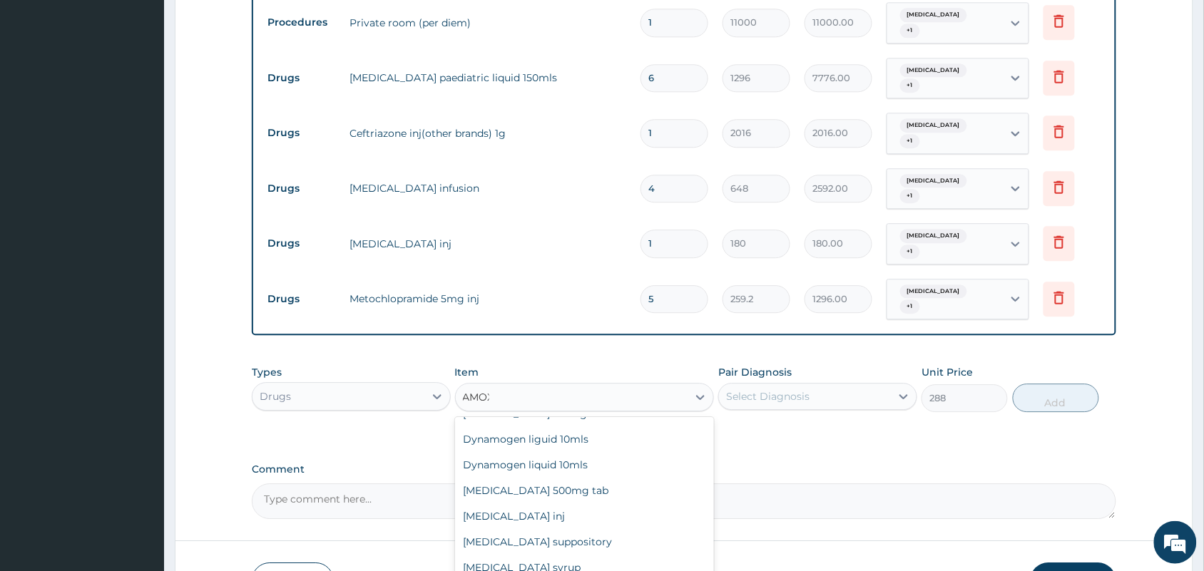
scroll to position [287, 0]
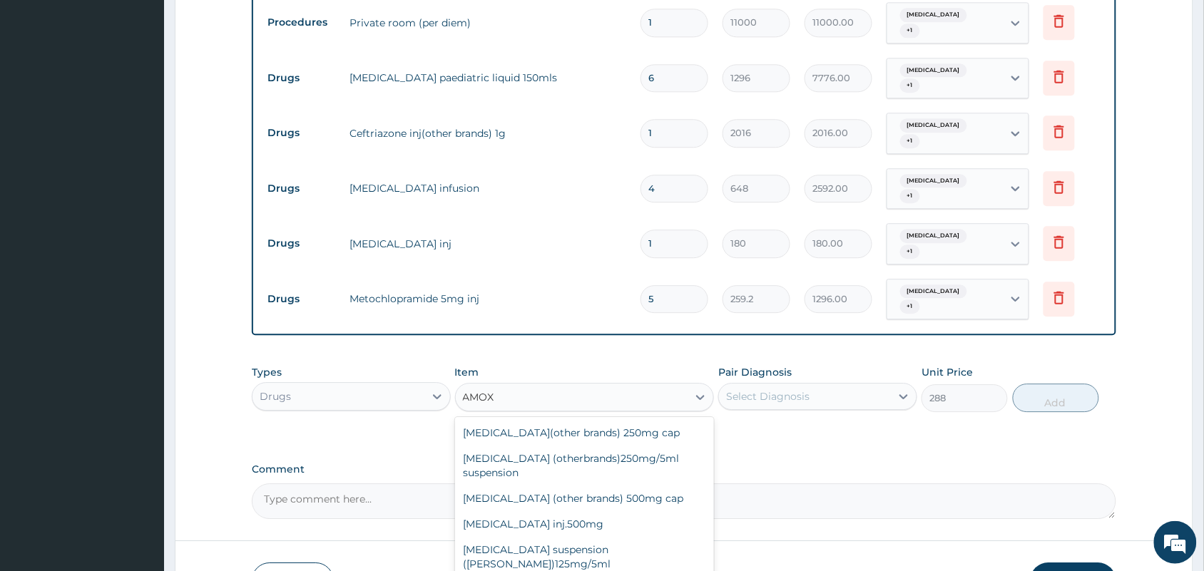
type input "AMOXI"
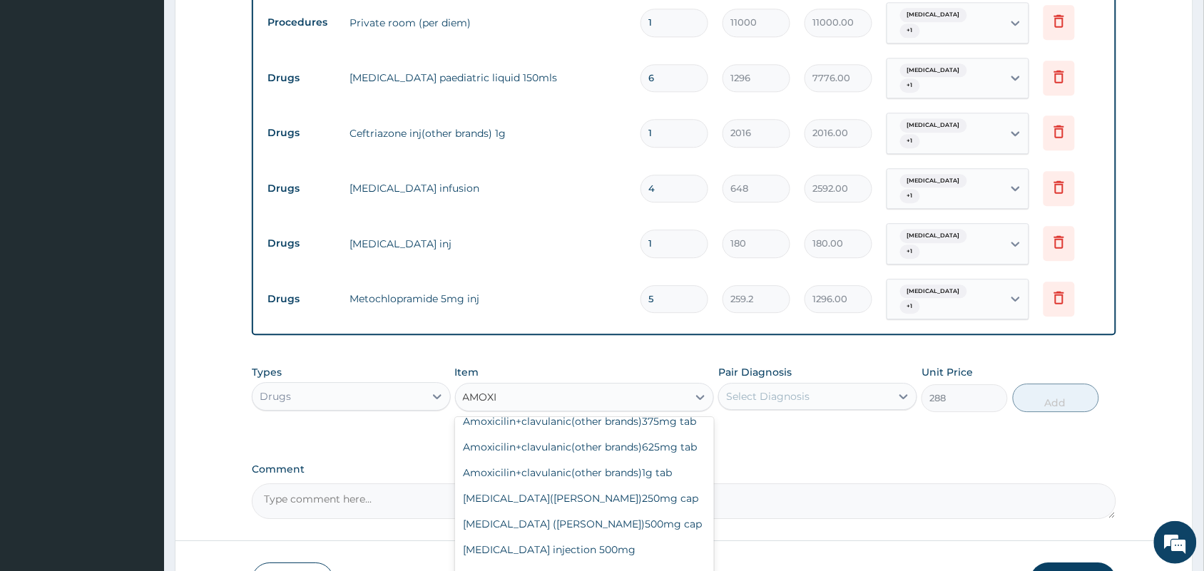
scroll to position [105, 0]
type input "1440"
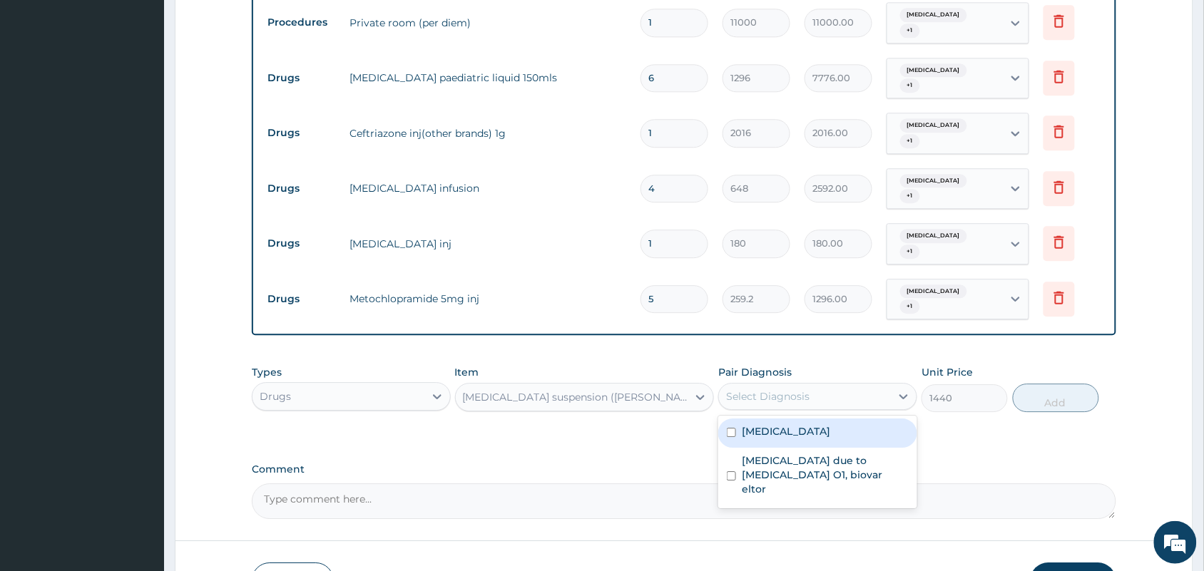
click at [779, 390] on div "Select Diagnosis" at bounding box center [767, 397] width 83 height 14
click at [754, 419] on div "[MEDICAL_DATA]" at bounding box center [817, 433] width 199 height 29
checkbox input "true"
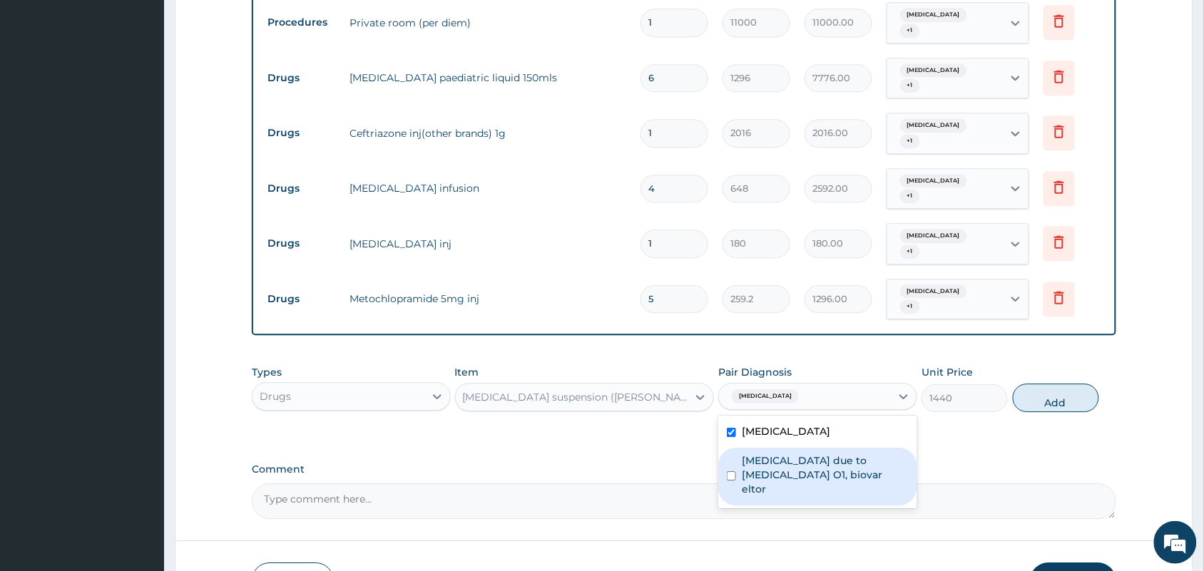
click at [745, 454] on label "[MEDICAL_DATA] due to [MEDICAL_DATA] O1, biovar eltor" at bounding box center [825, 475] width 167 height 43
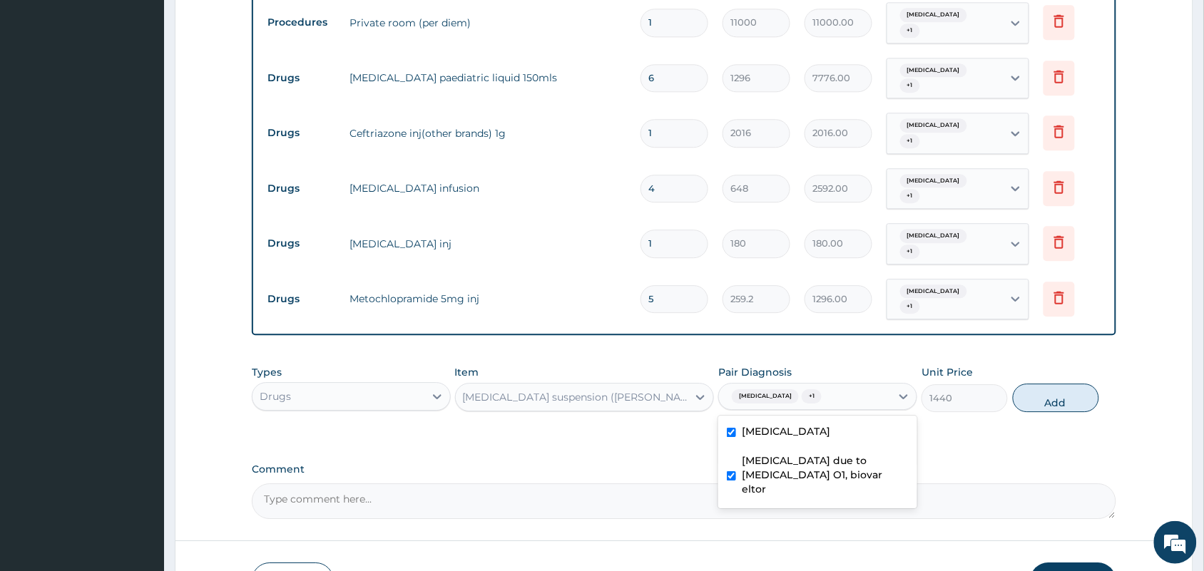
checkbox input "true"
click at [1067, 384] on button "Add" at bounding box center [1056, 398] width 86 height 29
type input "0"
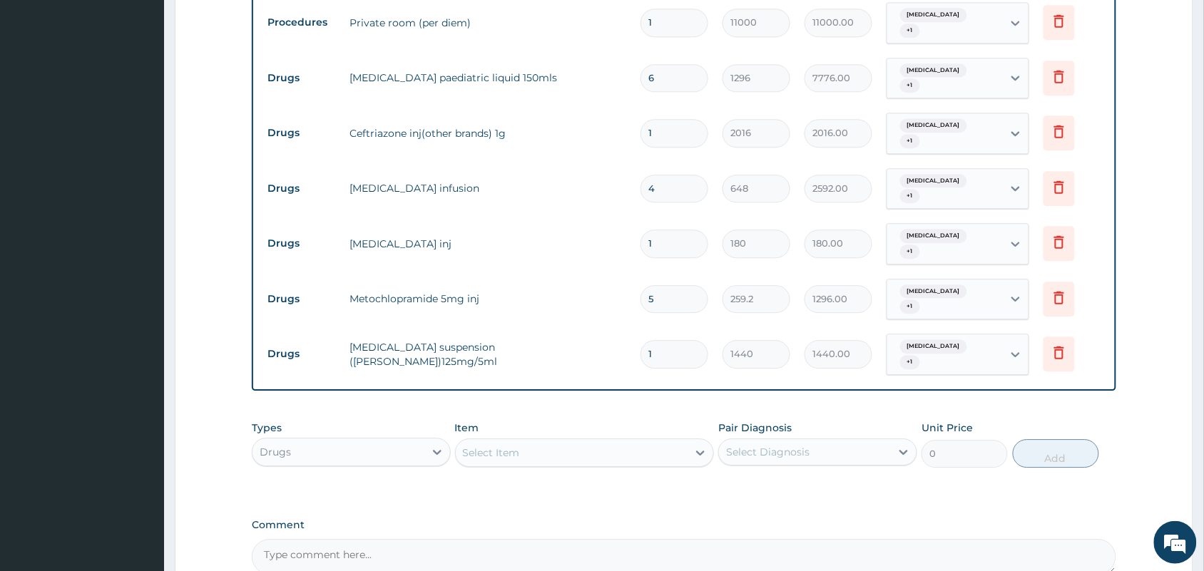
click at [504, 439] on div "Select Item" at bounding box center [585, 453] width 260 height 29
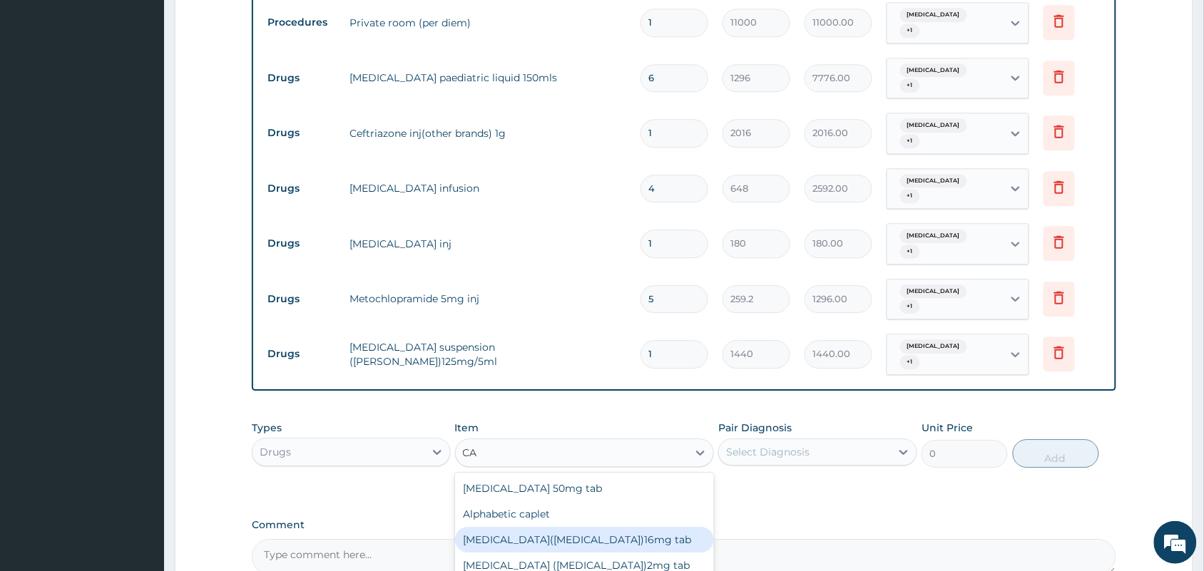
type input "C"
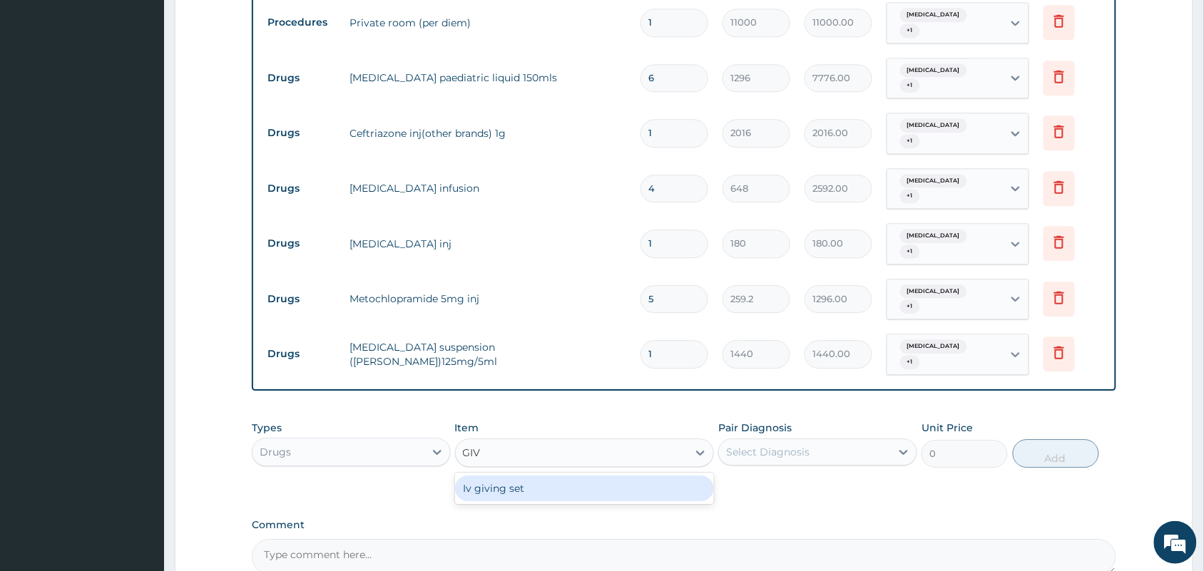
type input "GIVI"
click at [485, 476] on div "Iv giving set" at bounding box center [585, 489] width 260 height 26
type input "240"
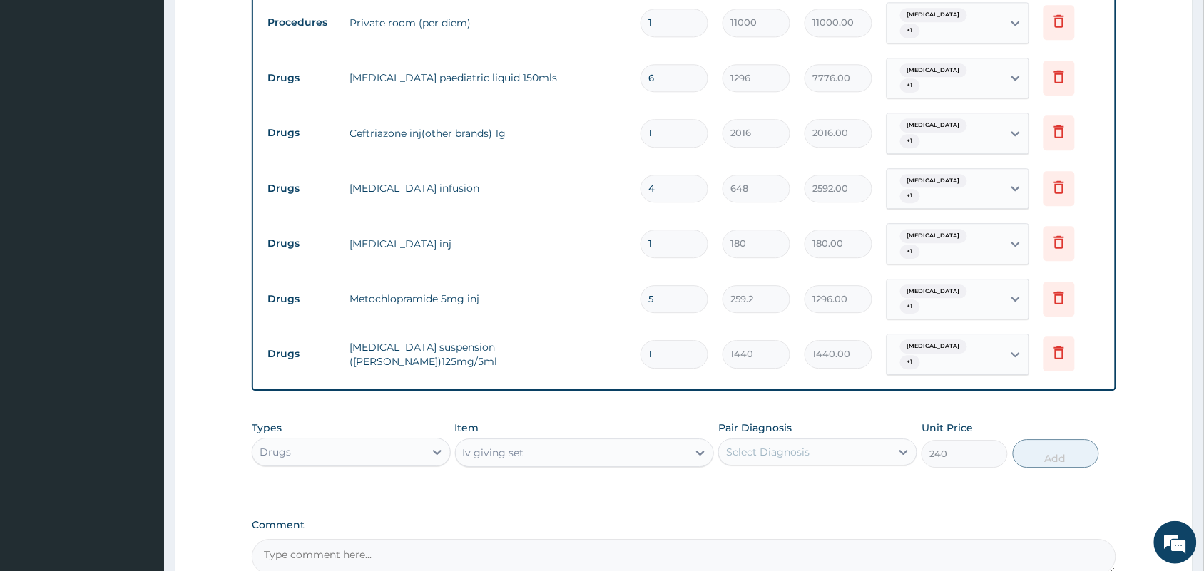
click at [825, 441] on div "Select Diagnosis" at bounding box center [805, 452] width 172 height 23
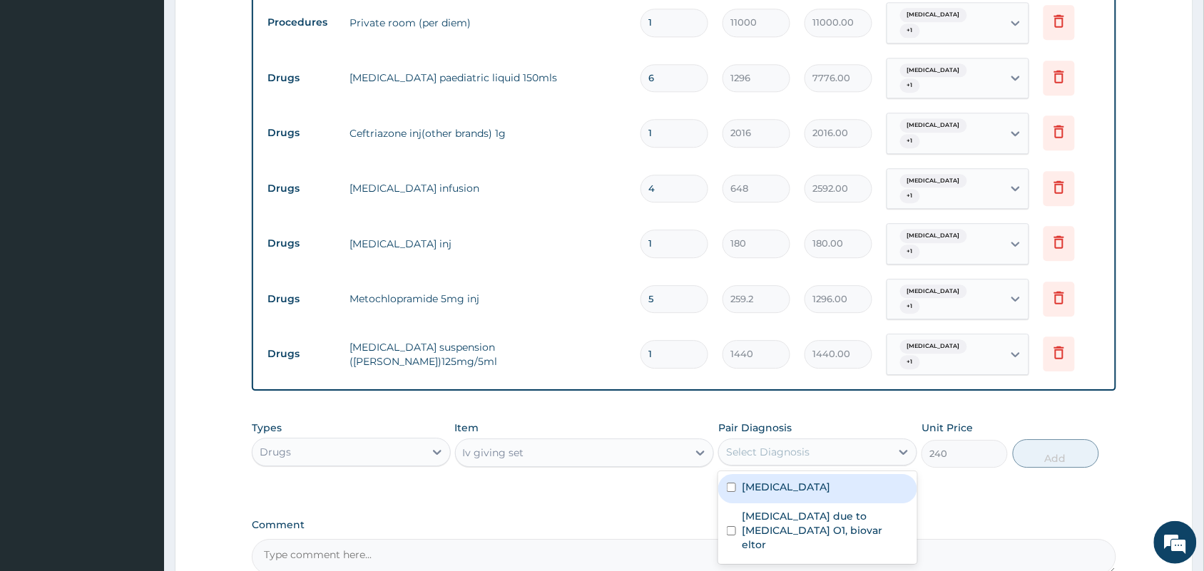
click at [787, 474] on div "[MEDICAL_DATA]" at bounding box center [817, 488] width 199 height 29
checkbox input "true"
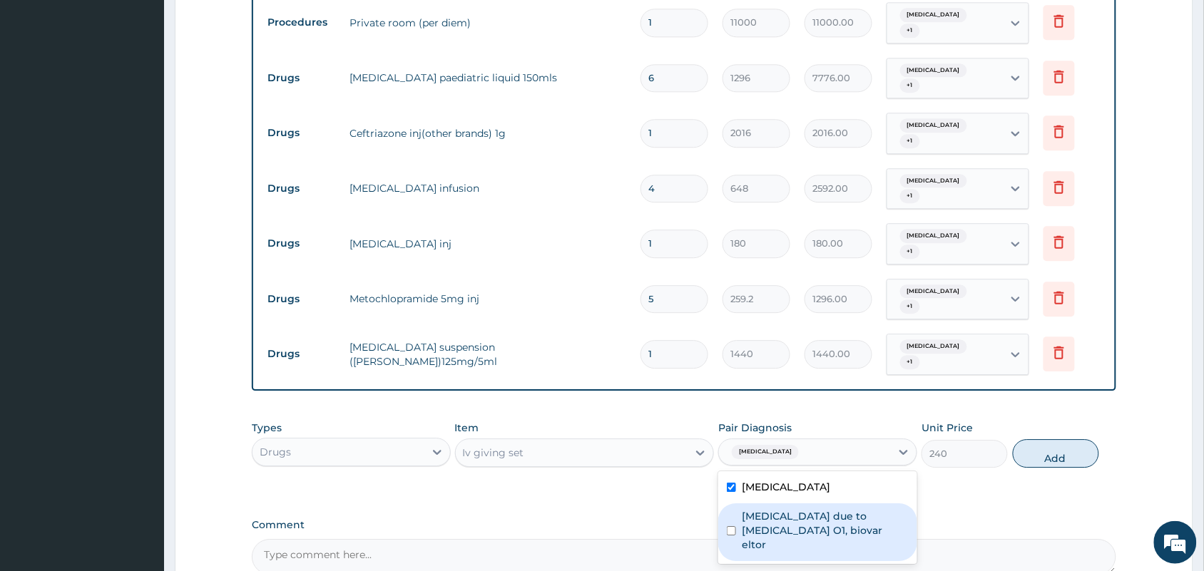
click at [775, 509] on label "[MEDICAL_DATA] due to [MEDICAL_DATA] O1, biovar eltor" at bounding box center [825, 530] width 167 height 43
checkbox input "true"
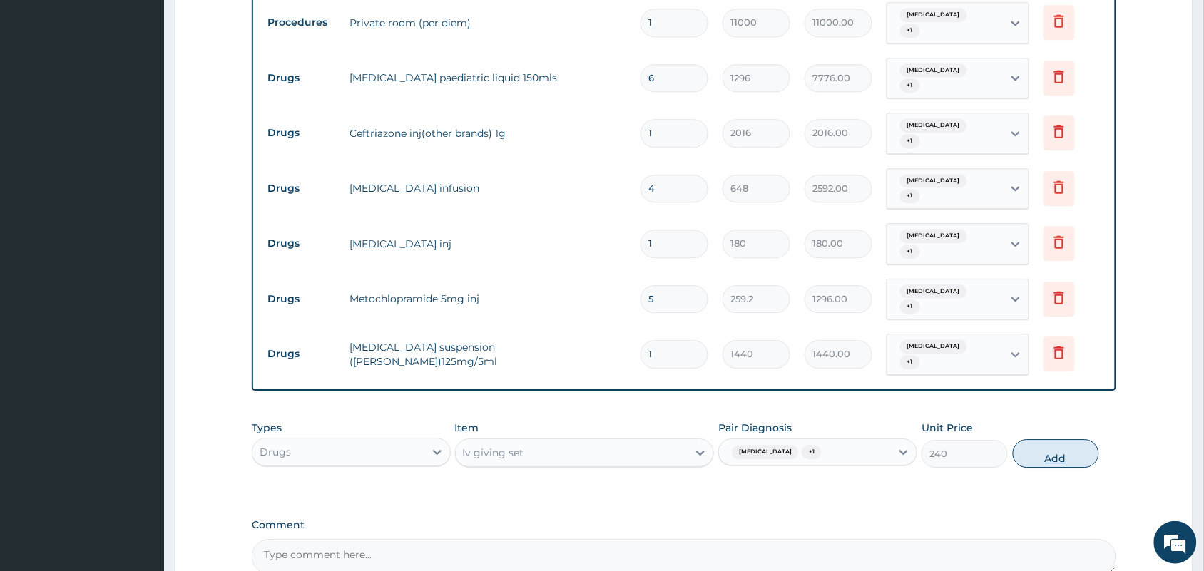
click at [1032, 439] on button "Add" at bounding box center [1056, 453] width 86 height 29
type input "0"
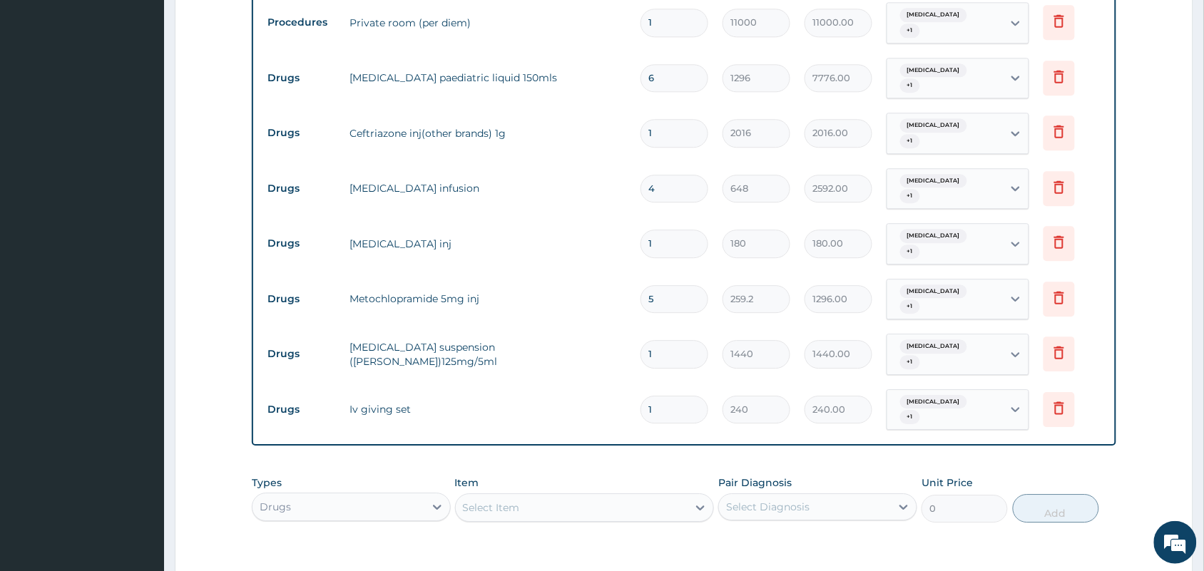
click at [611, 497] on div "Select Item" at bounding box center [572, 508] width 233 height 23
type input "I"
type input "V"
type input "C"
type input "="
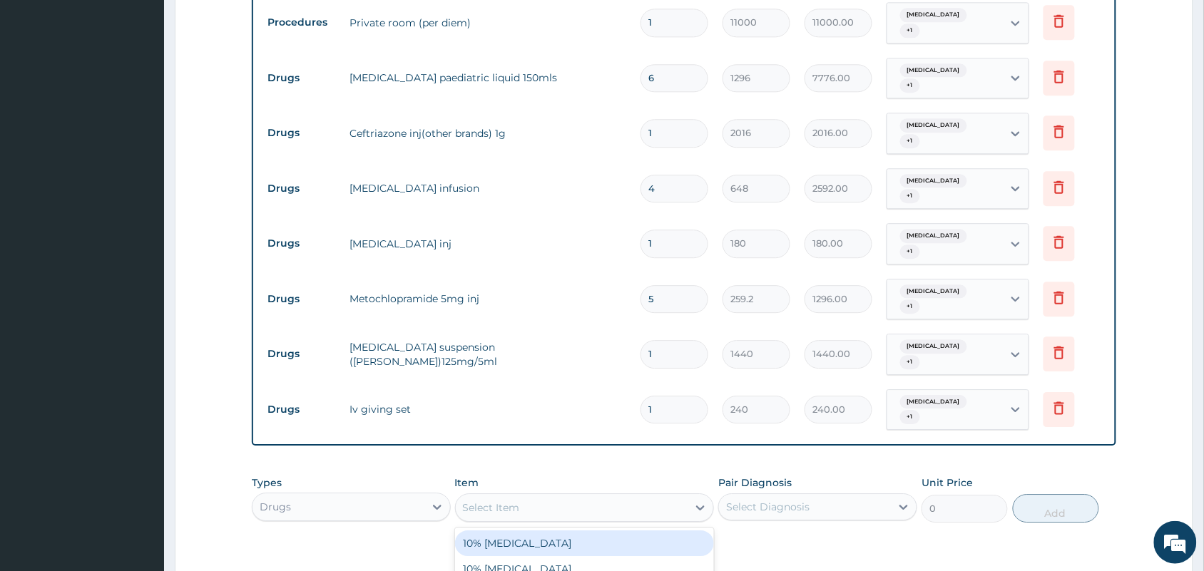
type input "M"
type input "NEED"
click at [561, 531] on div "Novotwist needles 32g*5m" at bounding box center [585, 544] width 260 height 26
type input "7920"
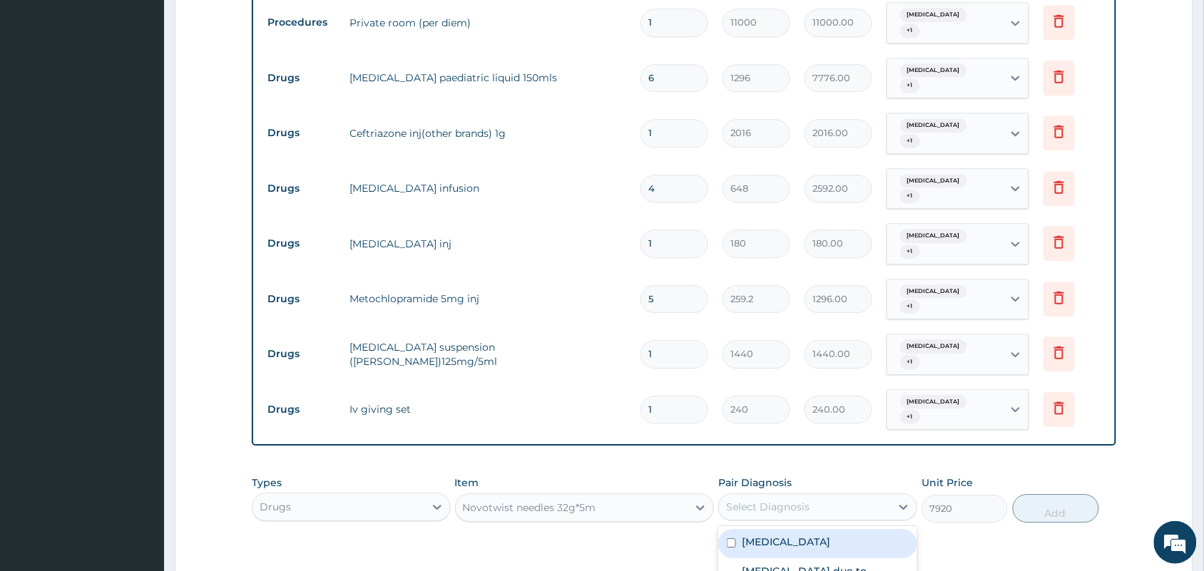
click at [767, 500] on div "Select Diagnosis" at bounding box center [767, 507] width 83 height 14
click at [626, 497] on div "Novotwist needles 32g*5m" at bounding box center [572, 508] width 233 height 23
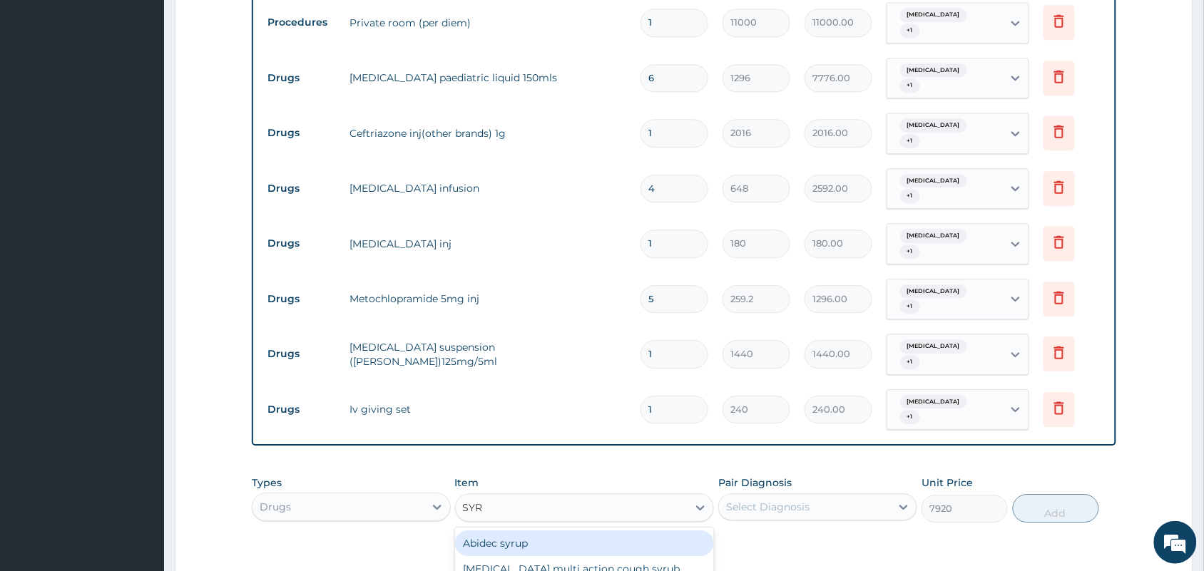
scroll to position [1182, 0]
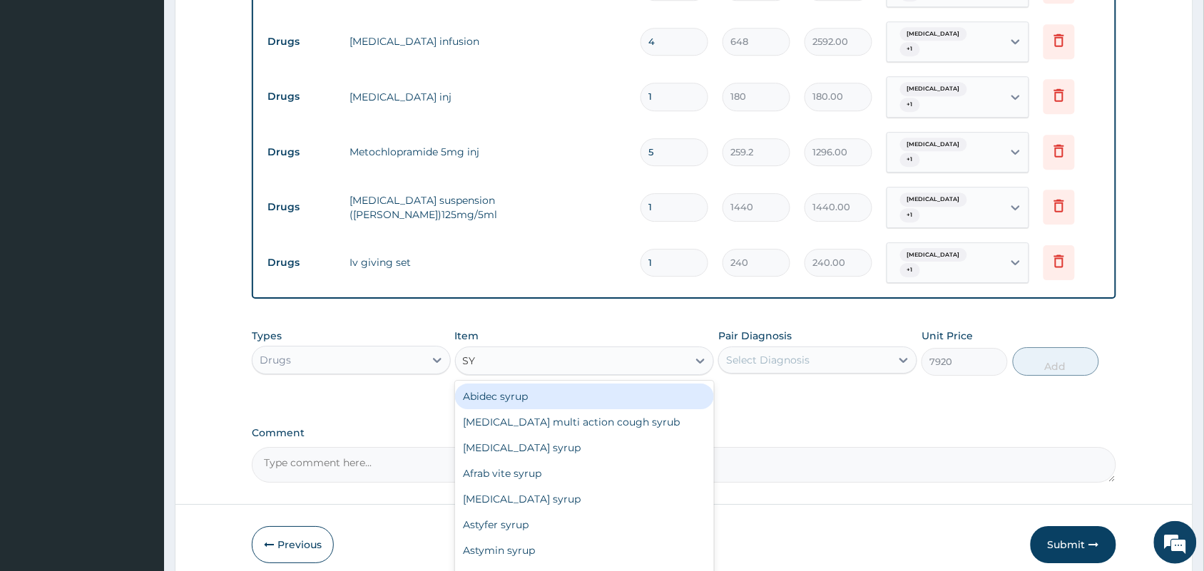
type input "S"
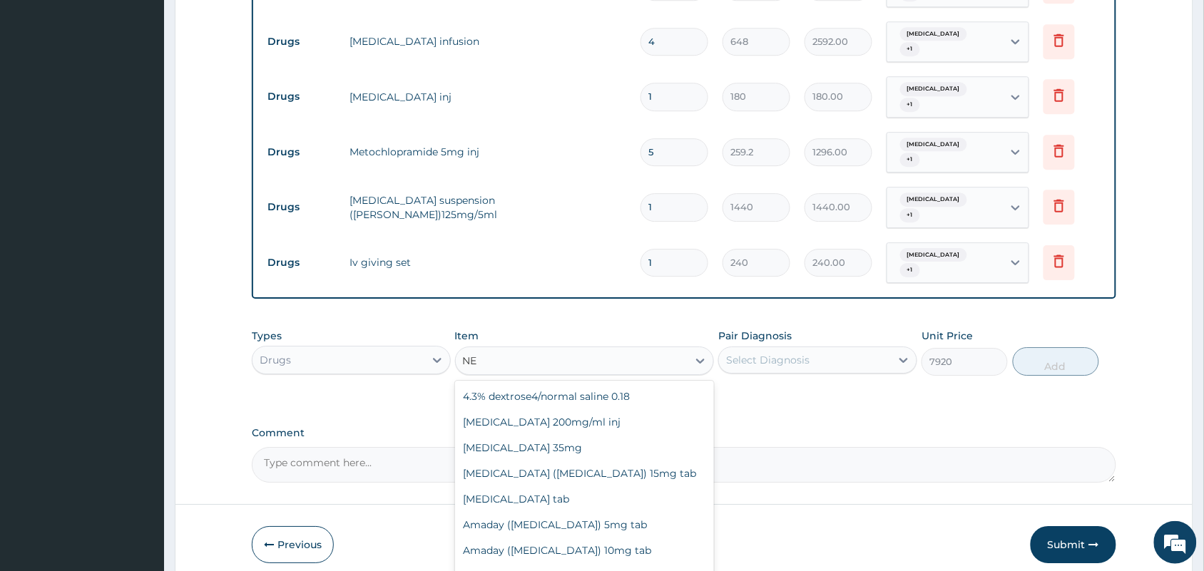
type input "N"
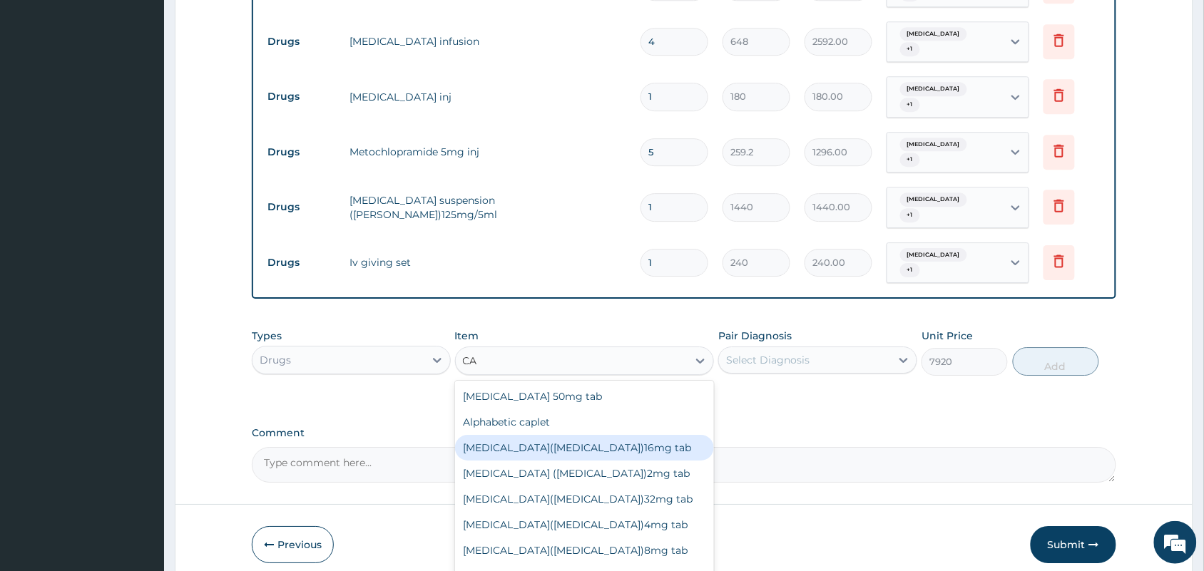
type input "C"
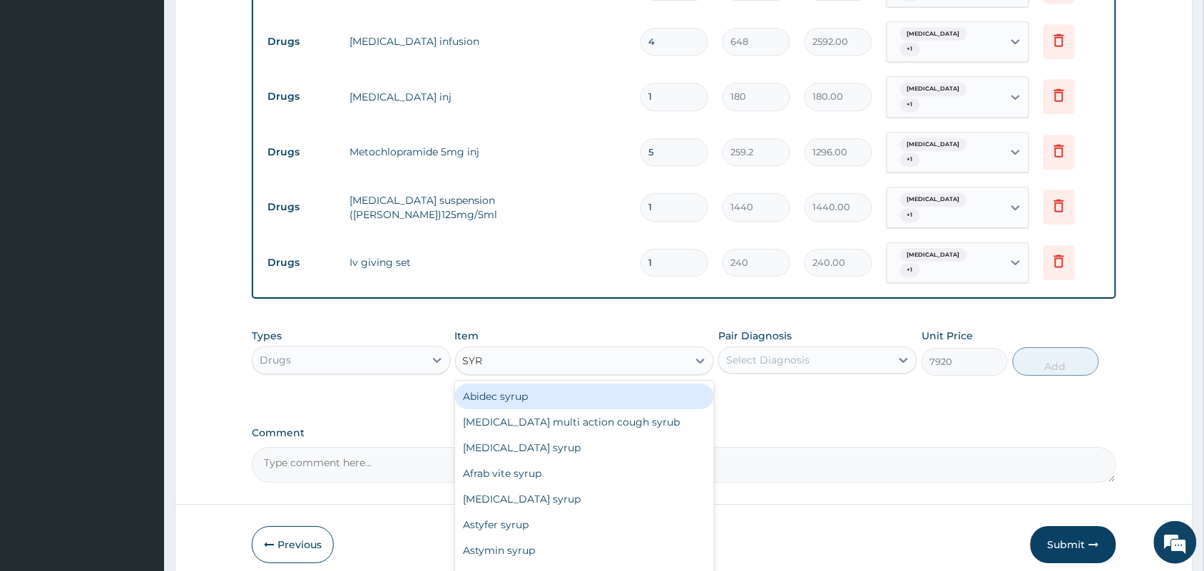
type input "SYR"
click at [397, 349] on div "Drugs" at bounding box center [339, 360] width 172 height 23
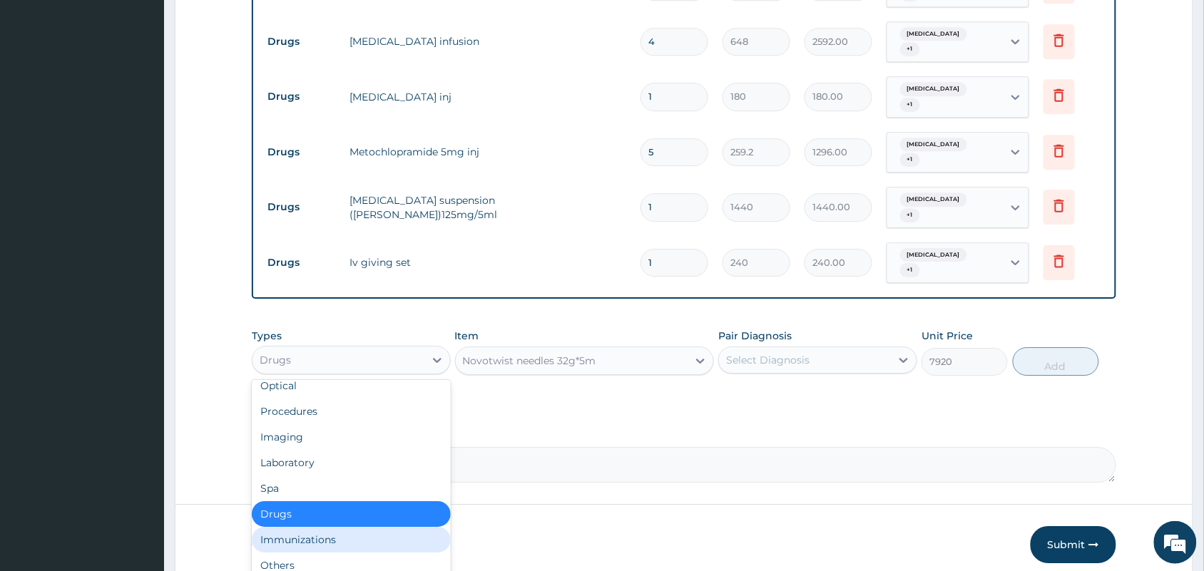
scroll to position [48, 0]
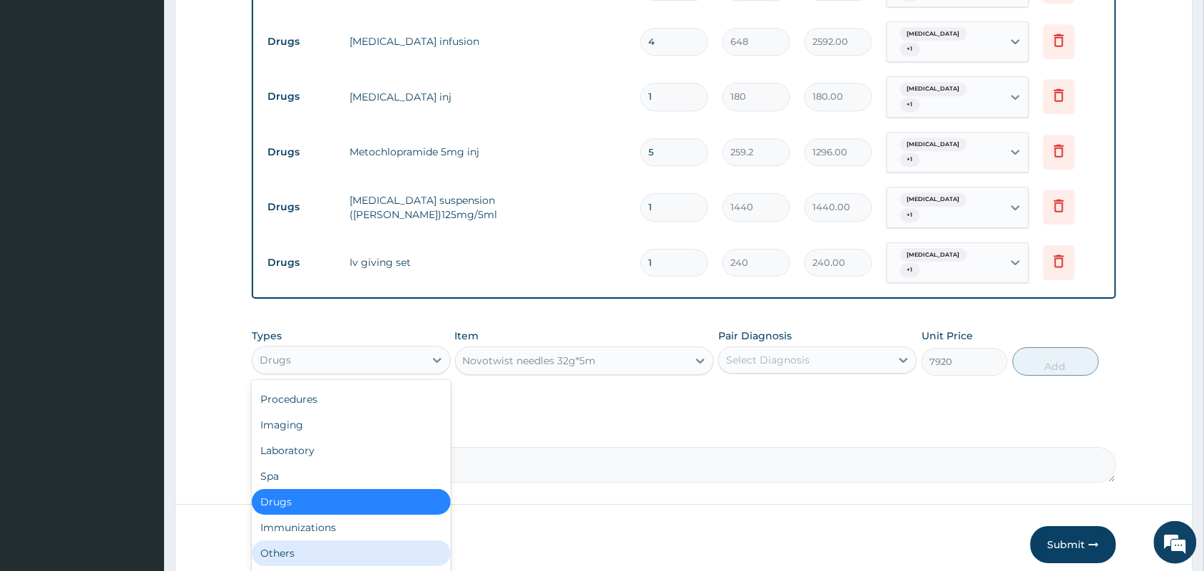
click at [327, 541] on div "Others" at bounding box center [351, 554] width 199 height 26
type input "0"
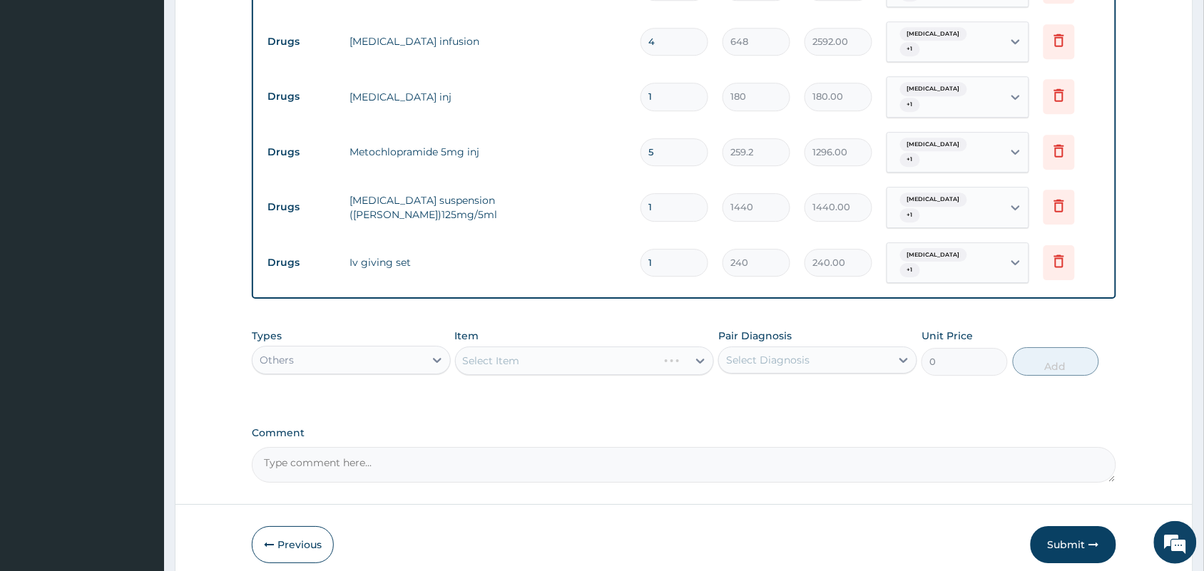
click at [559, 347] on div "Select Item" at bounding box center [585, 361] width 260 height 29
click at [544, 347] on div "Select Item" at bounding box center [585, 361] width 260 height 29
click at [544, 350] on div "Select Item" at bounding box center [572, 361] width 233 height 23
click at [429, 347] on div at bounding box center [437, 360] width 26 height 26
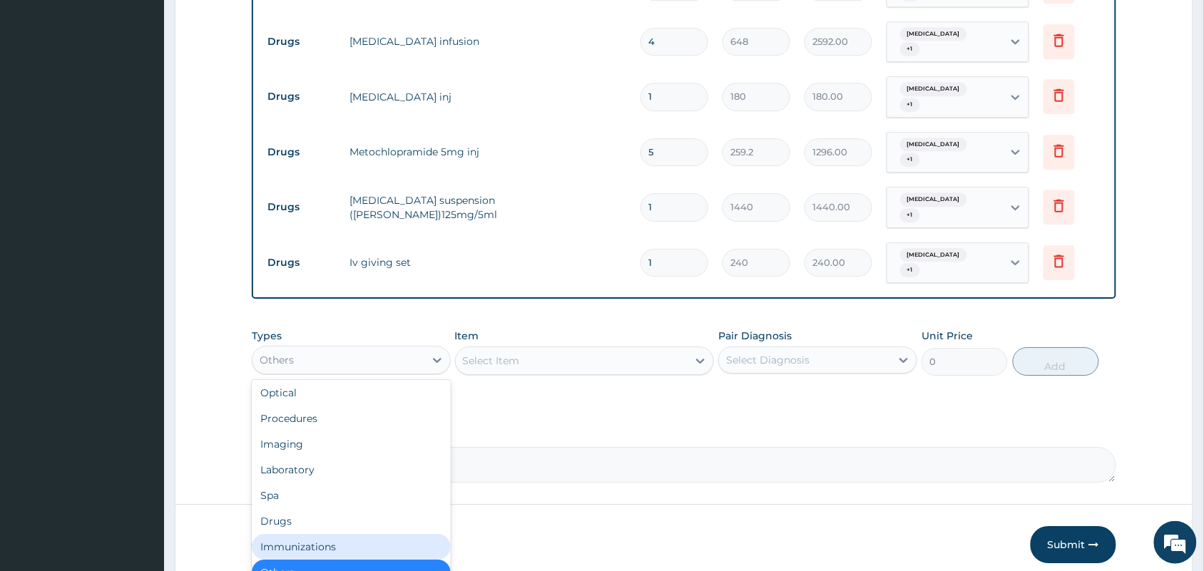
click at [337, 534] on div "Immunizations" at bounding box center [351, 547] width 199 height 26
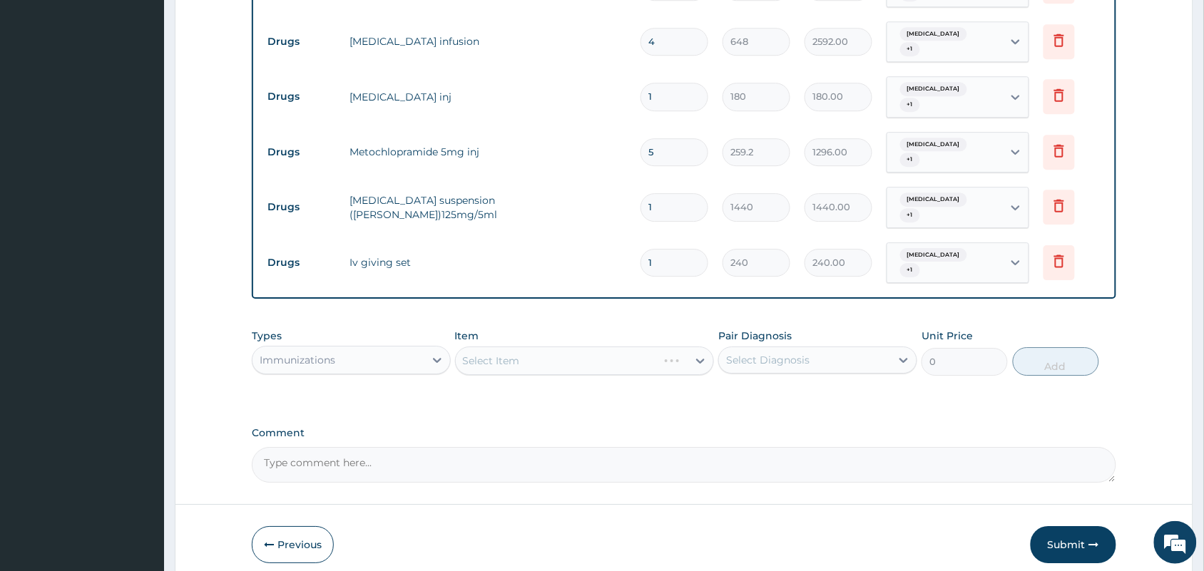
click at [535, 347] on div "Select Item" at bounding box center [585, 361] width 260 height 29
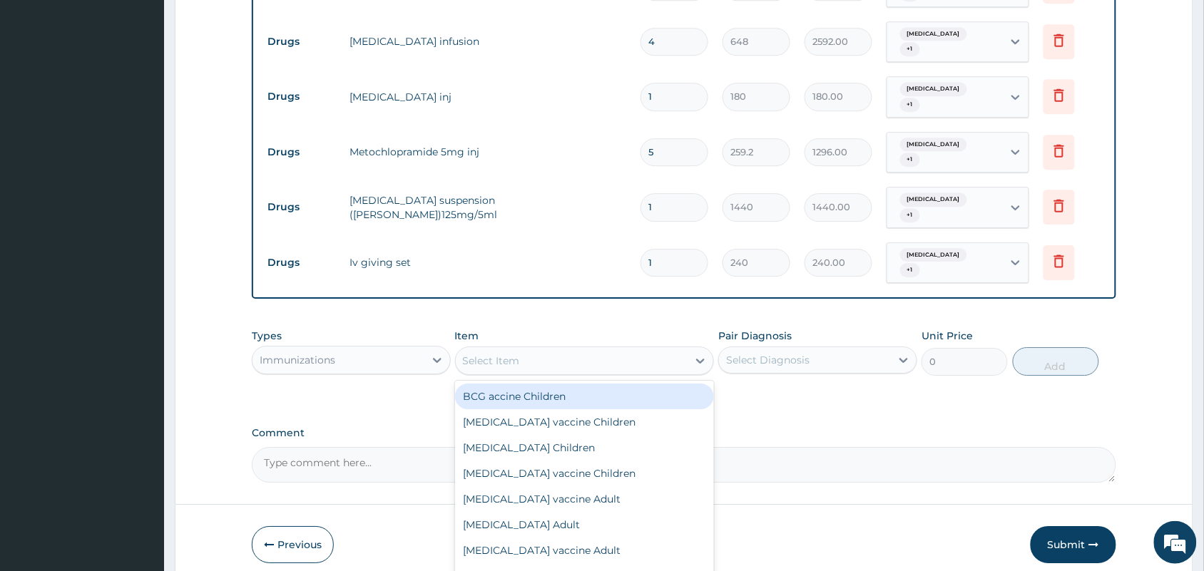
click at [535, 350] on div "Select Item" at bounding box center [572, 361] width 233 height 23
type input "N"
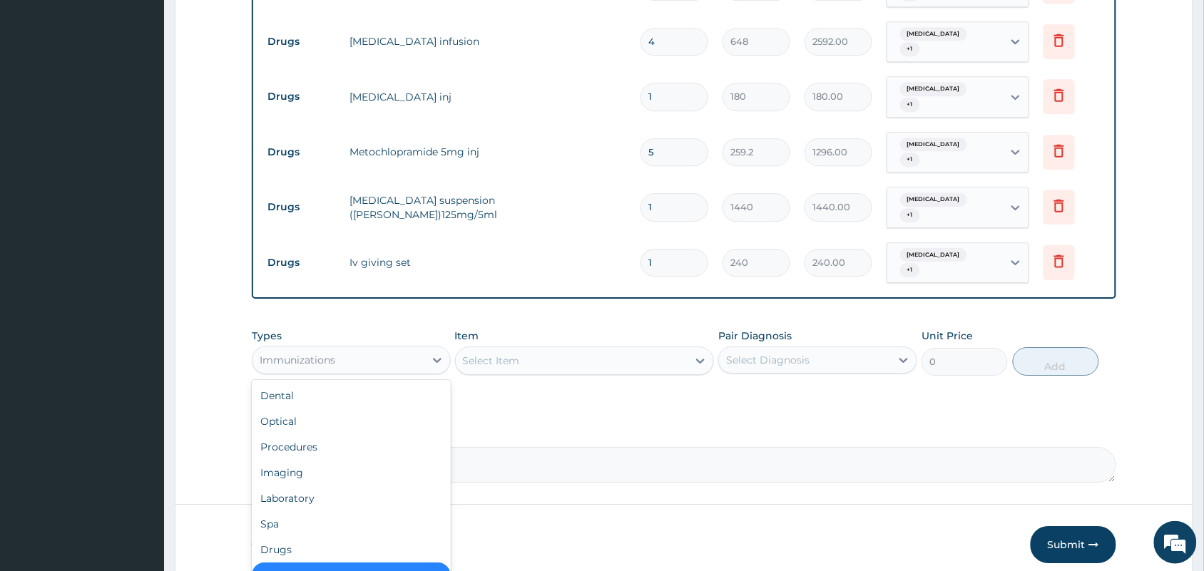
click at [410, 346] on div "Immunizations" at bounding box center [351, 360] width 199 height 29
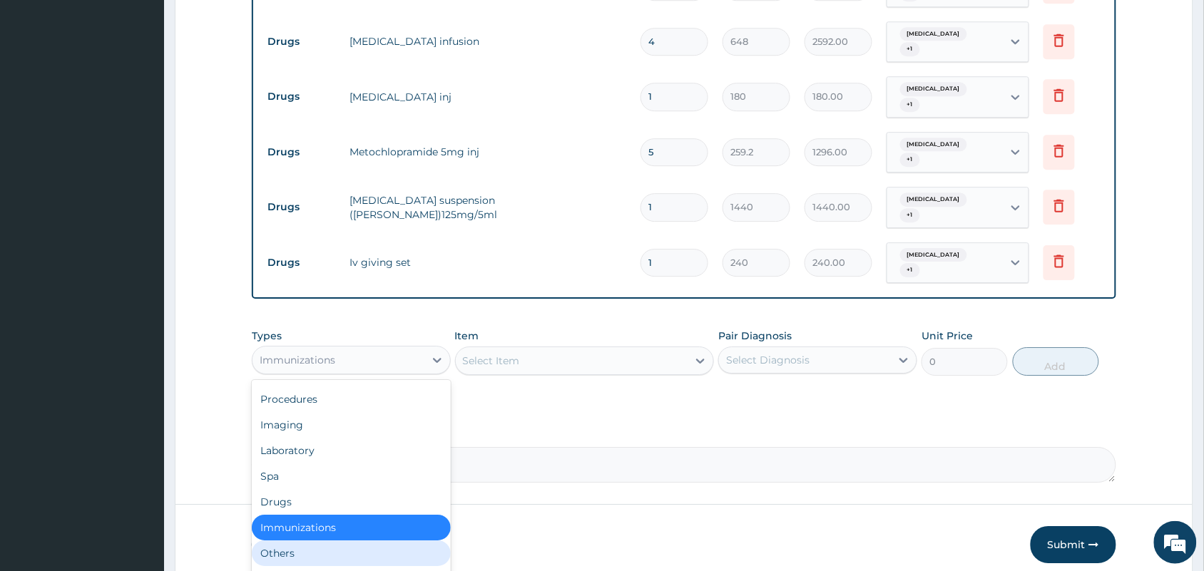
click at [300, 541] on div "Others" at bounding box center [351, 554] width 199 height 26
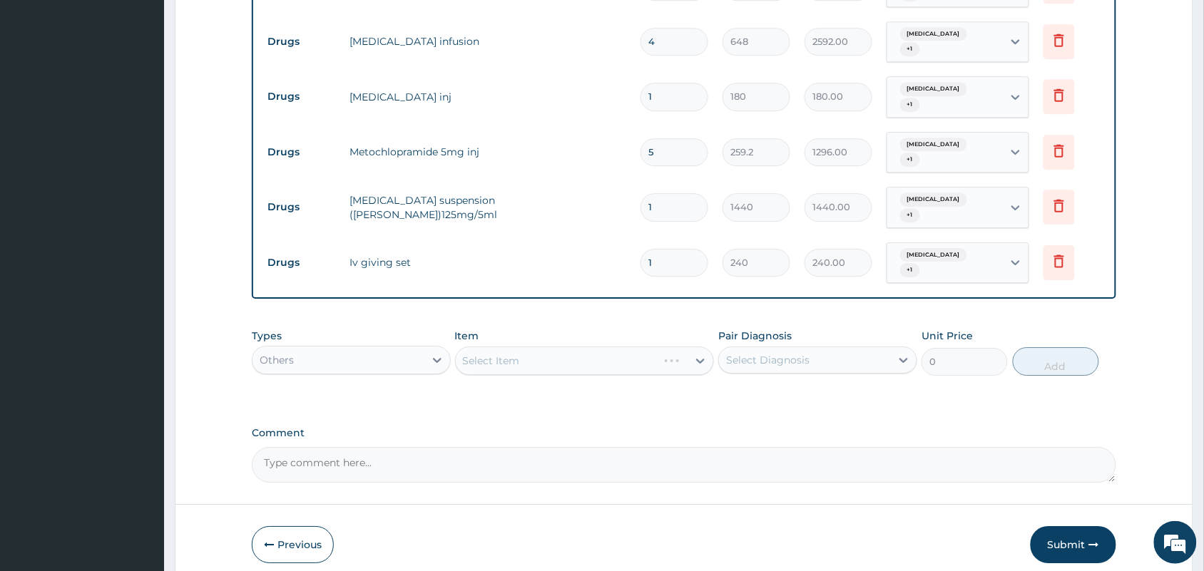
click at [546, 347] on div "Select Item" at bounding box center [585, 361] width 260 height 29
click at [544, 350] on div "Select Item" at bounding box center [557, 361] width 203 height 23
click at [544, 350] on div "Select Item" at bounding box center [572, 361] width 233 height 23
click at [432, 353] on icon at bounding box center [437, 360] width 14 height 14
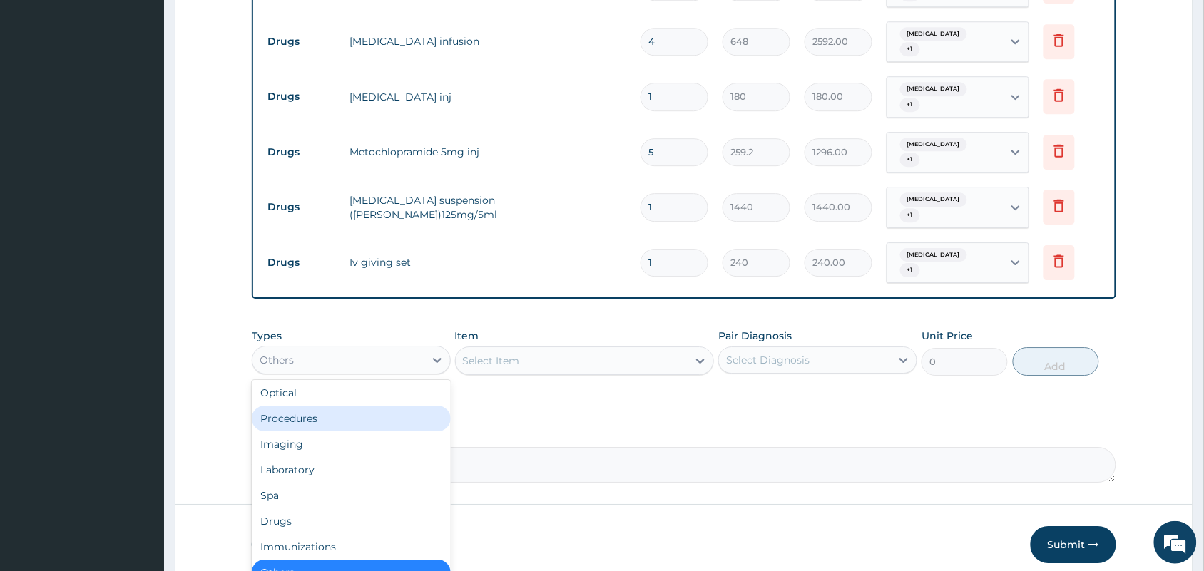
click at [295, 406] on div "Procedures" at bounding box center [351, 419] width 199 height 26
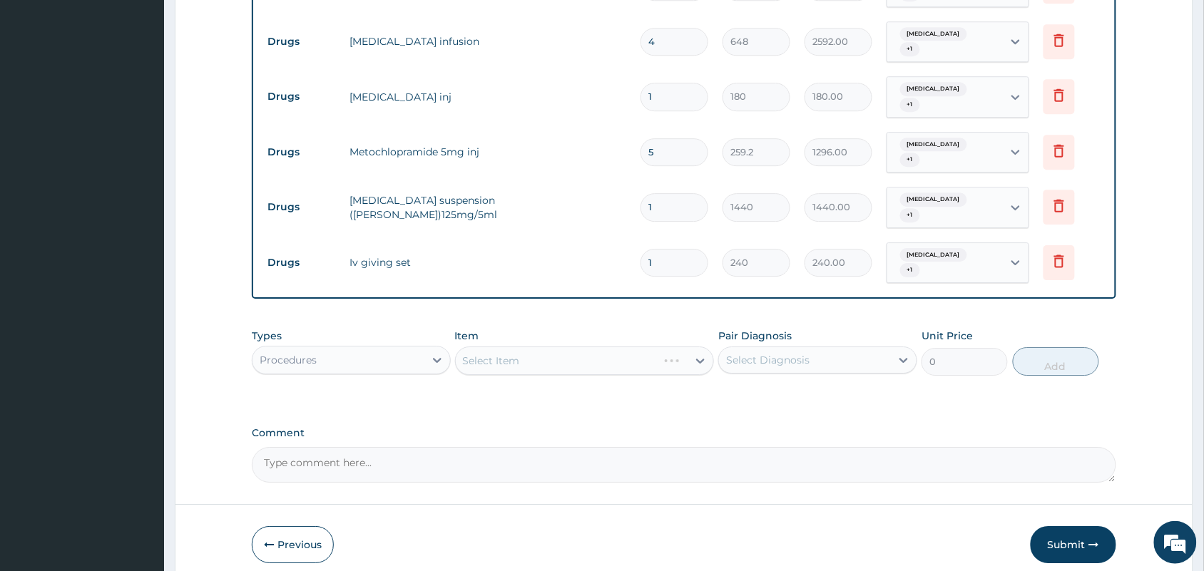
click at [528, 347] on div "Select Item" at bounding box center [585, 361] width 260 height 29
click at [528, 350] on div "Select Item" at bounding box center [572, 361] width 233 height 23
type input "B"
type input "SYR"
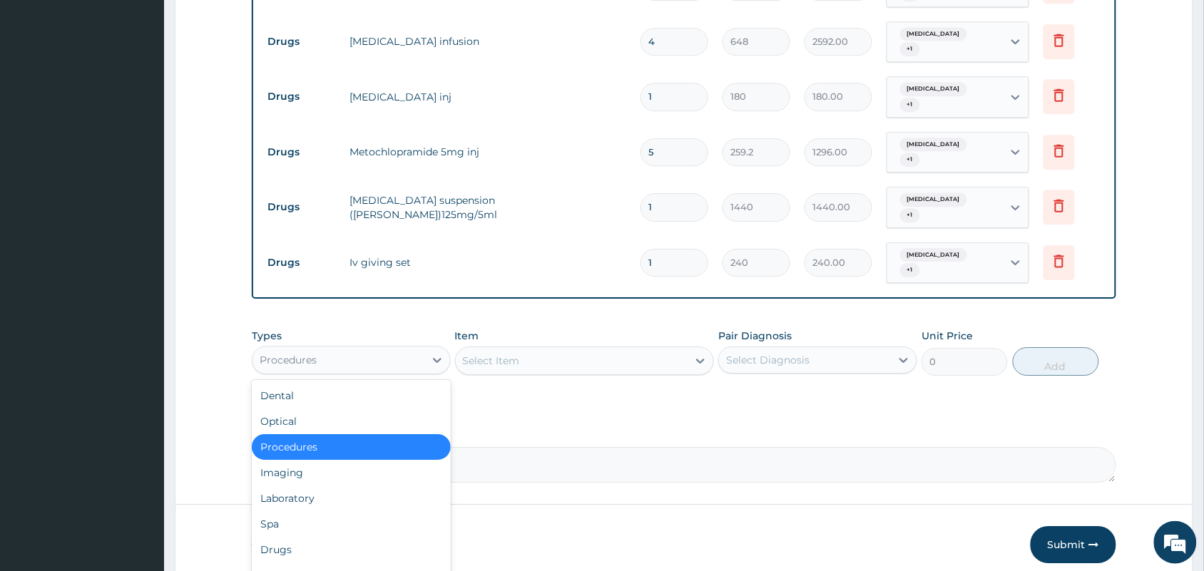
click at [417, 349] on div "Procedures" at bounding box center [339, 360] width 172 height 23
click at [318, 409] on div "Optical" at bounding box center [351, 422] width 199 height 26
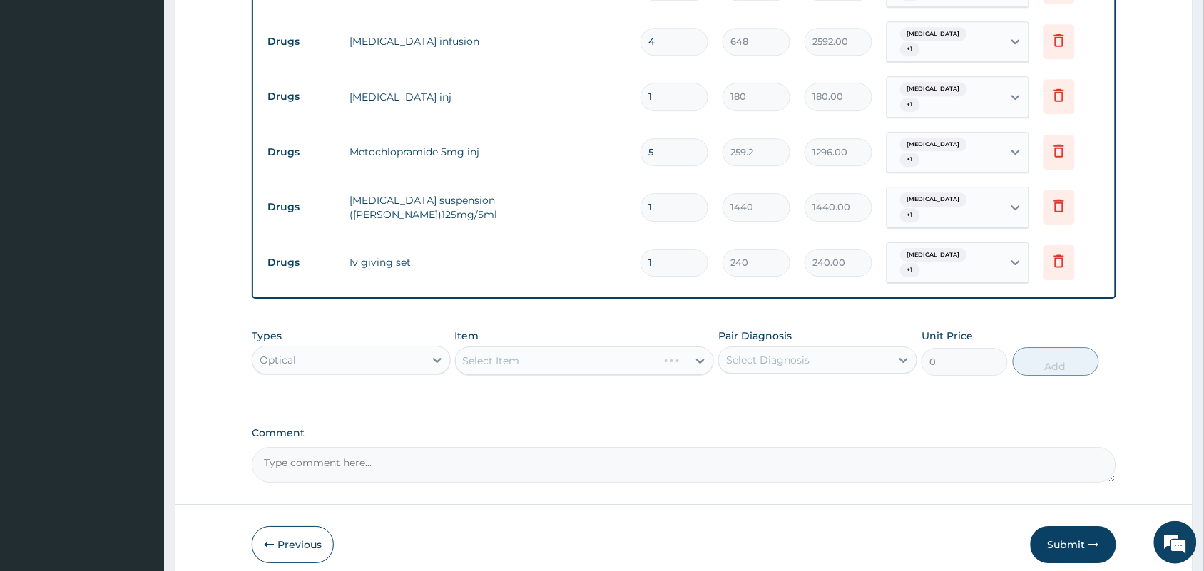
click at [517, 347] on div "Select Item" at bounding box center [585, 361] width 260 height 29
click at [516, 354] on div "Select Item" at bounding box center [491, 361] width 57 height 14
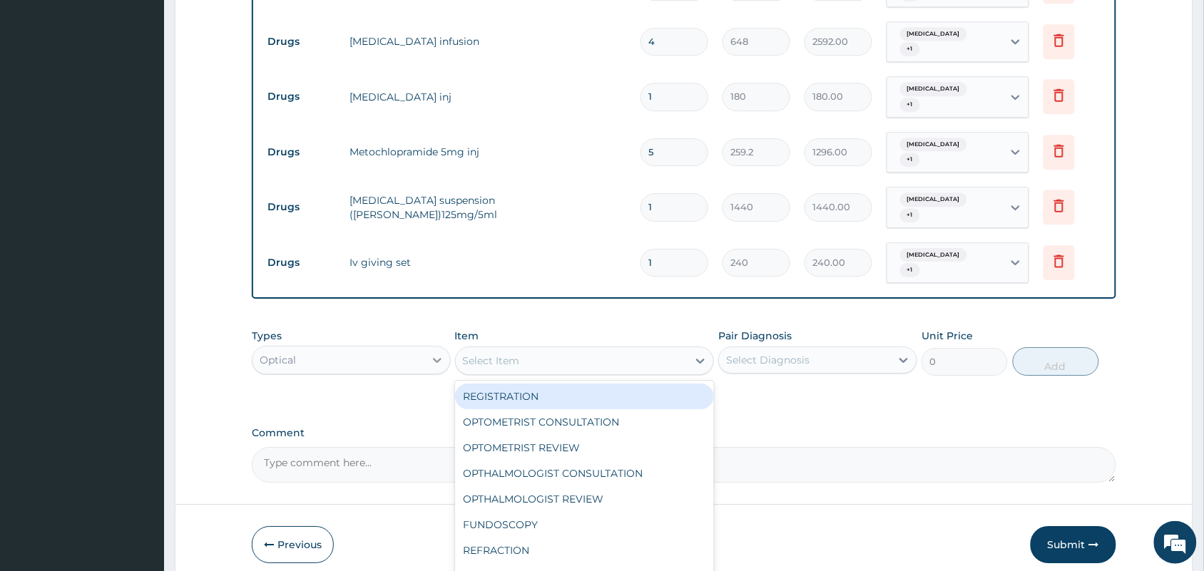
click at [437, 353] on icon at bounding box center [437, 360] width 14 height 14
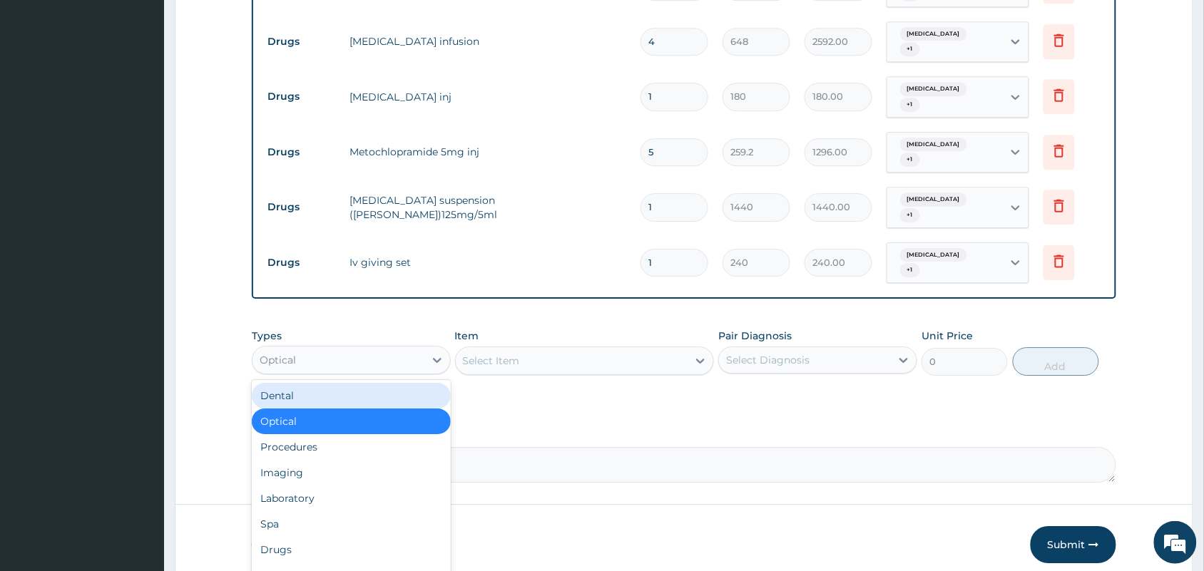
click at [390, 383] on div "Dental" at bounding box center [351, 396] width 199 height 26
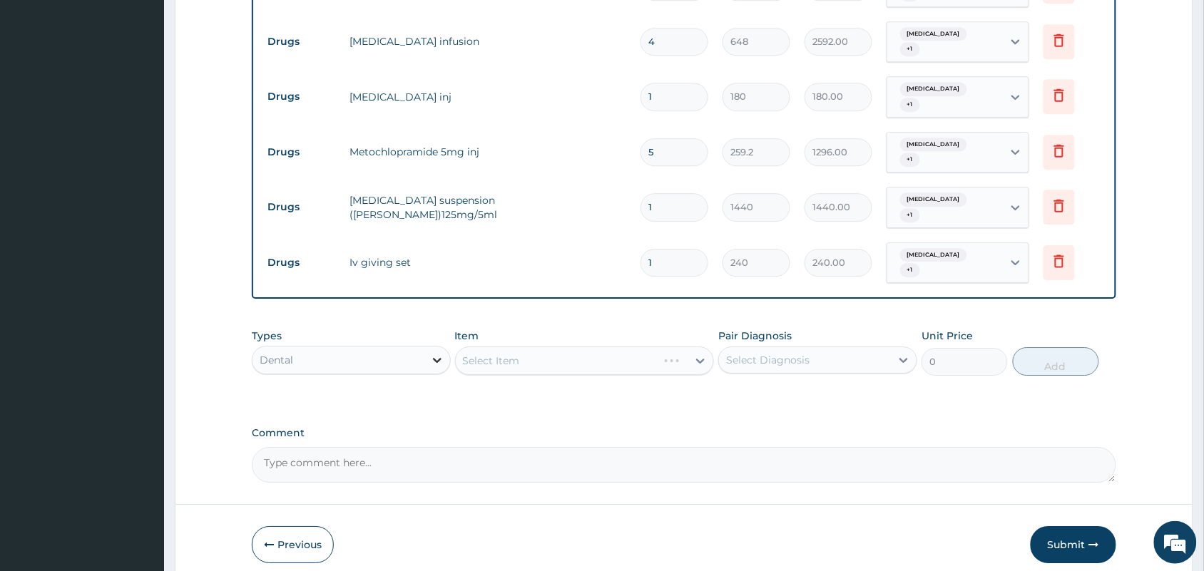
click at [428, 347] on div at bounding box center [437, 360] width 26 height 26
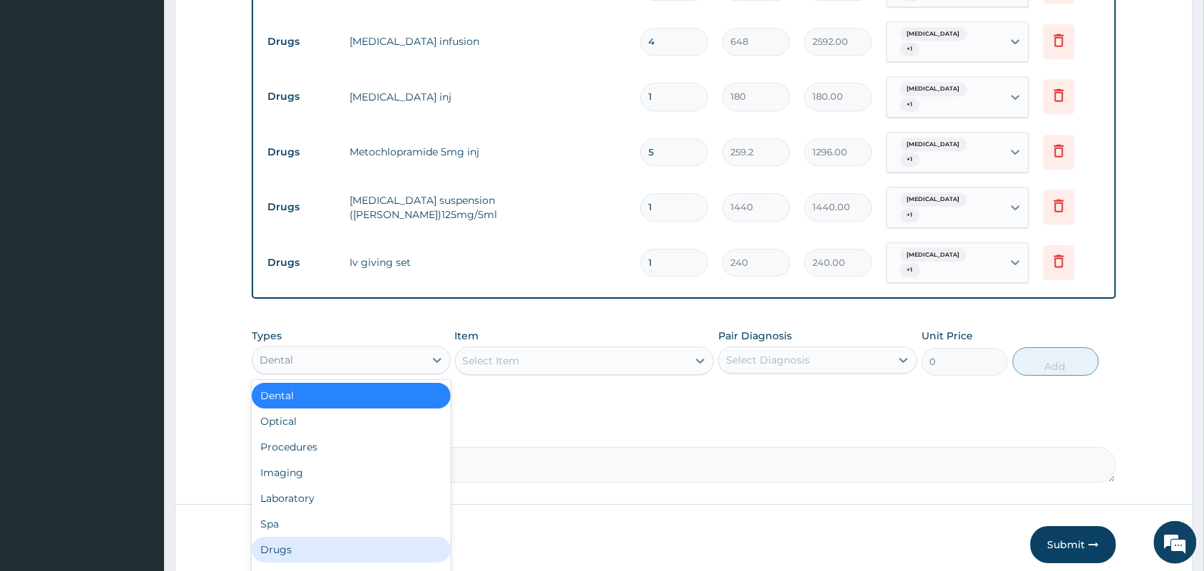
click at [312, 537] on div "Drugs" at bounding box center [351, 550] width 199 height 26
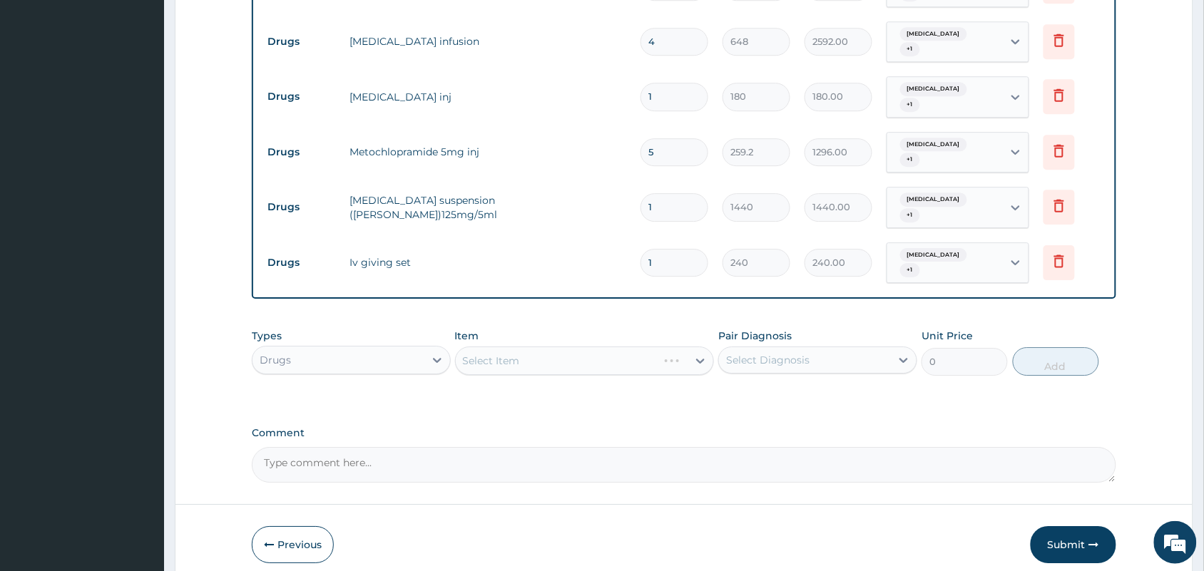
click at [499, 347] on div "Select Item" at bounding box center [585, 361] width 260 height 29
click at [499, 354] on div "Select Item" at bounding box center [491, 361] width 57 height 14
click at [517, 354] on div "Select Item" at bounding box center [491, 361] width 57 height 14
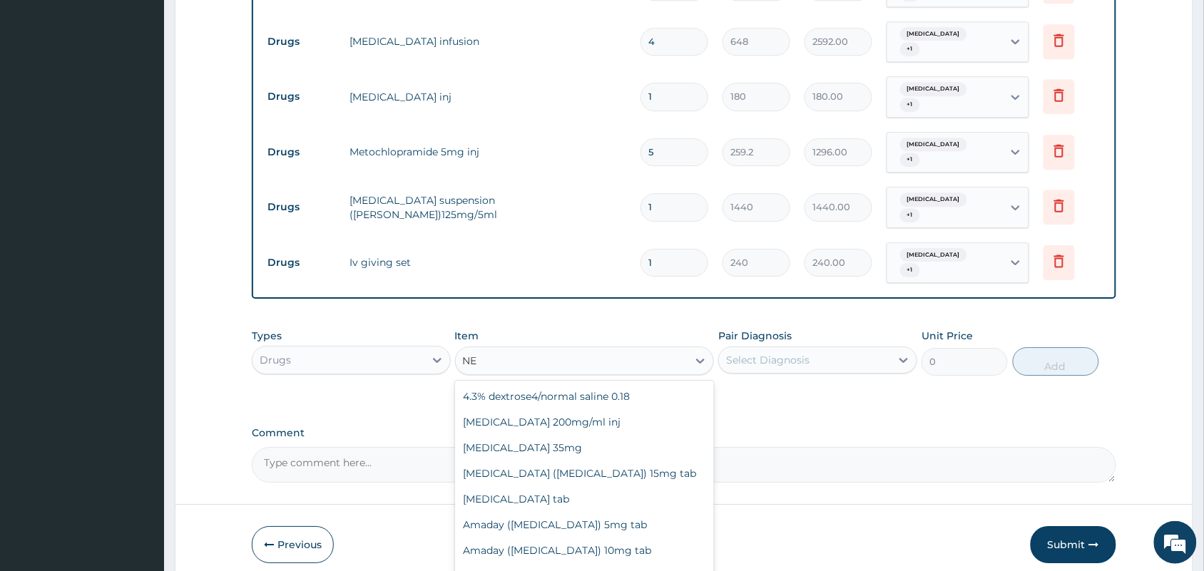
type input "N"
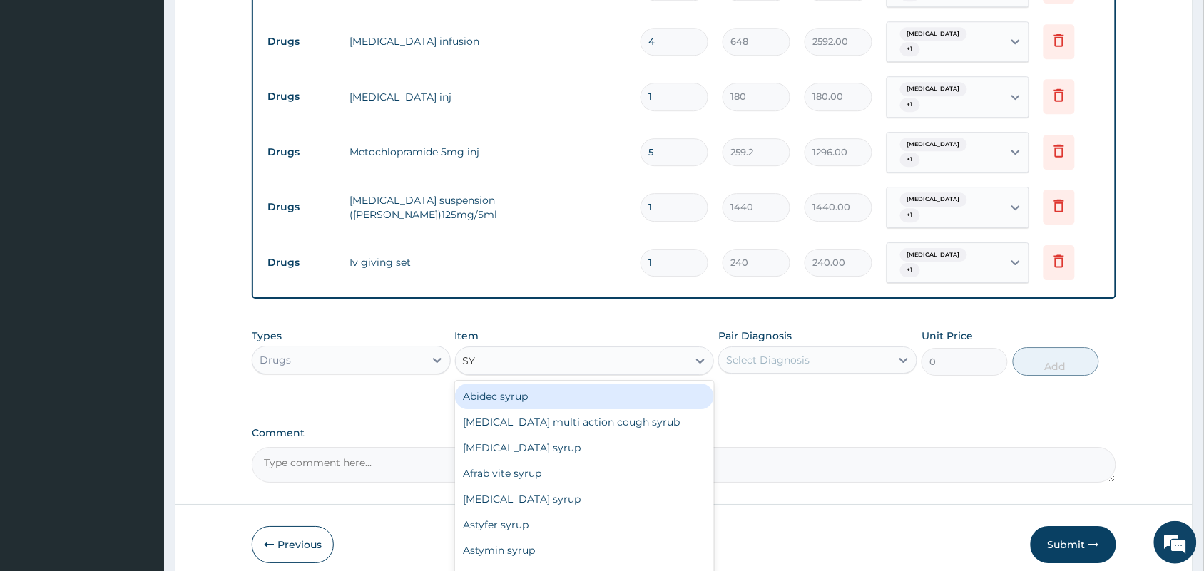
type input "S"
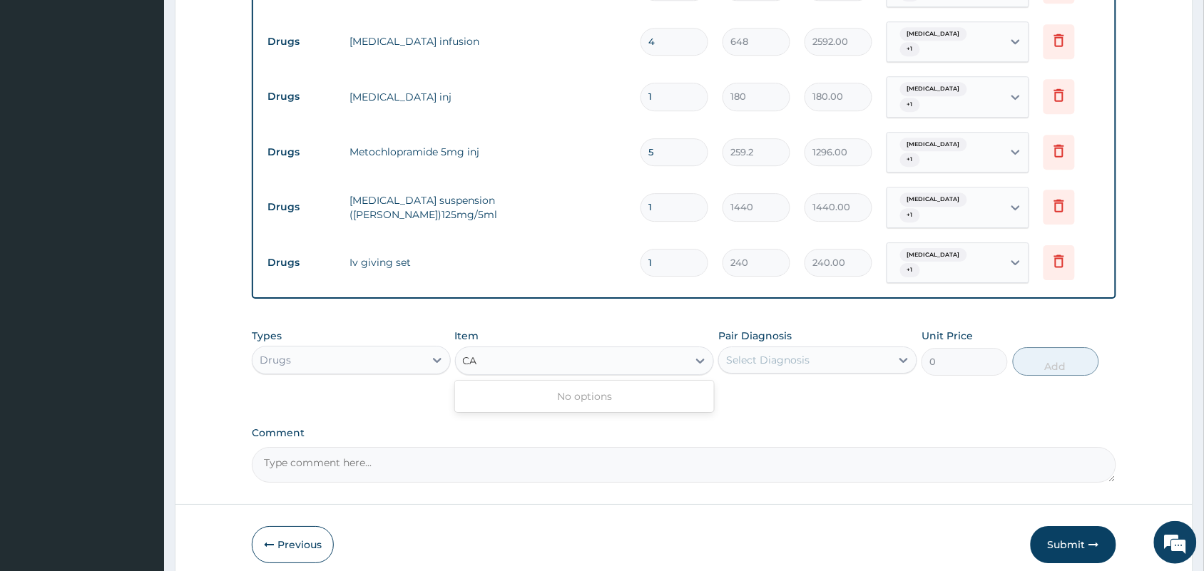
type input "C"
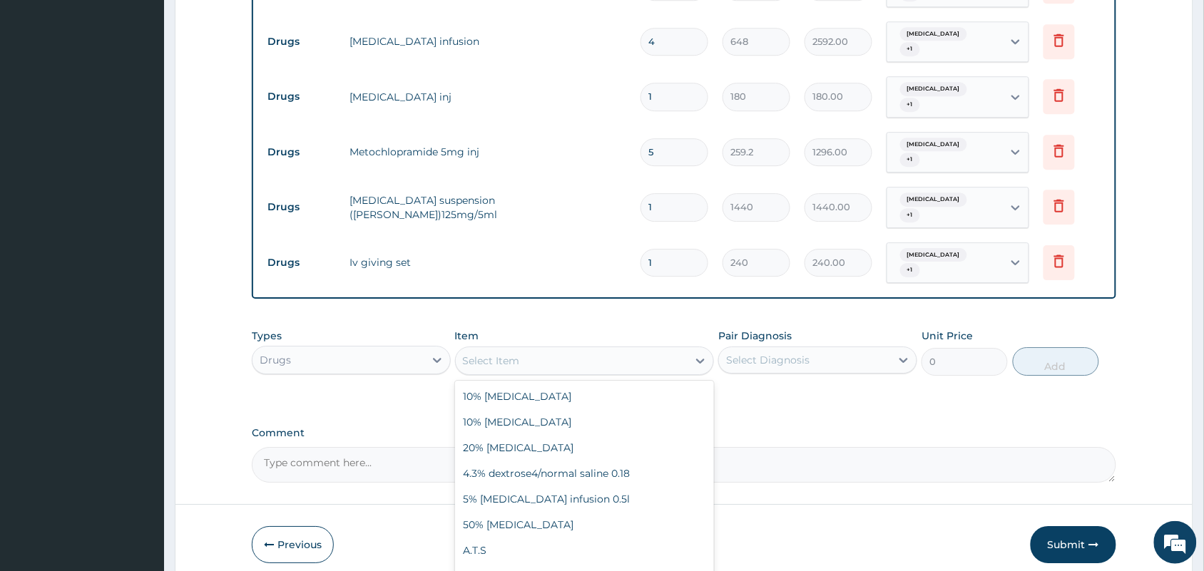
click at [664, 249] on input "1" at bounding box center [675, 263] width 68 height 28
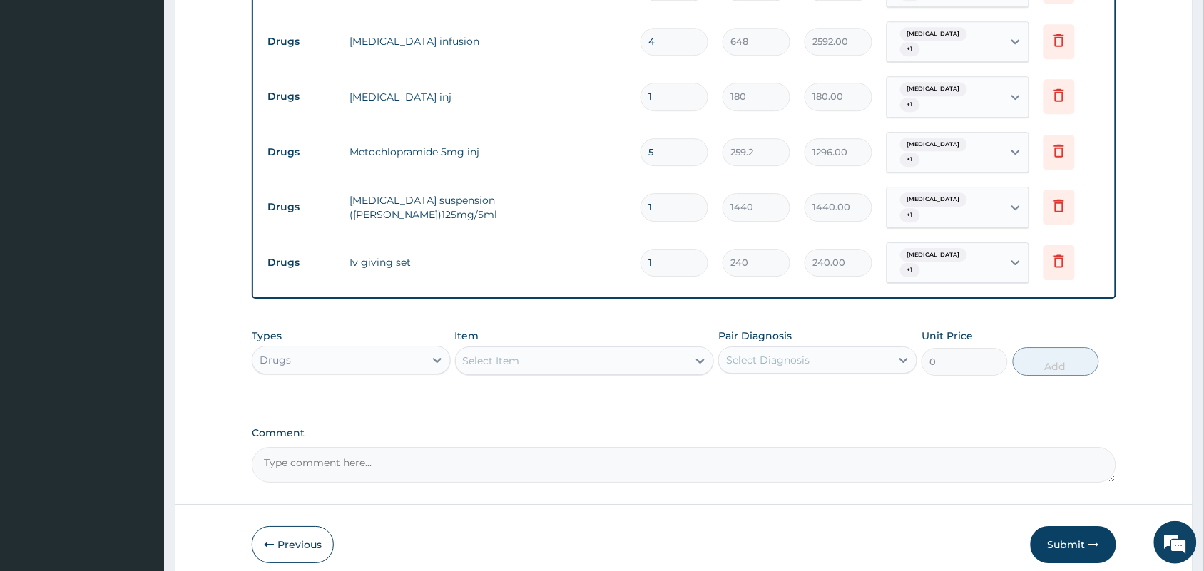
type input "0.00"
type input "1"
type input "240.00"
type input "13"
type input "3120.00"
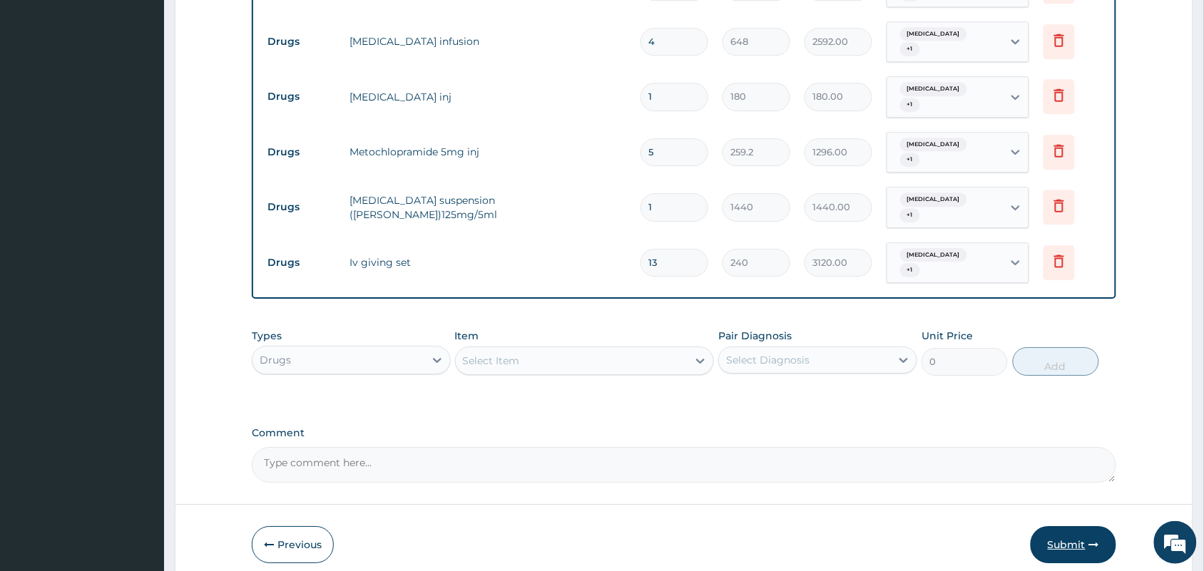
type input "13"
click at [1058, 526] on button "Submit" at bounding box center [1074, 544] width 86 height 37
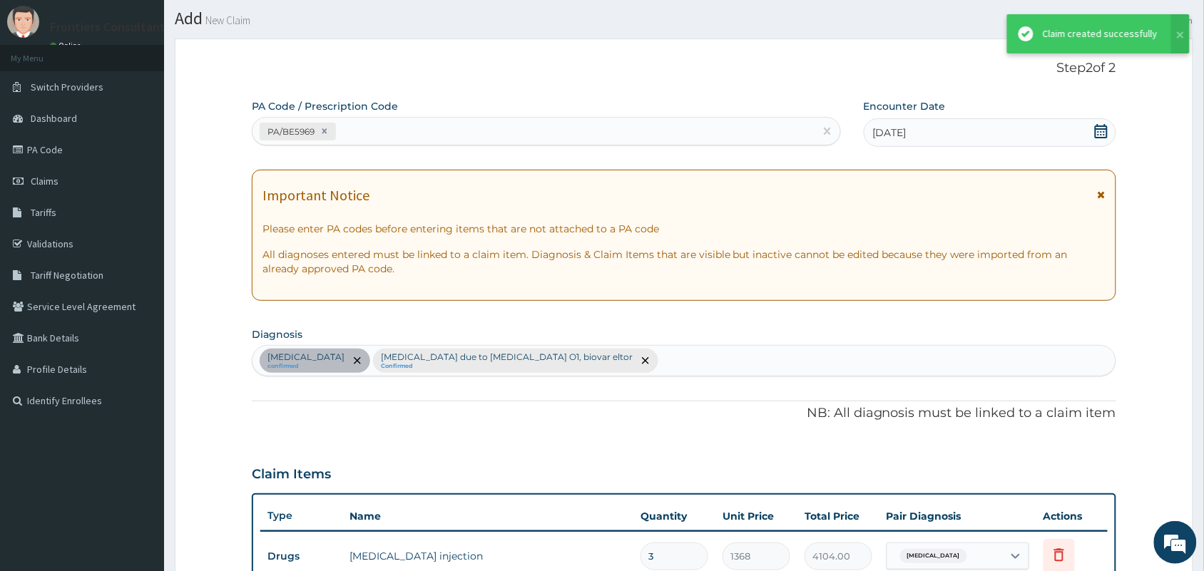
scroll to position [1182, 0]
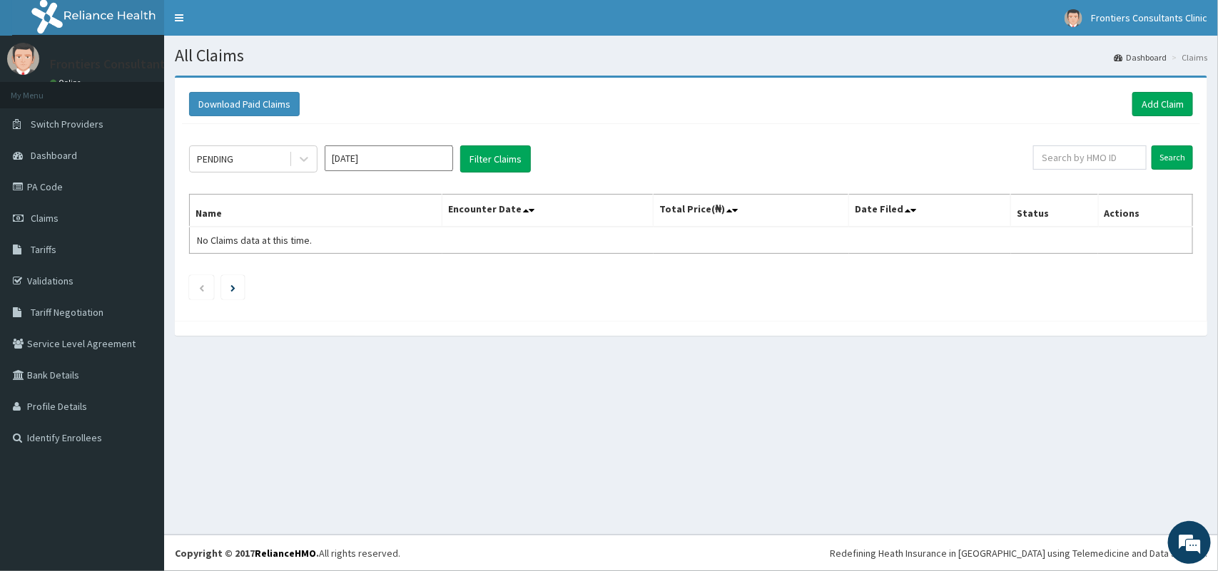
click at [1058, 486] on div "All Claims Dashboard Claims Download Paid Claims Add Claim × Note you can only …" at bounding box center [691, 285] width 1054 height 499
